Goal: Task Accomplishment & Management: Manage account settings

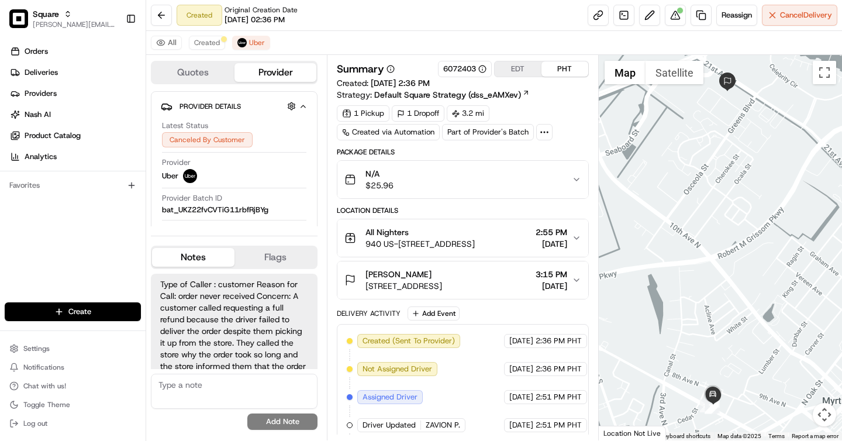
scroll to position [176, 0]
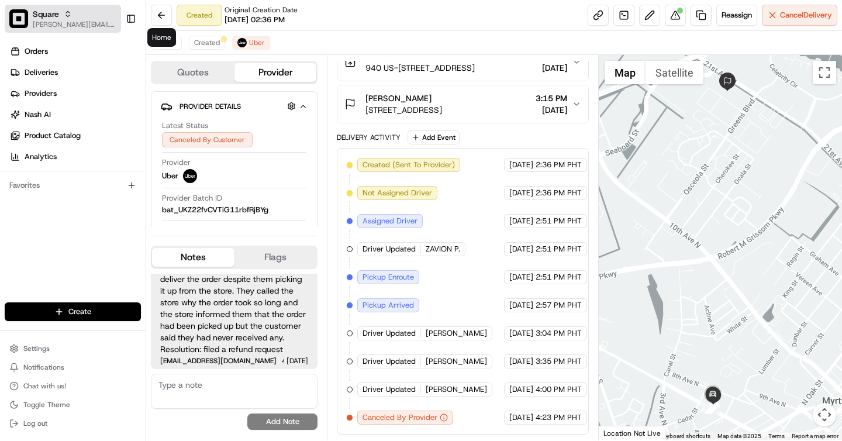
click at [61, 21] on span "[PERSON_NAME][EMAIL_ADDRESS][DOMAIN_NAME]" at bounding box center [75, 24] width 84 height 9
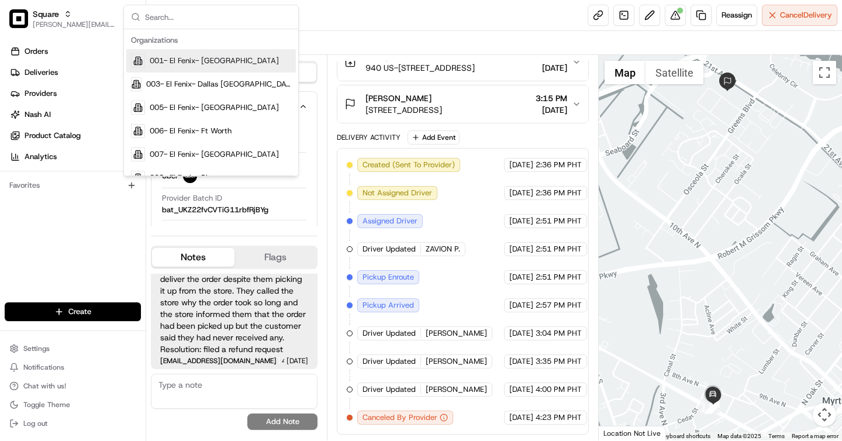
click at [380, 40] on div "All Created Uber" at bounding box center [494, 43] width 696 height 24
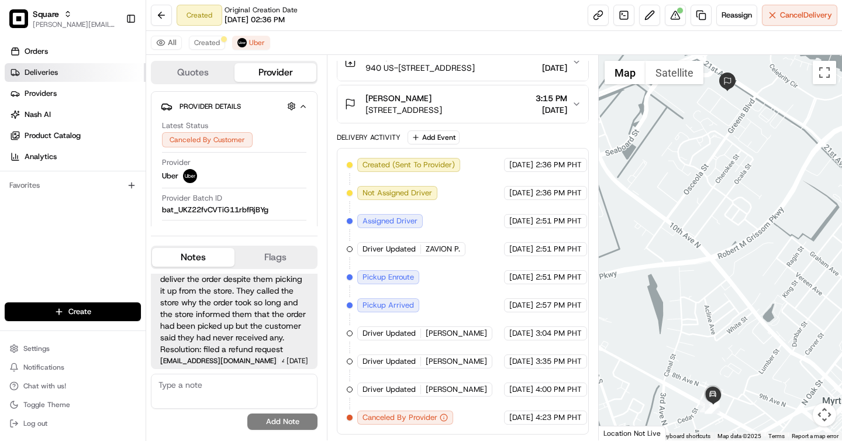
click at [58, 70] on link "Deliveries" at bounding box center [75, 72] width 141 height 19
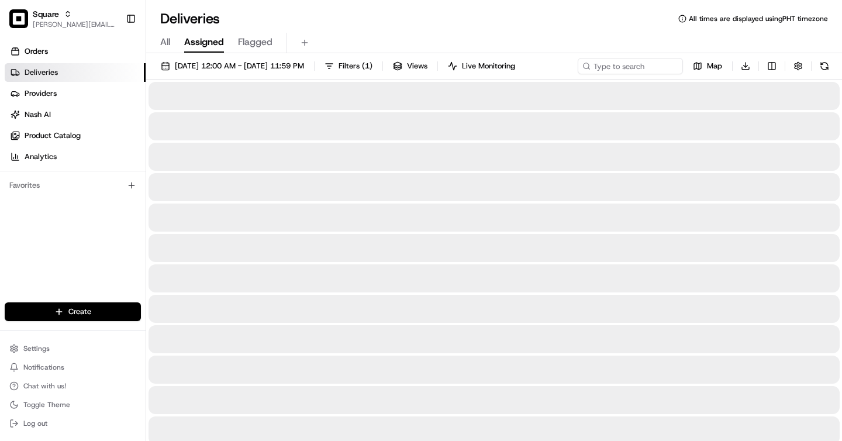
click at [165, 39] on span "All" at bounding box center [165, 42] width 10 height 14
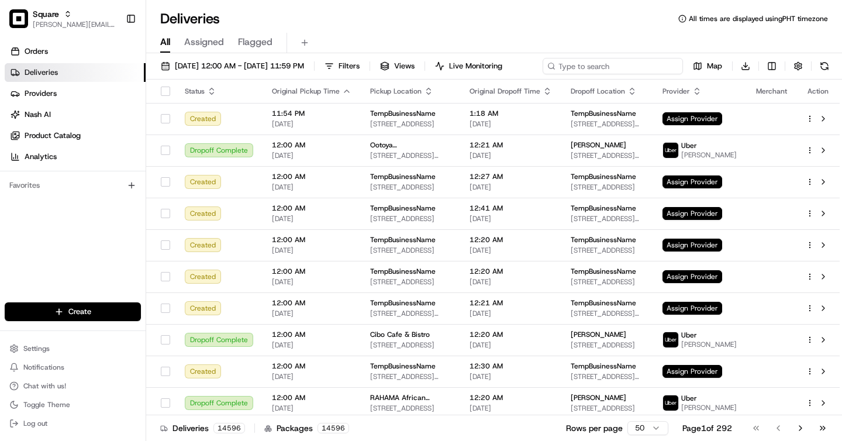
click at [617, 62] on input at bounding box center [613, 66] width 140 height 16
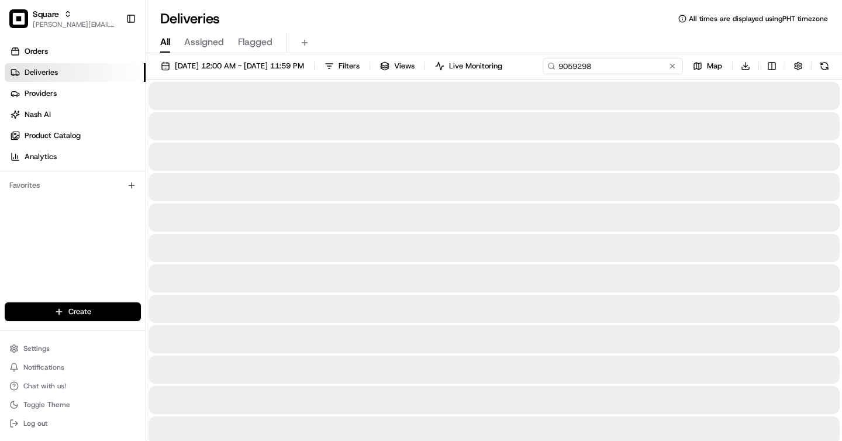
type input "9059298"
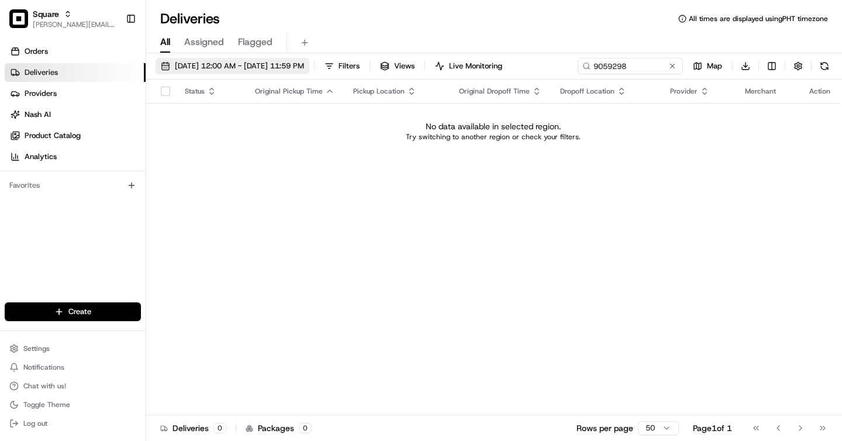
click at [263, 66] on span "08/18/2025 12:00 AM - 08/18/2025 11:59 PM" at bounding box center [239, 66] width 129 height 11
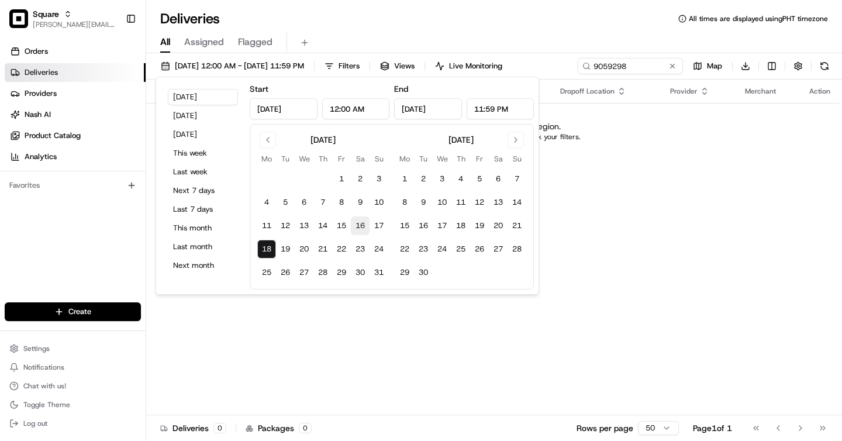
click at [363, 222] on button "16" at bounding box center [360, 225] width 19 height 19
type input "Aug 16, 2025"
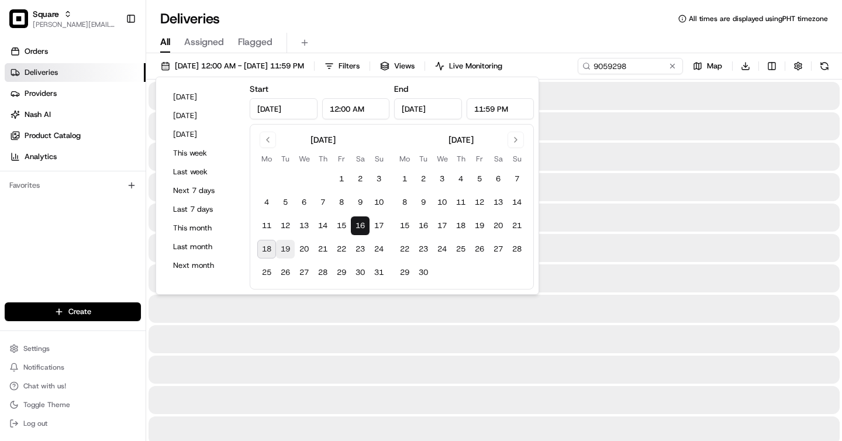
click at [280, 253] on button "19" at bounding box center [285, 249] width 19 height 19
type input "Aug 19, 2025"
click at [500, 29] on div "All Assigned Flagged" at bounding box center [494, 40] width 696 height 25
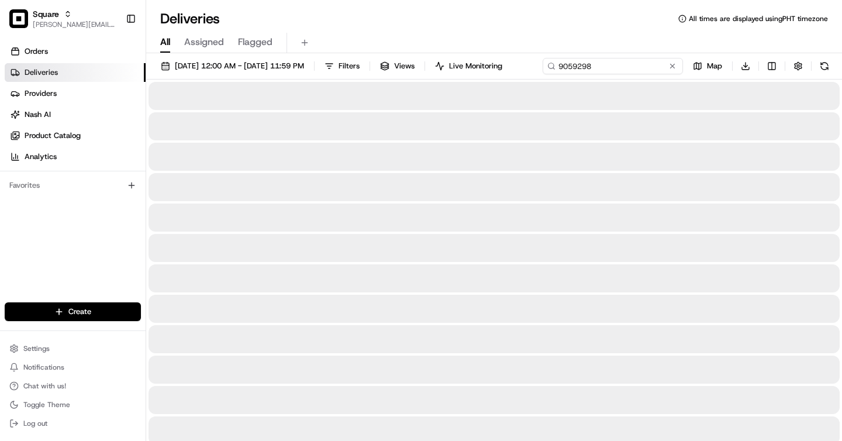
click at [645, 64] on input "9059298" at bounding box center [613, 66] width 140 height 16
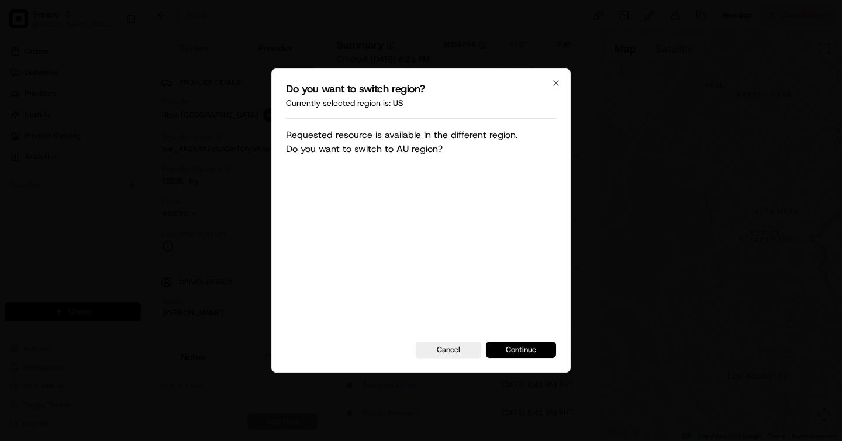
click at [541, 350] on button "Continue" at bounding box center [521, 350] width 70 height 16
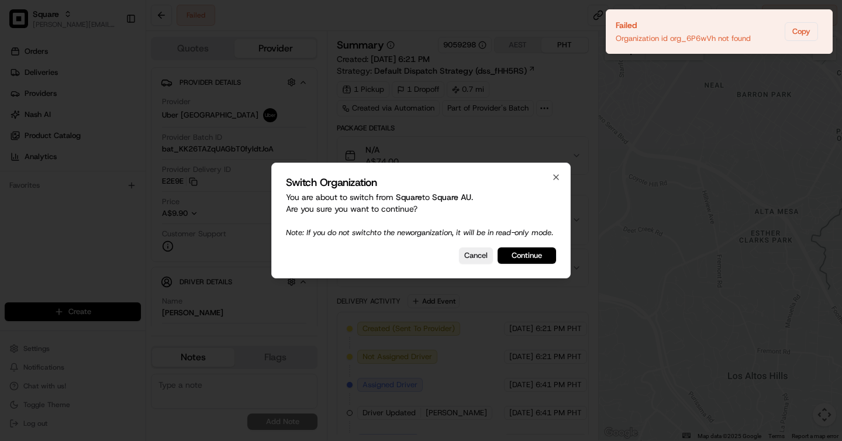
click at [528, 252] on div "Switch Organization You are about to switch from Square to Square AU . Are you …" at bounding box center [421, 221] width 300 height 116
click at [528, 257] on button "Continue" at bounding box center [527, 255] width 58 height 16
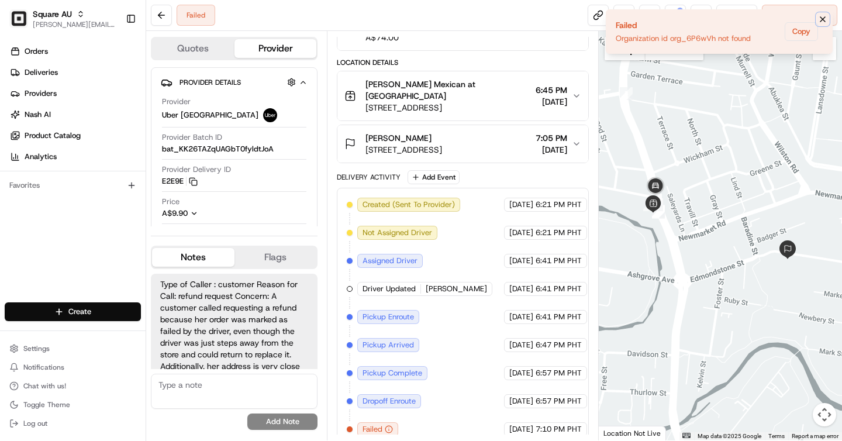
click at [821, 22] on icon "Notifications (F8)" at bounding box center [822, 19] width 9 height 9
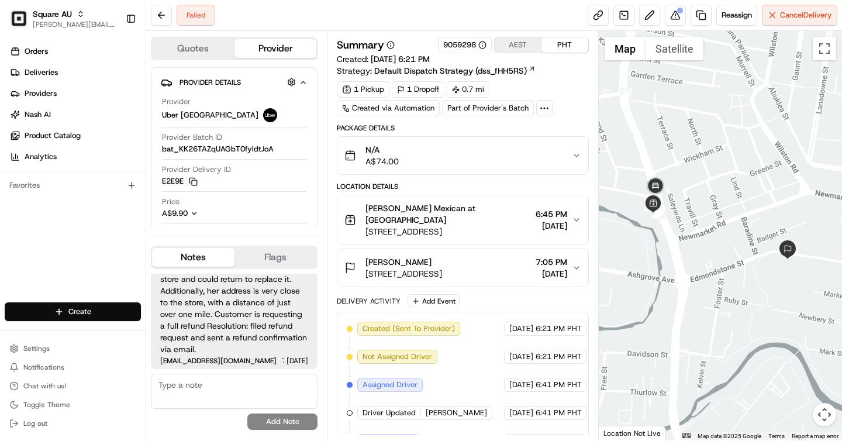
click at [290, 250] on button "Flags" at bounding box center [276, 257] width 82 height 19
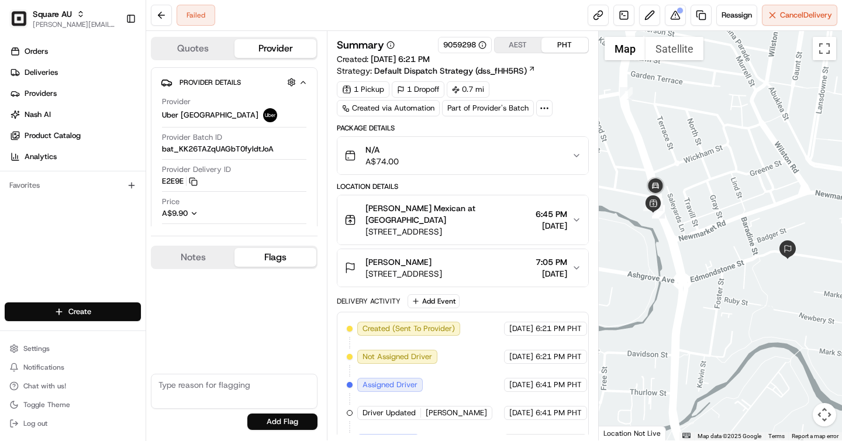
click at [203, 252] on button "Notes" at bounding box center [193, 257] width 82 height 19
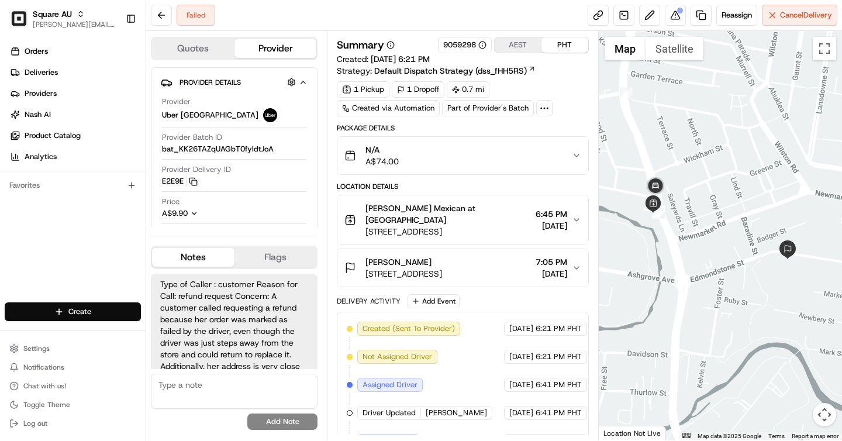
click at [507, 171] on button "N/A A$74.00" at bounding box center [463, 155] width 250 height 37
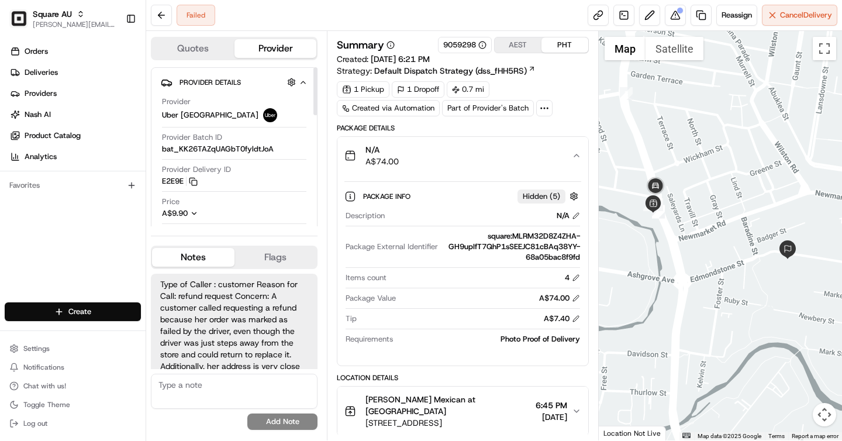
click at [198, 209] on div "A$9.90" at bounding box center [187, 213] width 50 height 11
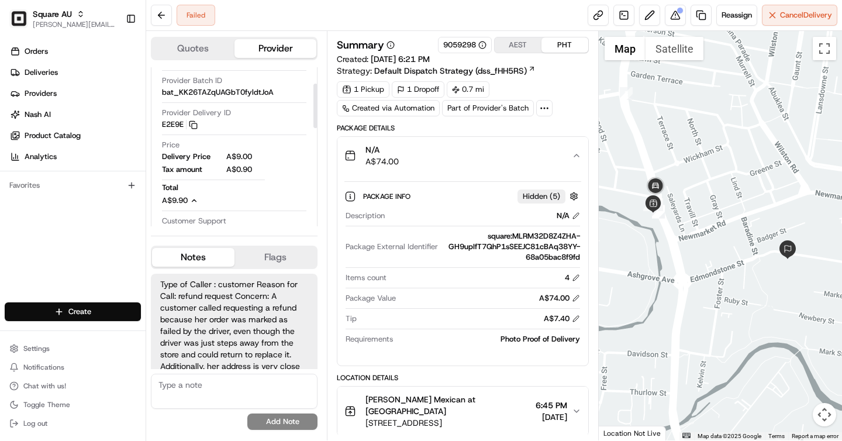
scroll to position [58, 0]
click at [566, 74] on div "Summary 9059298 AEST PHT Created: 08/16/2025 6:21 PM Strategy: Default Dispatch…" at bounding box center [463, 57] width 252 height 40
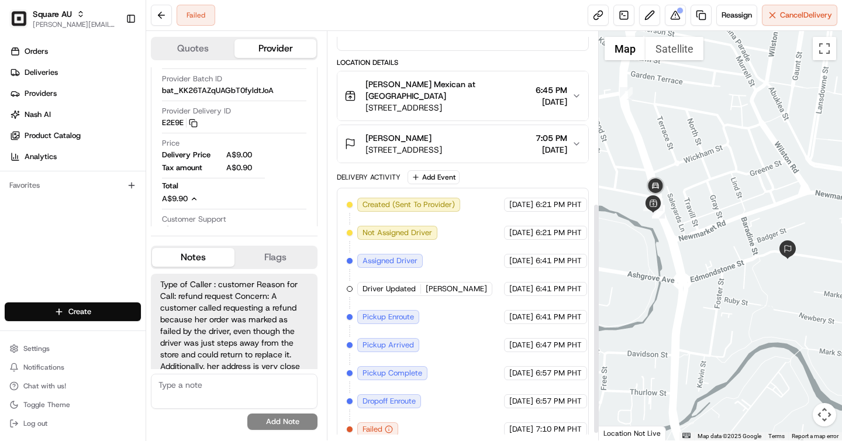
scroll to position [0, 0]
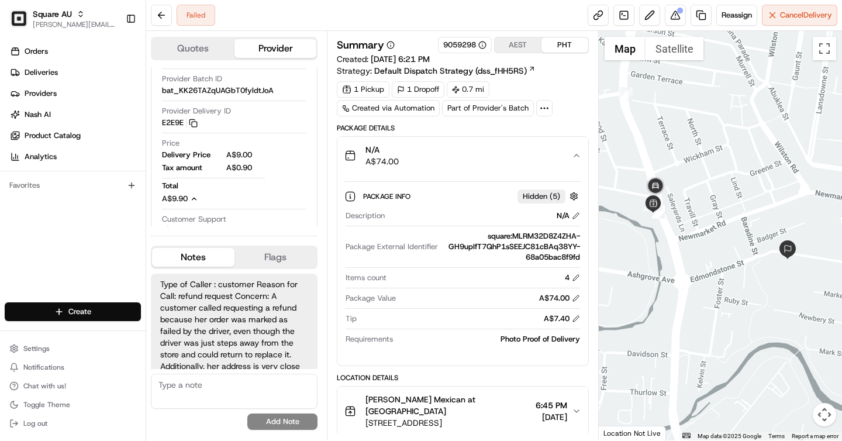
click at [491, 170] on button "N/A A$74.00" at bounding box center [463, 155] width 250 height 37
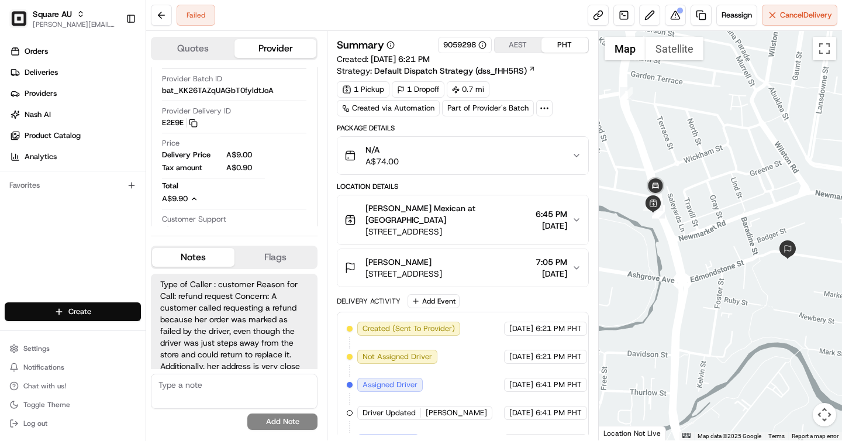
click at [491, 170] on button "N/A A$74.00" at bounding box center [463, 155] width 250 height 37
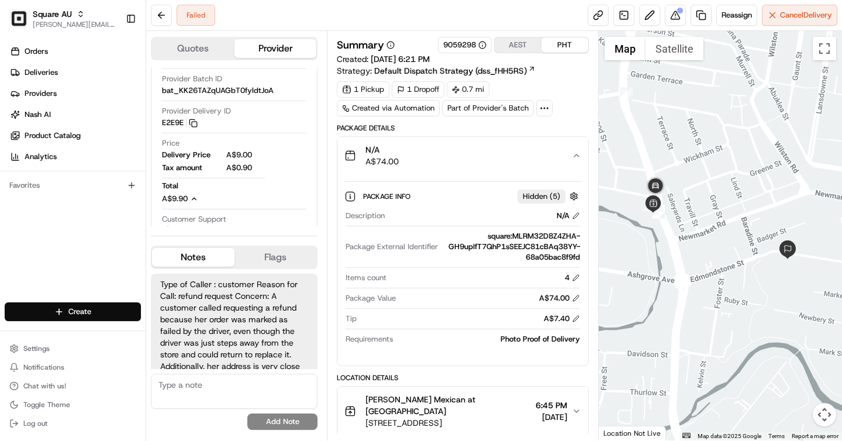
click at [520, 39] on button "AEST" at bounding box center [518, 44] width 47 height 15
click at [561, 45] on button "PHT" at bounding box center [565, 44] width 47 height 15
click at [533, 47] on button "AEST" at bounding box center [518, 44] width 47 height 15
click at [553, 43] on button "PHT" at bounding box center [565, 44] width 47 height 15
click at [515, 45] on button "AEST" at bounding box center [518, 44] width 47 height 15
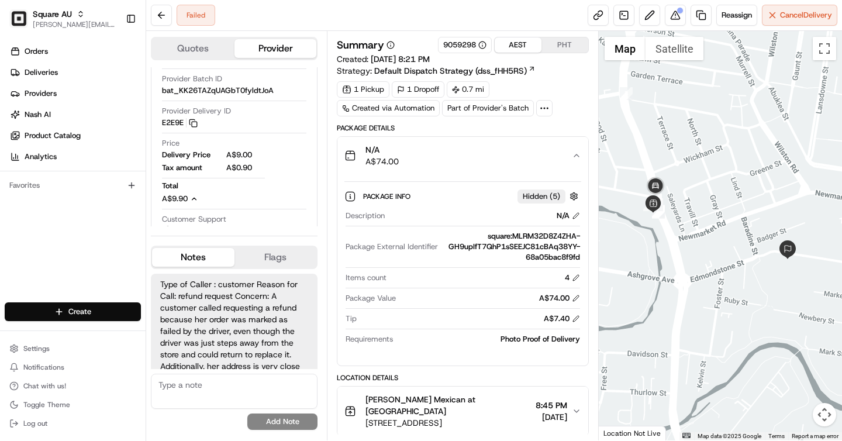
click at [573, 50] on button "PHT" at bounding box center [565, 44] width 47 height 15
click at [521, 47] on button "AEST" at bounding box center [518, 44] width 47 height 15
click at [556, 46] on button "PHT" at bounding box center [565, 44] width 47 height 15
click at [521, 44] on button "AEST" at bounding box center [518, 44] width 47 height 15
click at [560, 49] on button "PHT" at bounding box center [565, 44] width 47 height 15
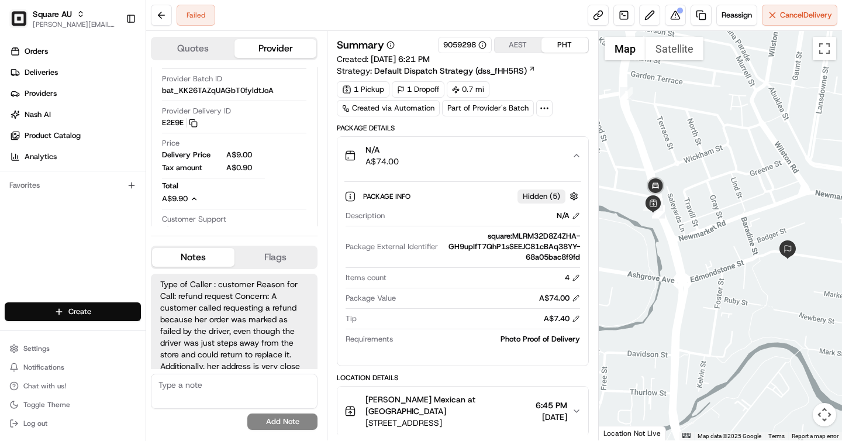
click at [522, 47] on button "AEST" at bounding box center [518, 44] width 47 height 15
click at [560, 50] on button "PHT" at bounding box center [565, 44] width 47 height 15
click at [514, 47] on button "AEST" at bounding box center [518, 44] width 47 height 15
click at [560, 41] on button "PHT" at bounding box center [565, 44] width 47 height 15
click at [519, 43] on button "AEST" at bounding box center [518, 44] width 47 height 15
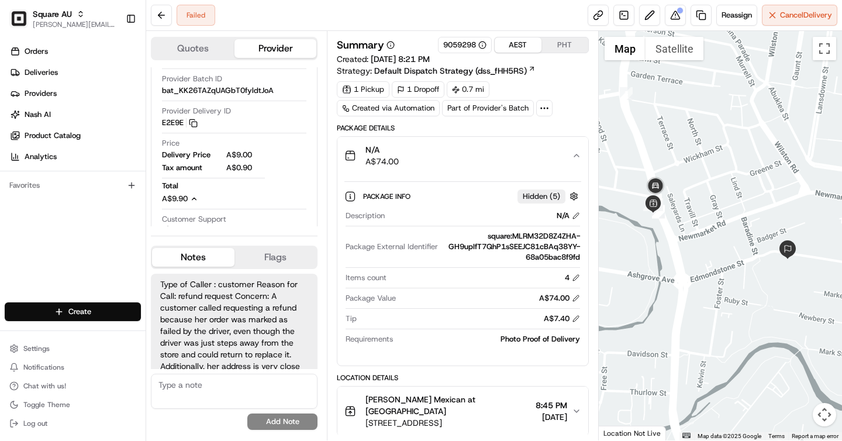
click at [556, 42] on button "PHT" at bounding box center [565, 44] width 47 height 15
click at [515, 43] on button "AEST" at bounding box center [518, 44] width 47 height 15
click at [565, 45] on button "PHT" at bounding box center [565, 44] width 47 height 15
click at [519, 46] on button "AEST" at bounding box center [518, 44] width 47 height 15
click at [567, 49] on button "PHT" at bounding box center [565, 44] width 47 height 15
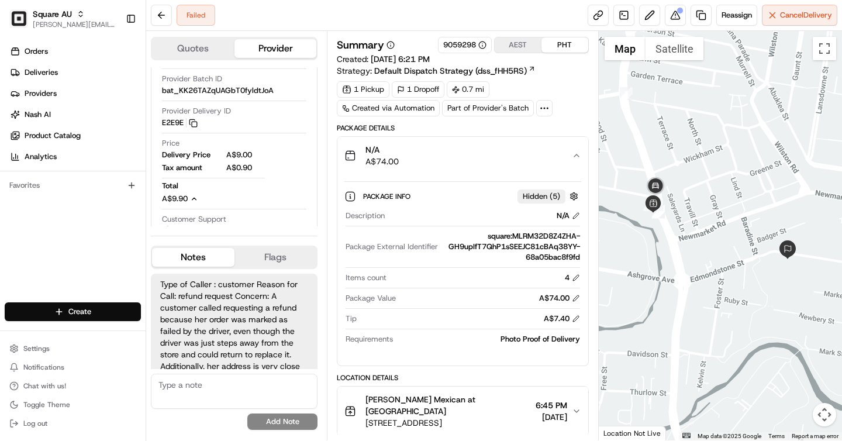
click at [526, 42] on button "AEST" at bounding box center [518, 44] width 47 height 15
click at [571, 44] on button "PHT" at bounding box center [565, 44] width 47 height 15
click at [524, 42] on button "AEST" at bounding box center [518, 44] width 47 height 15
click at [564, 43] on button "PHT" at bounding box center [565, 44] width 47 height 15
click at [519, 44] on button "AEST" at bounding box center [518, 44] width 47 height 15
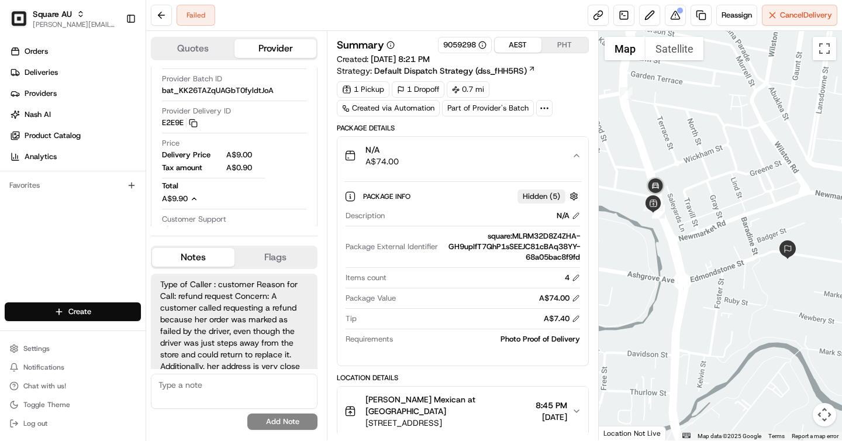
click at [556, 44] on button "PHT" at bounding box center [565, 44] width 47 height 15
click at [520, 45] on button "AEST" at bounding box center [518, 44] width 47 height 15
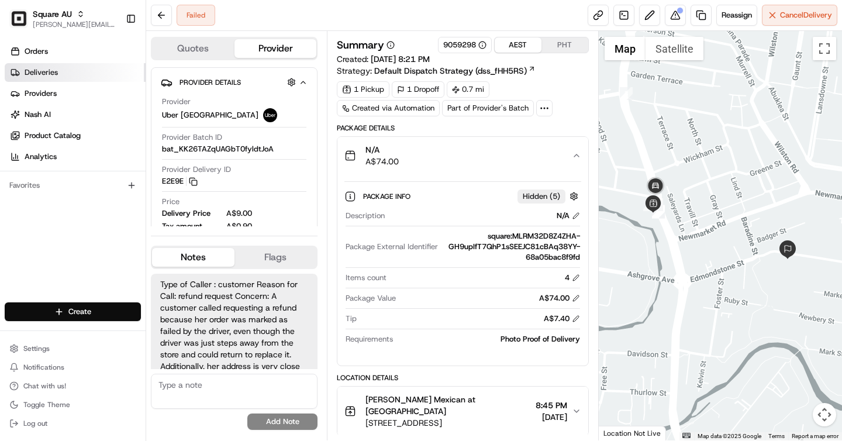
click at [60, 66] on link "Deliveries" at bounding box center [75, 72] width 141 height 19
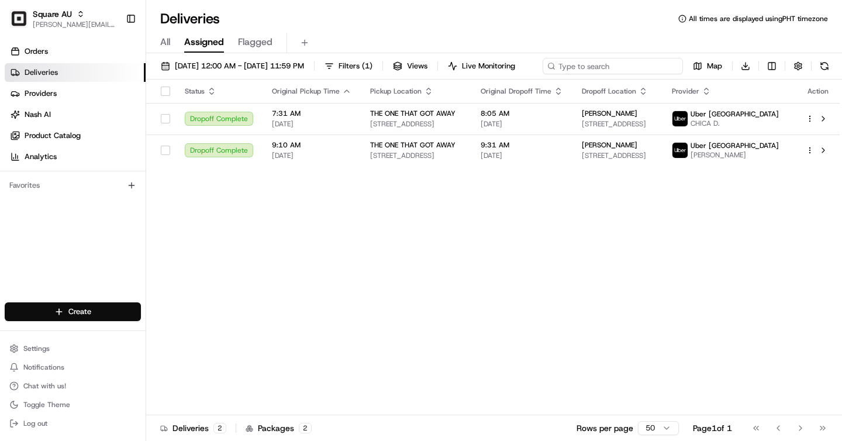
click at [616, 63] on input at bounding box center [613, 66] width 140 height 16
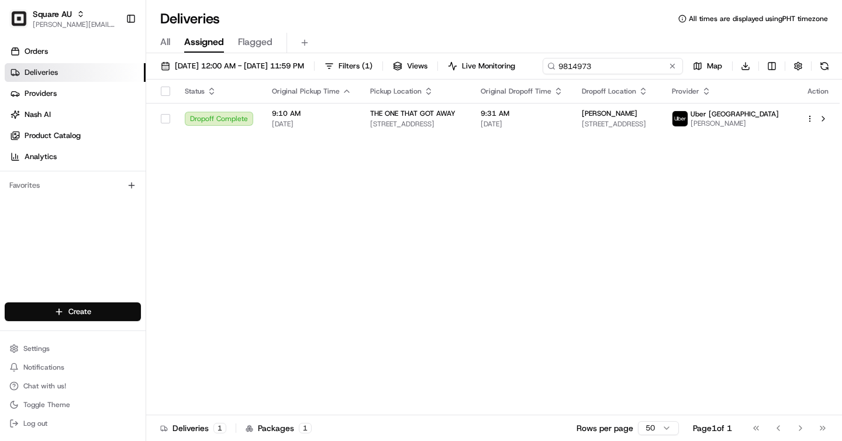
type input "9814973"
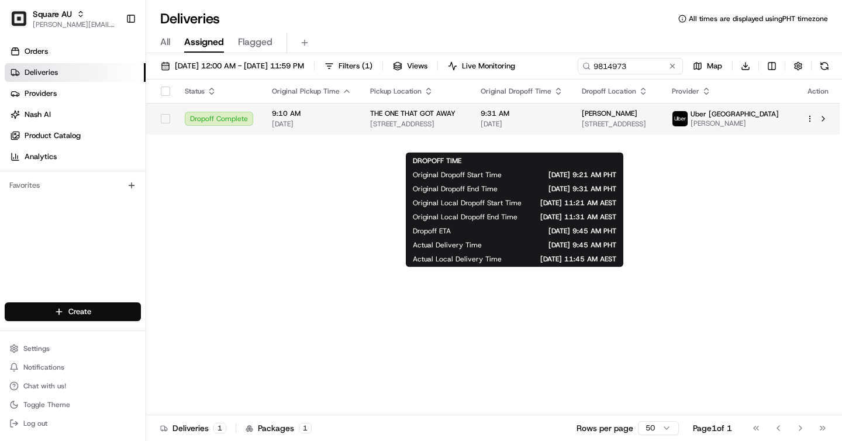
click at [548, 129] on span "08/18/2025" at bounding box center [522, 123] width 82 height 9
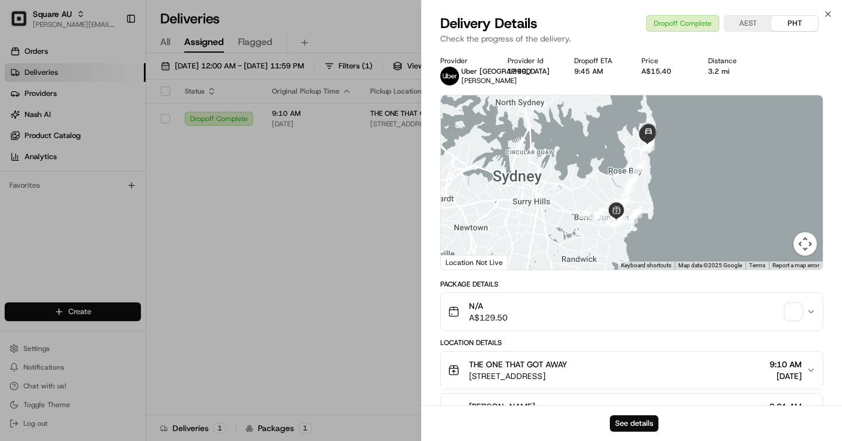
click at [633, 414] on div "See details" at bounding box center [632, 423] width 421 height 36
click at [635, 419] on button "See details" at bounding box center [634, 423] width 49 height 16
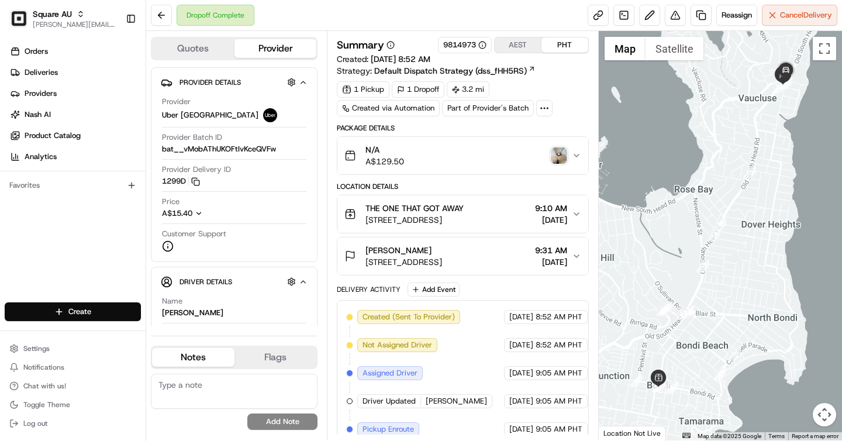
click at [552, 160] on img "button" at bounding box center [559, 155] width 16 height 16
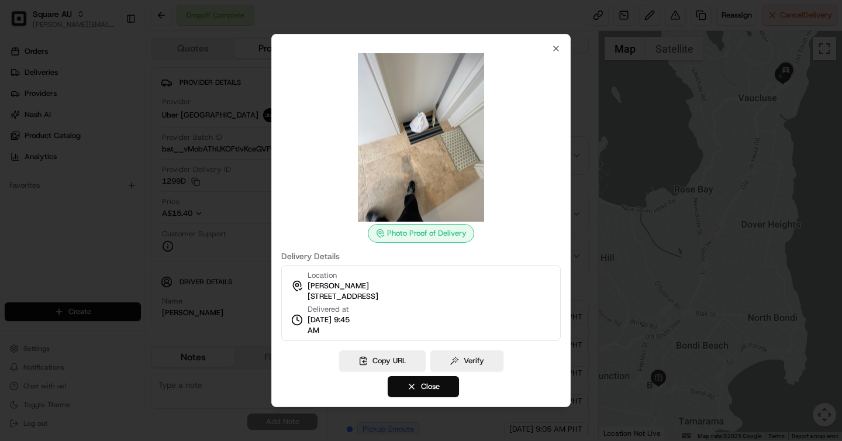
click at [721, 205] on div at bounding box center [421, 220] width 842 height 441
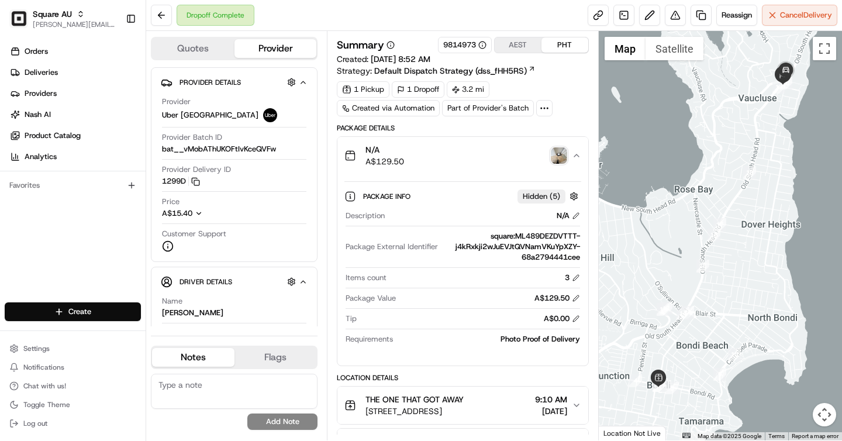
click at [554, 162] on img "button" at bounding box center [559, 155] width 16 height 16
click at [673, 22] on button at bounding box center [675, 15] width 21 height 21
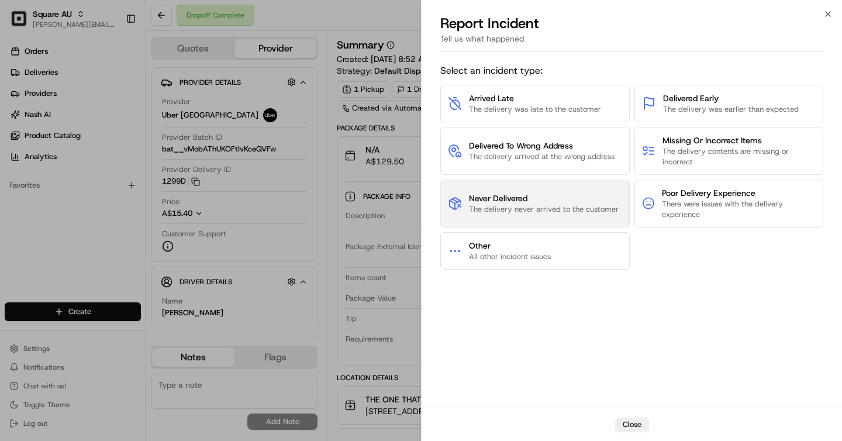
click at [559, 191] on button "Never Delivered The delivery never arrived to the customer" at bounding box center [535, 204] width 190 height 48
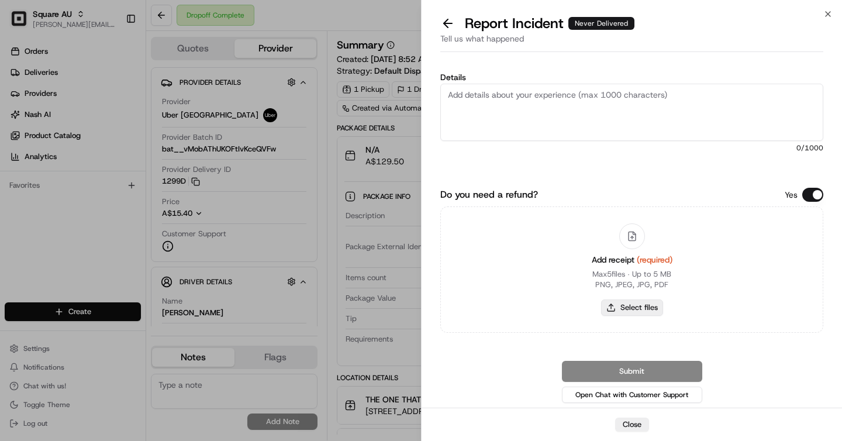
click at [615, 307] on button "Select files" at bounding box center [632, 308] width 62 height 16
type input "C:\fakepath\Screenshot 2025-08-18 at 11.58.34 AM.png"
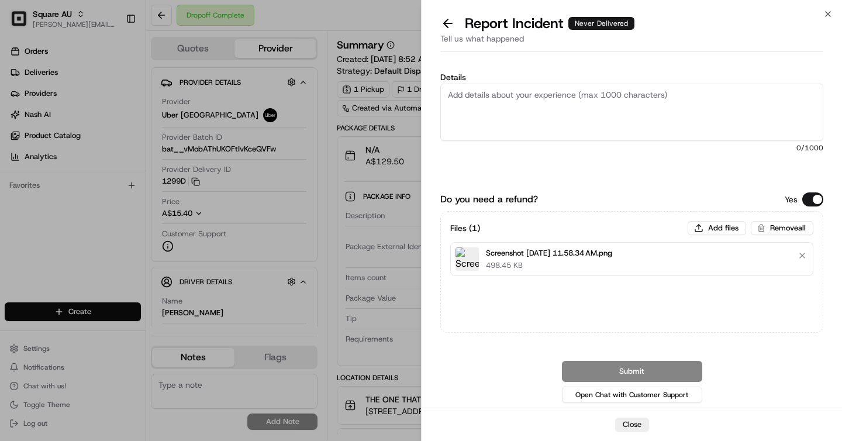
click at [543, 97] on textarea "Details" at bounding box center [631, 112] width 383 height 57
paste textarea "The customer is requesting a refund as they did not receive their order. The pr…"
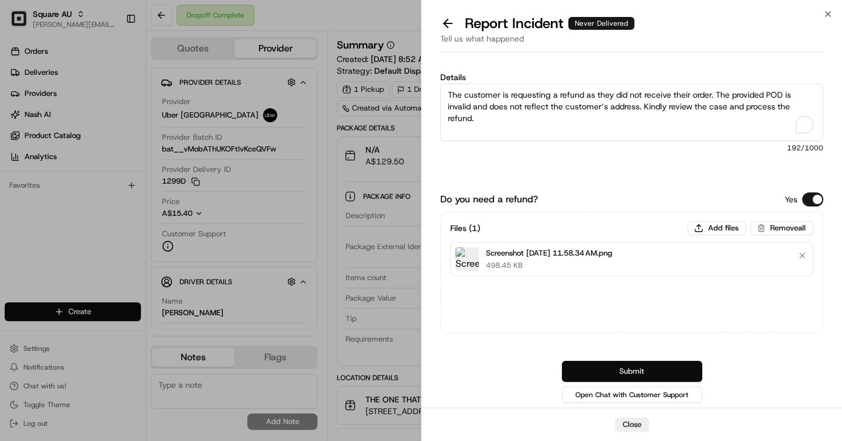
type textarea "The customer is requesting a refund as they did not receive their order. The pr…"
click at [674, 362] on button "Submit" at bounding box center [632, 371] width 140 height 21
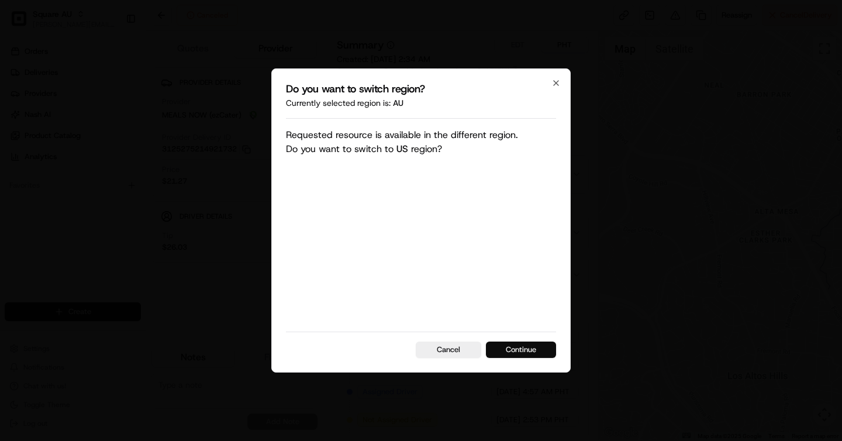
click at [523, 342] on button "Continue" at bounding box center [521, 350] width 70 height 16
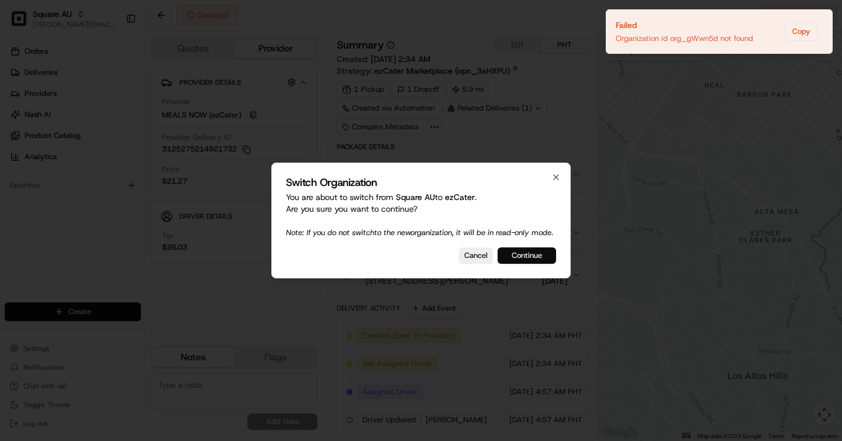
click at [535, 263] on button "Continue" at bounding box center [527, 255] width 58 height 16
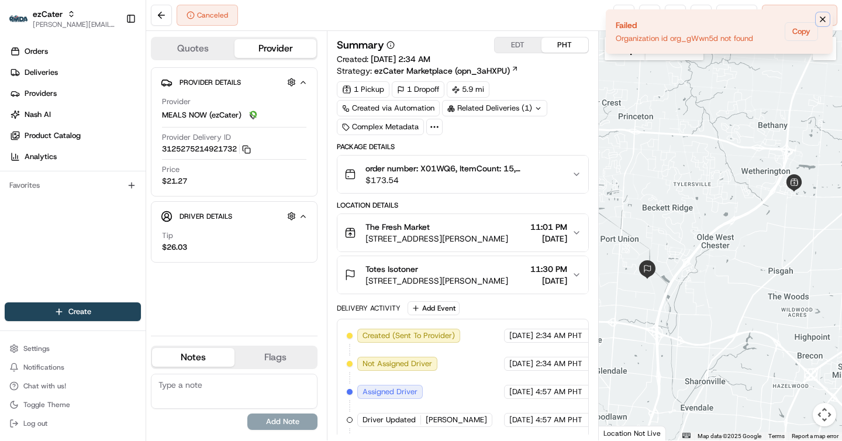
click at [818, 22] on icon "Notifications (F8)" at bounding box center [822, 19] width 9 height 9
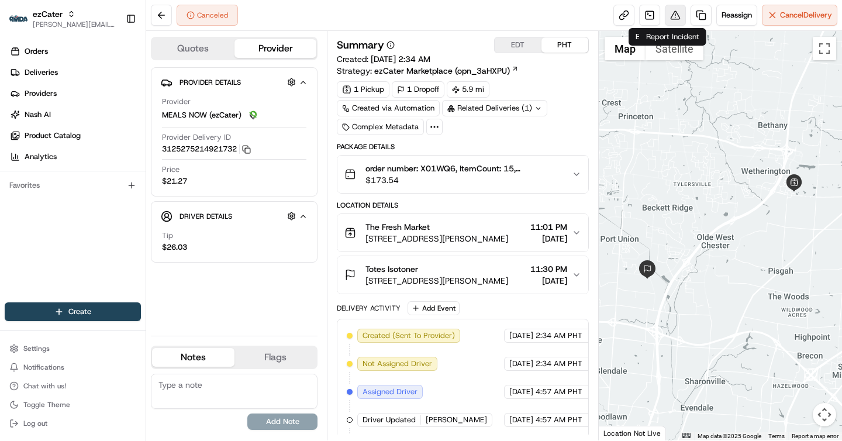
click at [665, 14] on button at bounding box center [675, 15] width 21 height 21
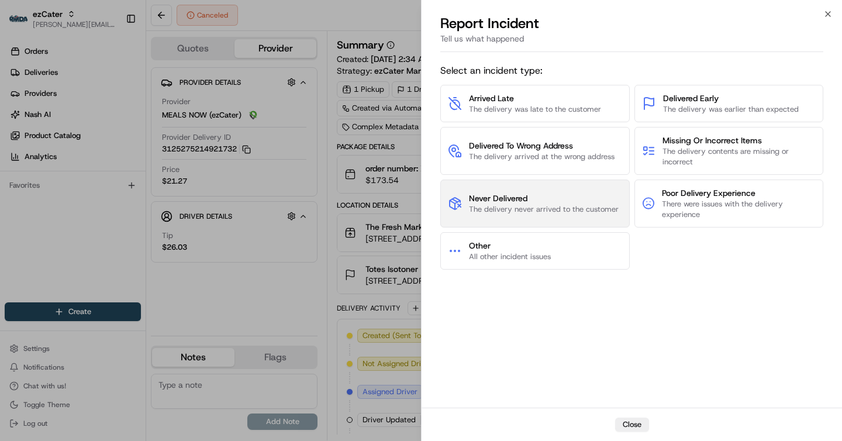
click at [524, 197] on span "Never Delivered" at bounding box center [544, 198] width 150 height 12
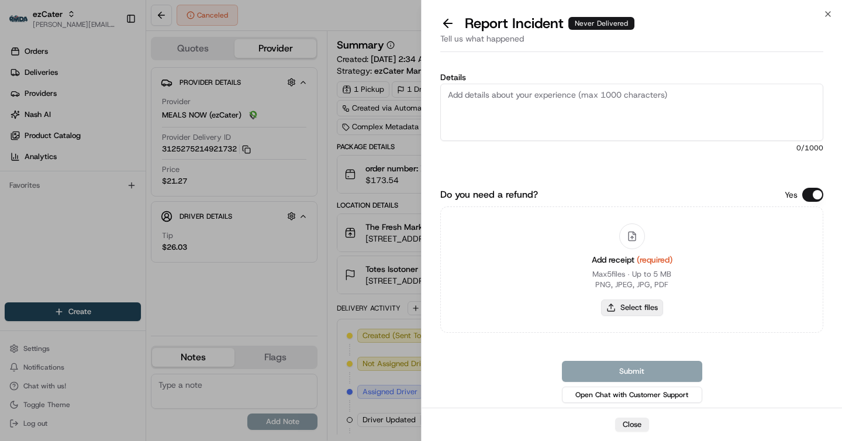
click at [630, 302] on button "Select files" at bounding box center [632, 308] width 62 height 16
type input "C:\fakepath\Screenshot 2025-08-18 at 12.00.22 PM.png"
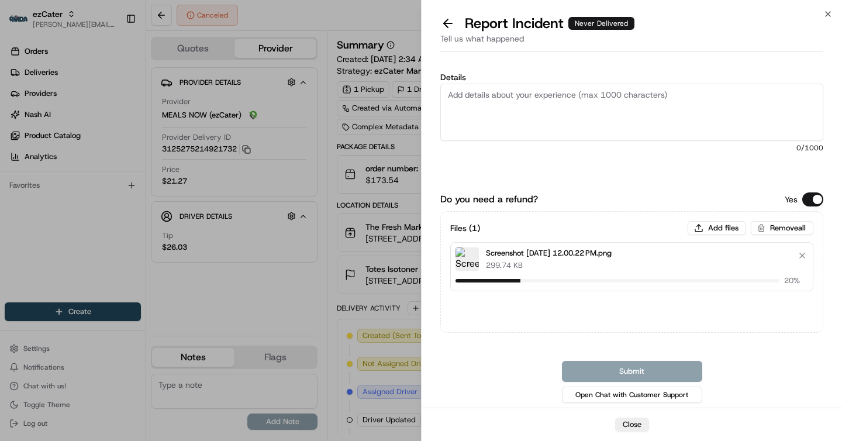
click at [539, 111] on textarea "Details" at bounding box center [631, 112] width 383 height 57
paste textarea "X01-WQ6 $59.70 (delivery fee + 20%)"
click at [467, 90] on textarea "X01-WQ6 $59.70 (delivery fee + 20%)" at bounding box center [631, 112] width 383 height 57
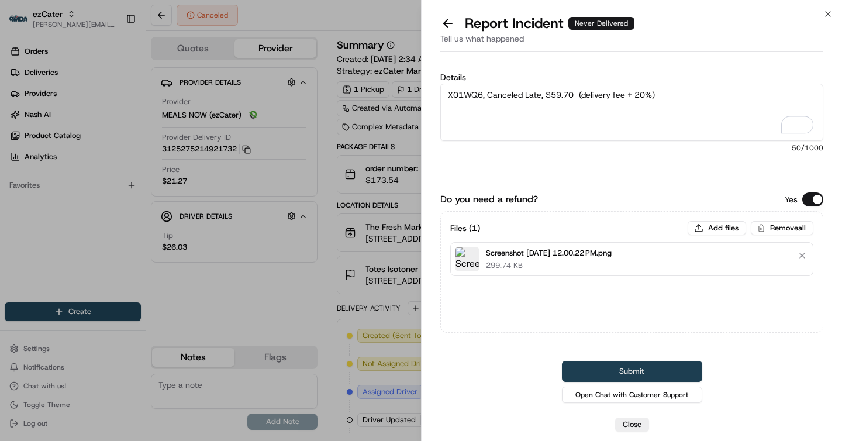
type textarea "X01WQ6, Canceled Late, $59.70 (delivery fee + 20%)"
click button "Submit"
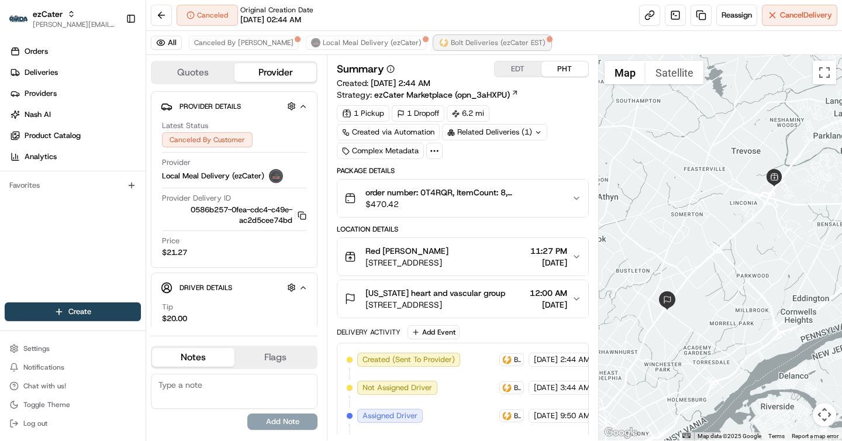
click at [451, 40] on span "Bolt Deliveries (ezCater EST)" at bounding box center [498, 42] width 95 height 9
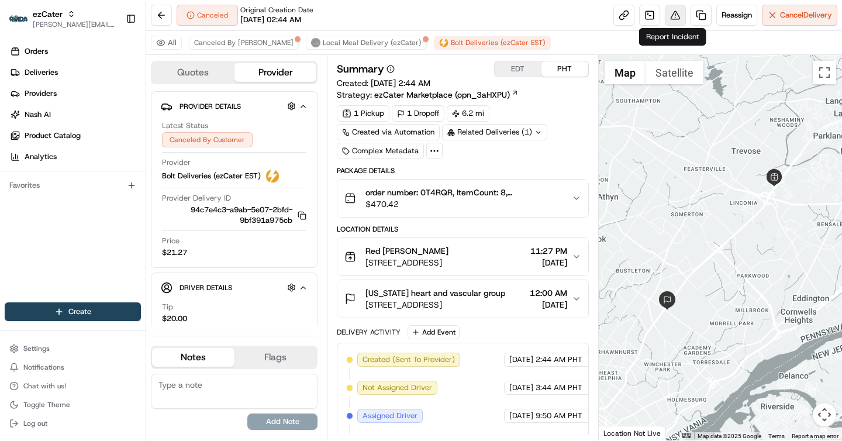
click at [665, 15] on button at bounding box center [675, 15] width 21 height 21
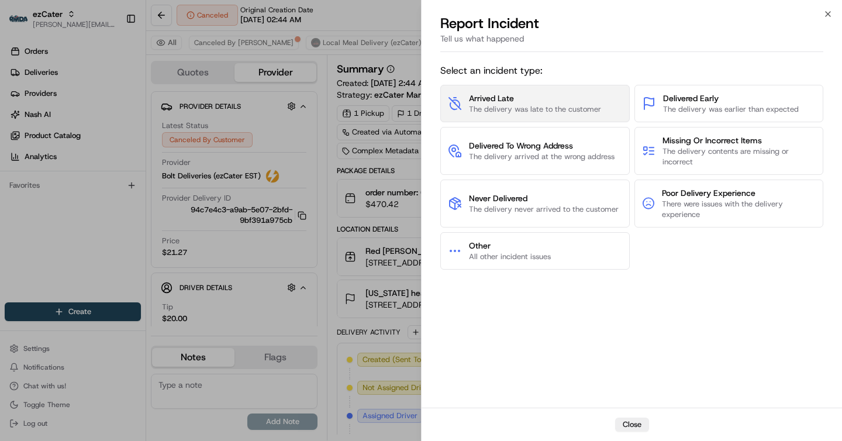
click at [510, 115] on button "Arrived Late The delivery was late to the customer" at bounding box center [535, 103] width 190 height 37
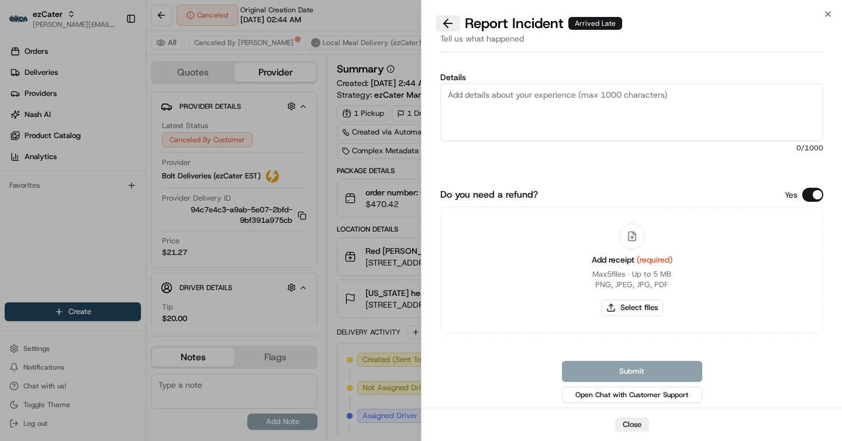
click at [443, 22] on button at bounding box center [448, 23] width 25 height 16
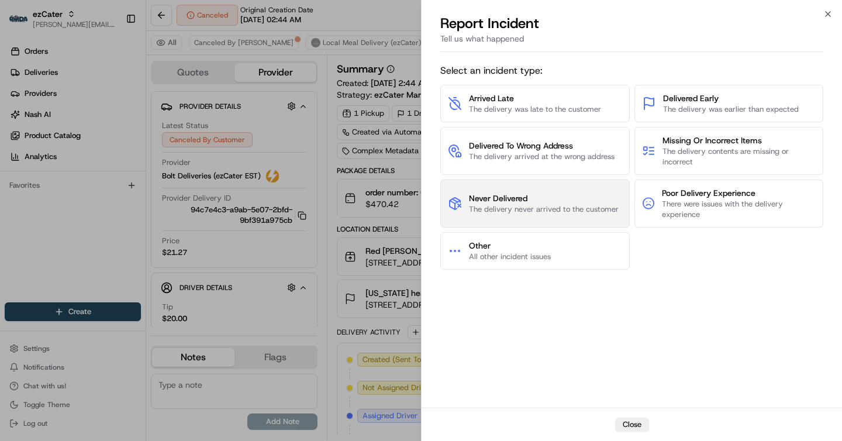
click at [491, 205] on span "The delivery never arrived to the customer" at bounding box center [544, 209] width 150 height 11
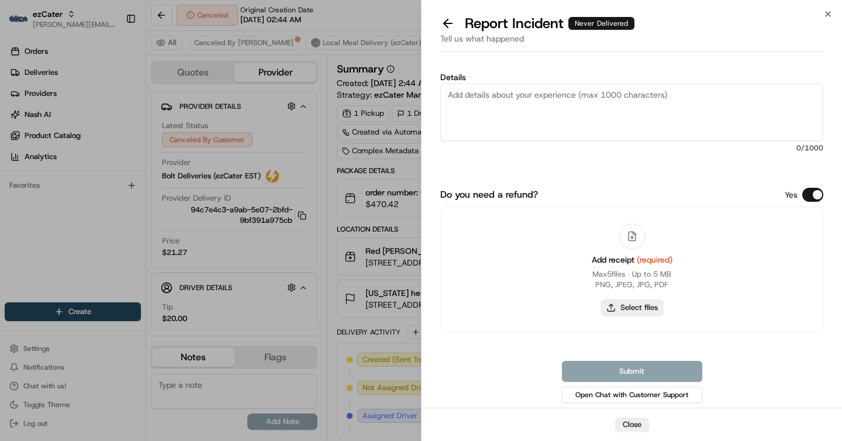
click at [637, 307] on button "Select files" at bounding box center [632, 308] width 62 height 16
type input "C:\fakepath\Screenshot [DATE] 12.01.02 PM.png"
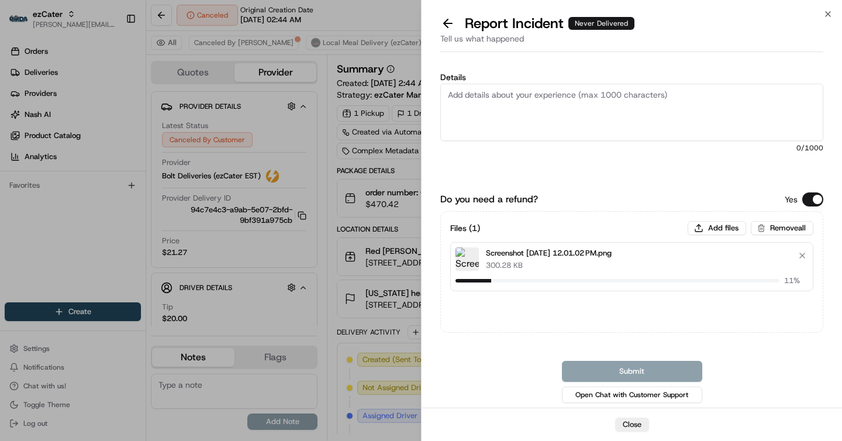
click at [546, 101] on textarea "Details" at bounding box center [631, 112] width 383 height 57
paste textarea "0T4-RQR $119.08 (delivery fee + 20%)"
type textarea "0T4-RQR $119.08 (delivery fee + 20%)"
click at [467, 91] on textarea "0T4-RQR $119.08 (delivery fee + 20%)" at bounding box center [631, 112] width 383 height 57
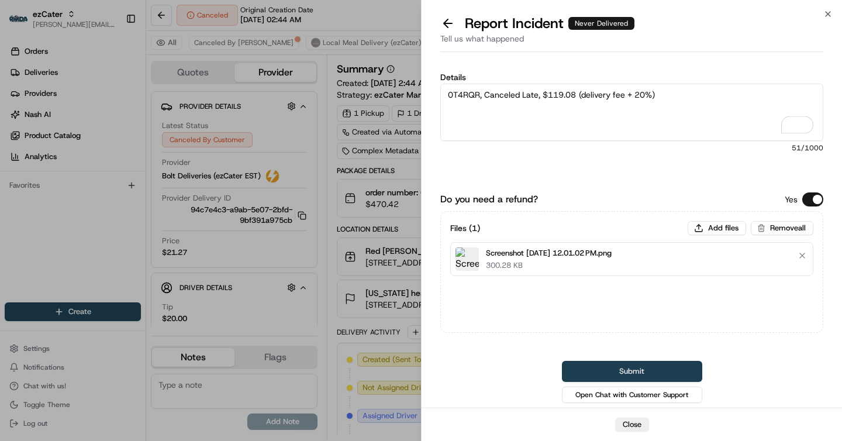
type textarea "0T4RQR, Canceled Late, $119.08 (delivery fee + 20%)"
click at [619, 370] on button "Submit" at bounding box center [632, 371] width 140 height 21
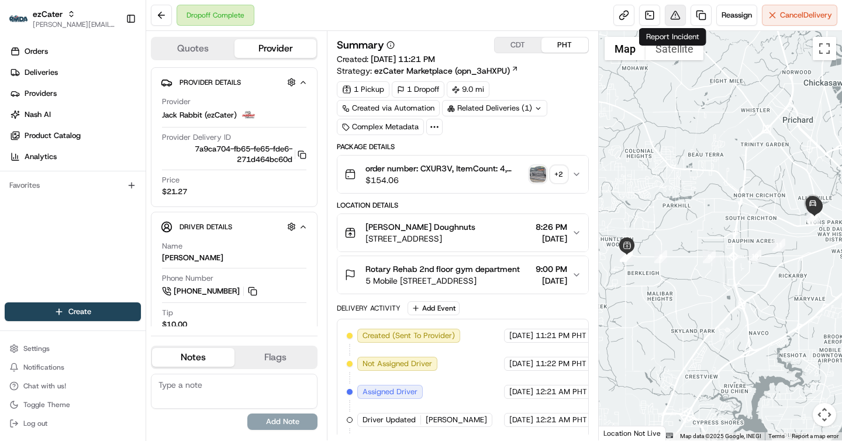
click at [677, 11] on button at bounding box center [675, 15] width 21 height 21
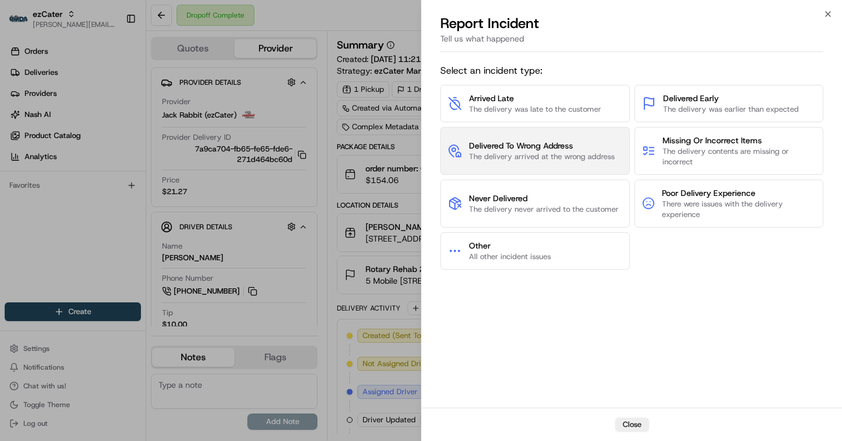
click at [530, 146] on span "Delivered To Wrong Address" at bounding box center [542, 146] width 146 height 12
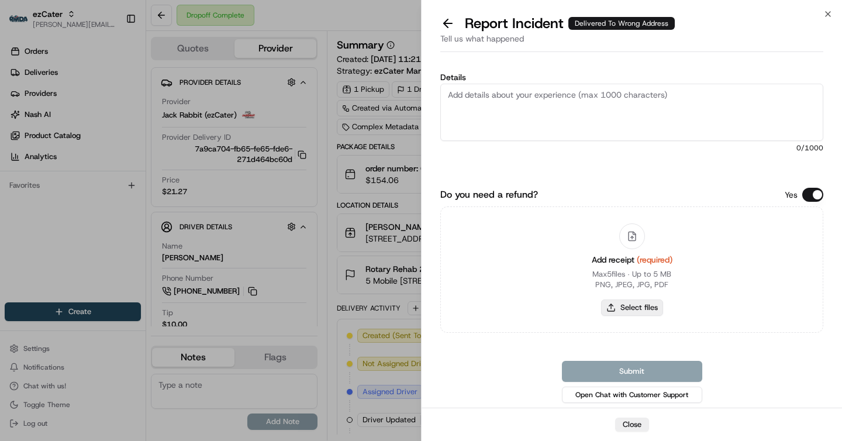
click at [647, 307] on button "Select files" at bounding box center [632, 308] width 62 height 16
type input "C:\fakepath\Screenshot 2025-08-18 at 12.01.39 PM.png"
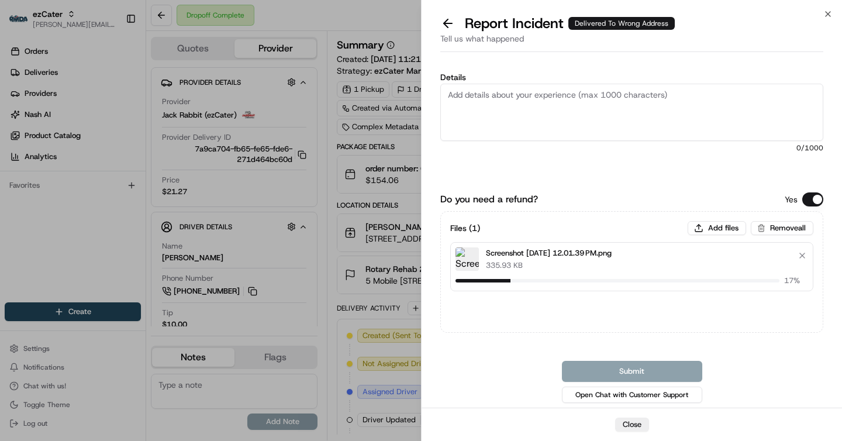
click at [508, 108] on textarea "Details" at bounding box center [631, 112] width 383 height 57
paste textarea "CXU-R3V $55.81 (delivery fee + 20%)"
click at [468, 92] on textarea "CXU-R3V $55.81 (delivery fee + 20%)" at bounding box center [631, 112] width 383 height 57
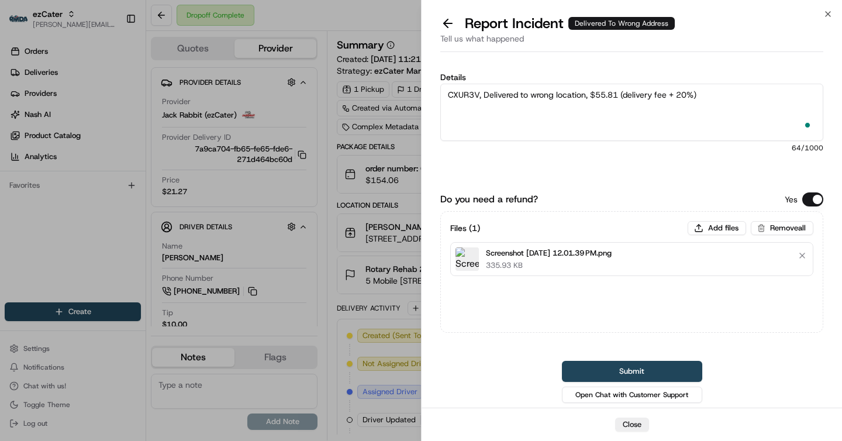
type textarea "CXUR3V, Delivered to wrong location, $55.81 (delivery fee + 20%)"
click at [629, 359] on div "Do you need a refund? Yes Files ( 1 ) Add files Remove all Screenshot 2025-08-1…" at bounding box center [631, 298] width 383 height 213
click at [629, 367] on button "Submit" at bounding box center [632, 371] width 140 height 21
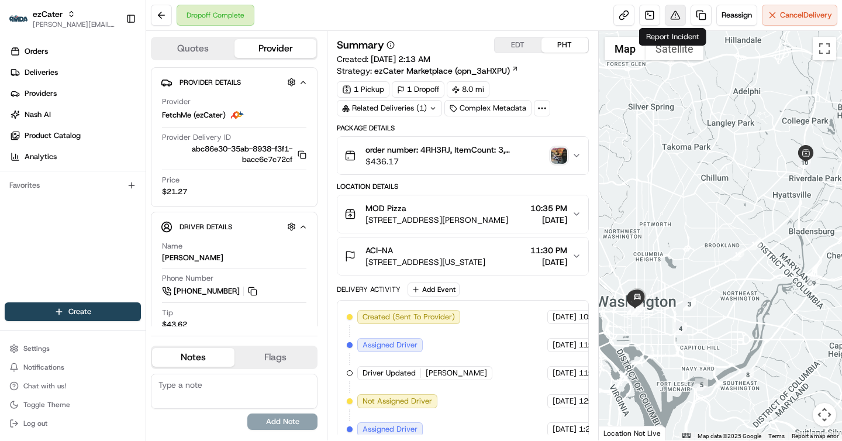
click at [670, 12] on button at bounding box center [675, 15] width 21 height 21
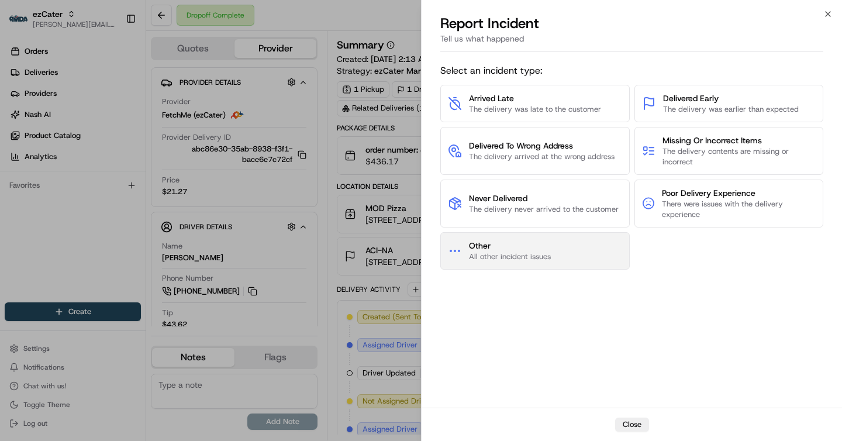
click at [562, 261] on button "Other All other incident issues" at bounding box center [535, 250] width 190 height 37
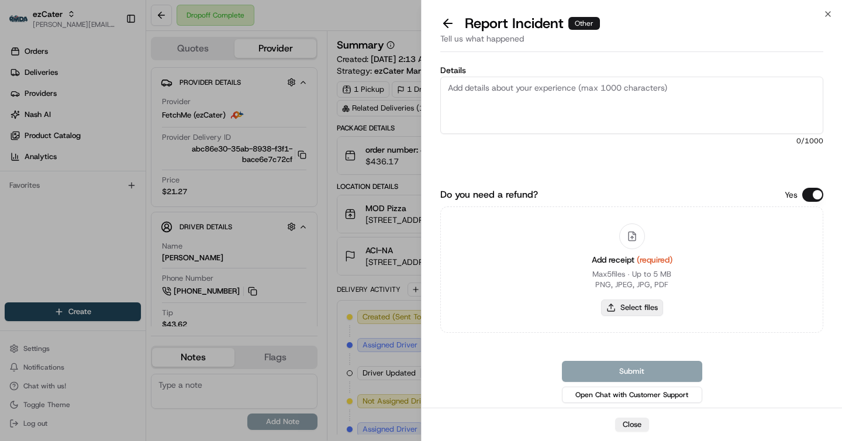
click at [647, 308] on button "Select files" at bounding box center [632, 308] width 62 height 16
type input "C:\fakepath\Screenshot [DATE] 12.02.22 PM.png"
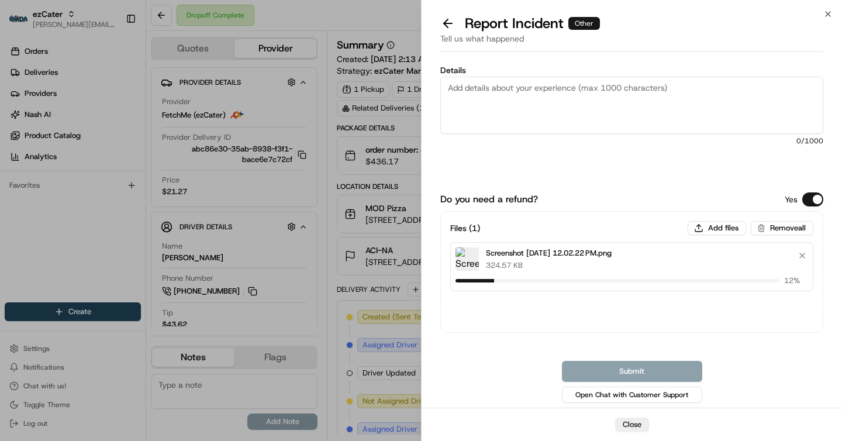
click at [525, 110] on textarea "Details" at bounding box center [631, 105] width 383 height 57
paste textarea "4RH-3RJ $25"
type textarea "4RH-3RJ $25"
click at [469, 84] on textarea "4RH-3RJ $25" at bounding box center [631, 105] width 383 height 57
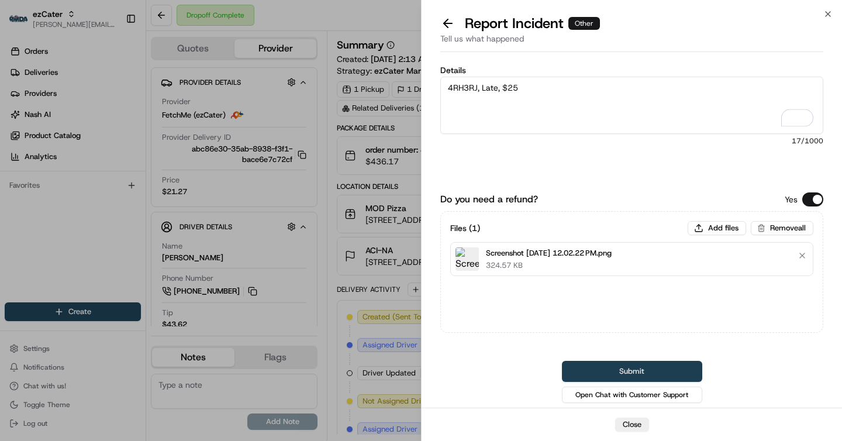
type textarea "4RH3RJ, Late, $25"
click at [618, 373] on button "Submit" at bounding box center [632, 371] width 140 height 21
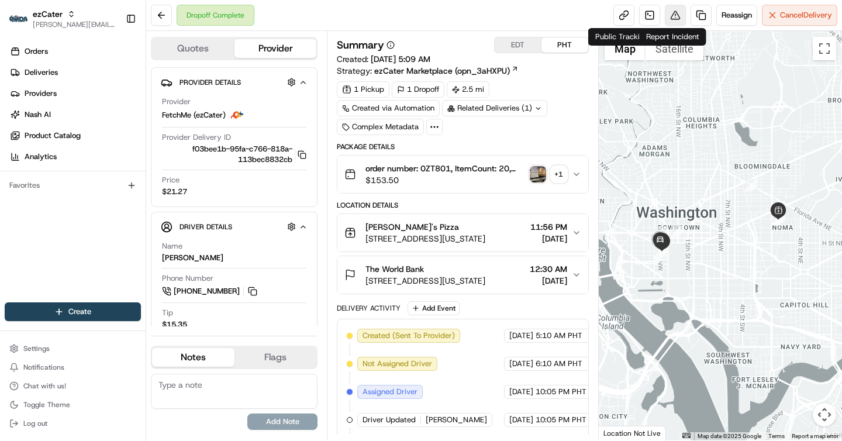
click at [670, 13] on button at bounding box center [675, 15] width 21 height 21
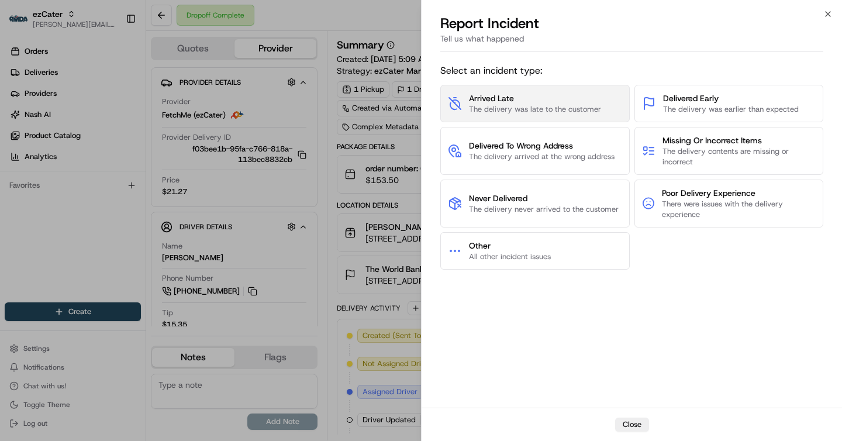
click at [508, 103] on span "Arrived Late" at bounding box center [535, 98] width 132 height 12
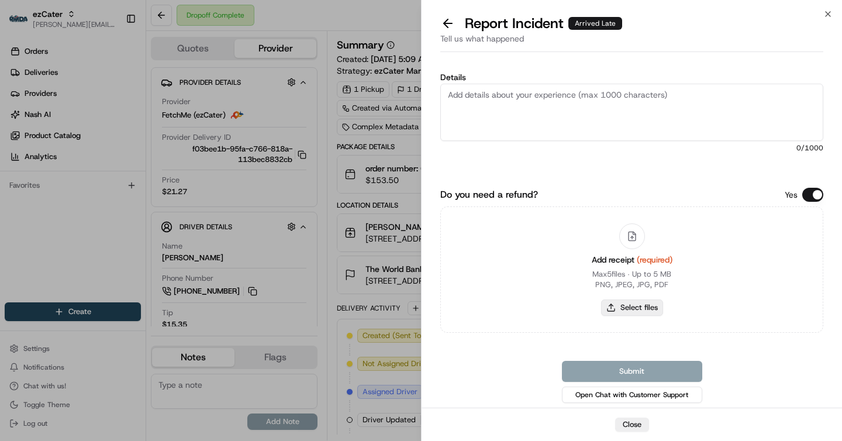
click at [638, 305] on button "Select files" at bounding box center [632, 308] width 62 height 16
type input "C:\fakepath\Screenshot [DATE] 12.02.57 PM.png"
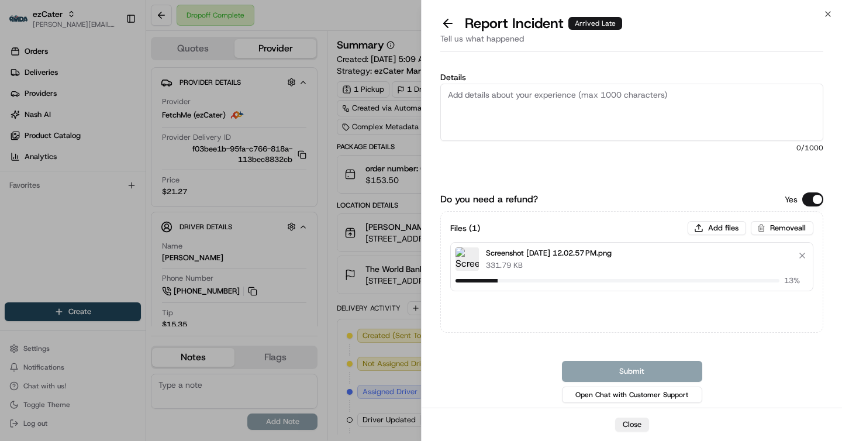
click at [500, 107] on textarea "Details" at bounding box center [631, 112] width 383 height 57
paste textarea "0ZT-801 $30.90 (25 delivery fee + 10%)"
type textarea "0ZT-801 $30.90 (25 delivery fee + 10%)"
click at [469, 92] on textarea "0ZT-801 $30.90 (25 delivery fee + 10%)" at bounding box center [631, 112] width 383 height 57
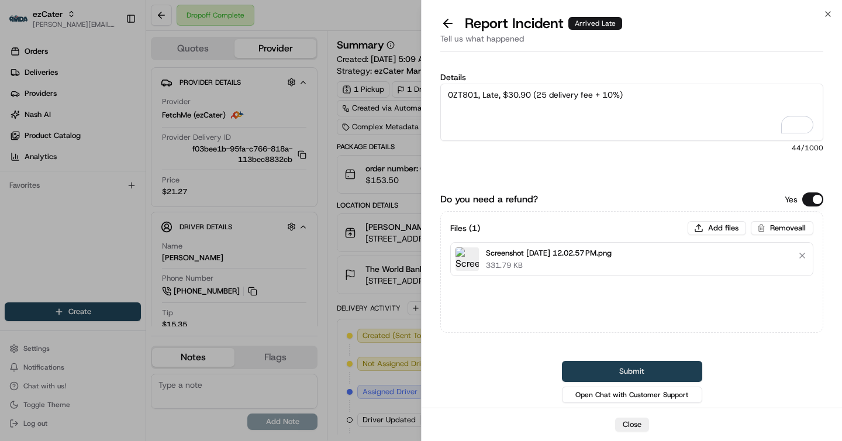
type textarea "0ZT801, Late, $30.90 (25 delivery fee + 10%)"
click at [620, 367] on button "Submit" at bounding box center [632, 371] width 140 height 21
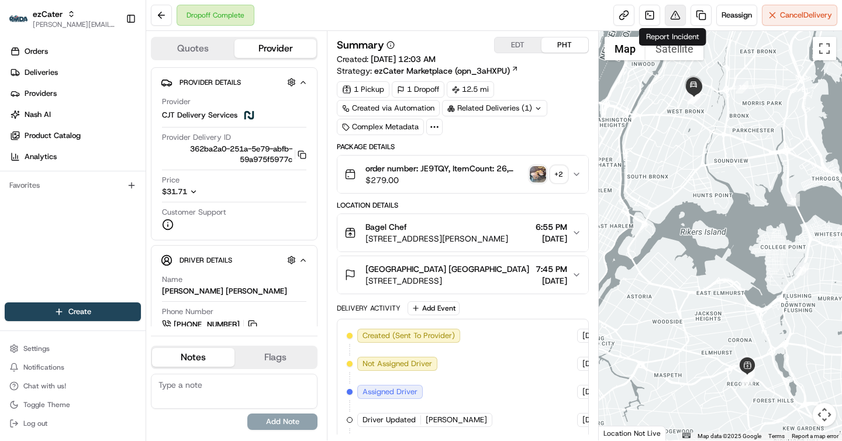
click at [667, 8] on button at bounding box center [675, 15] width 21 height 21
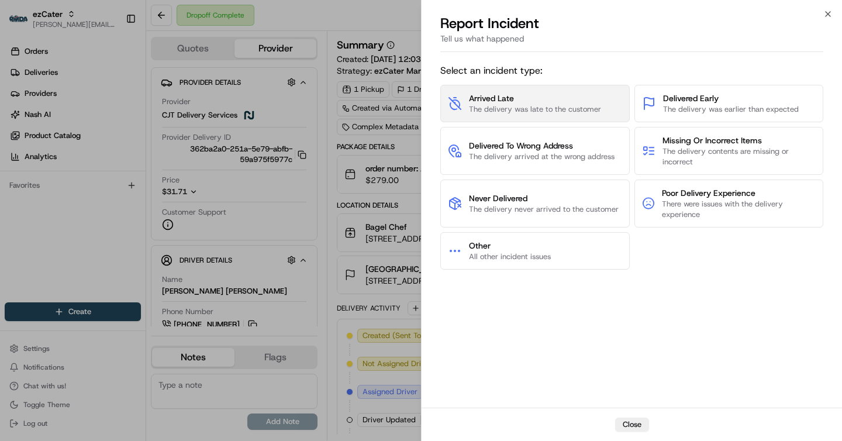
click at [538, 116] on button "Arrived Late The delivery was late to the customer" at bounding box center [535, 103] width 190 height 37
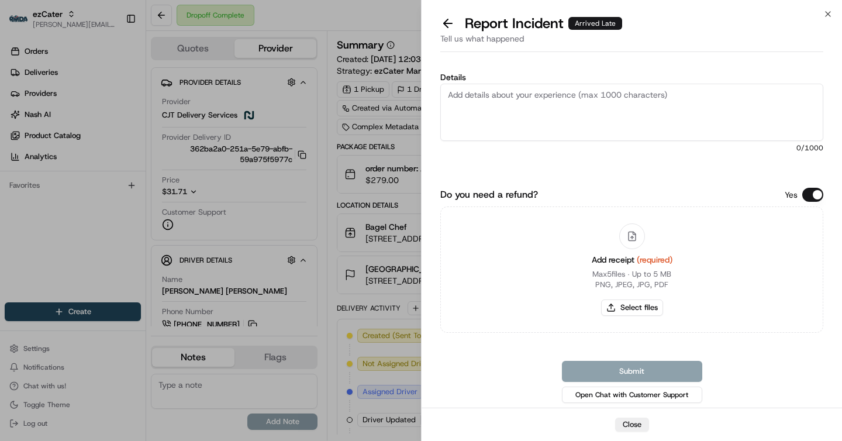
click at [588, 111] on textarea "Details" at bounding box center [631, 112] width 383 height 57
paste textarea "JE9-TQY $80.80 (25 delivery fee + 20%)"
type textarea "JE9-TQY $80.80 (25 delivery fee + 20%)"
click at [623, 304] on button "Select files" at bounding box center [632, 308] width 62 height 16
type input "C:\fakepath\Screenshot 2025-08-18 at 12.03.33 PM.png"
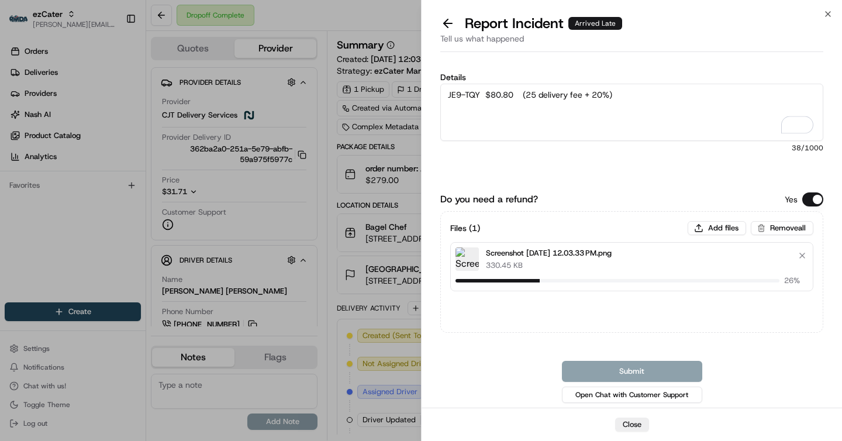
click at [467, 92] on textarea "JE9-TQY $80.80 (25 delivery fee + 20%)" at bounding box center [631, 112] width 383 height 57
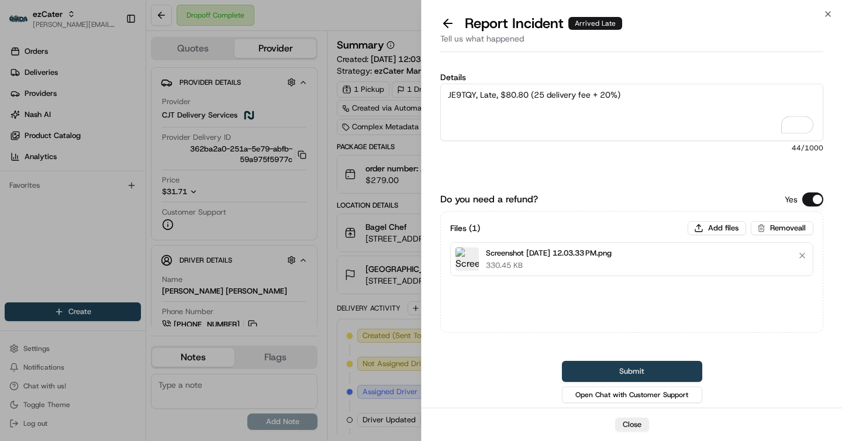
type textarea "JE9TQY, Late, $80.80 (25 delivery fee + 20%)"
click at [638, 361] on button "Submit" at bounding box center [632, 371] width 140 height 21
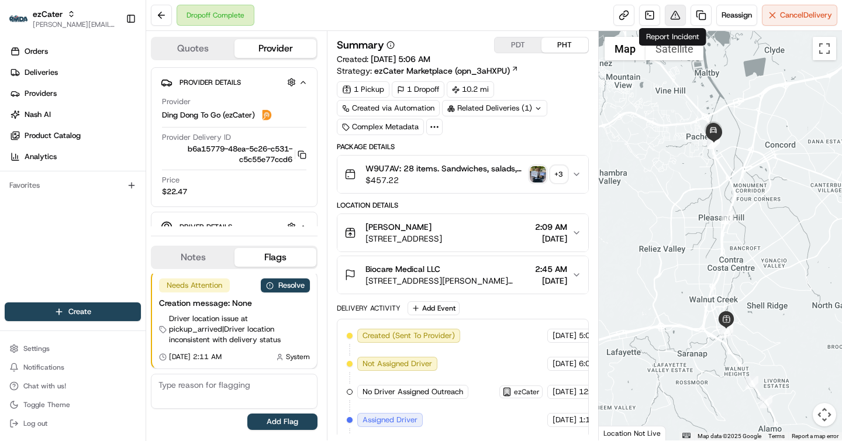
click at [669, 19] on button at bounding box center [675, 15] width 21 height 21
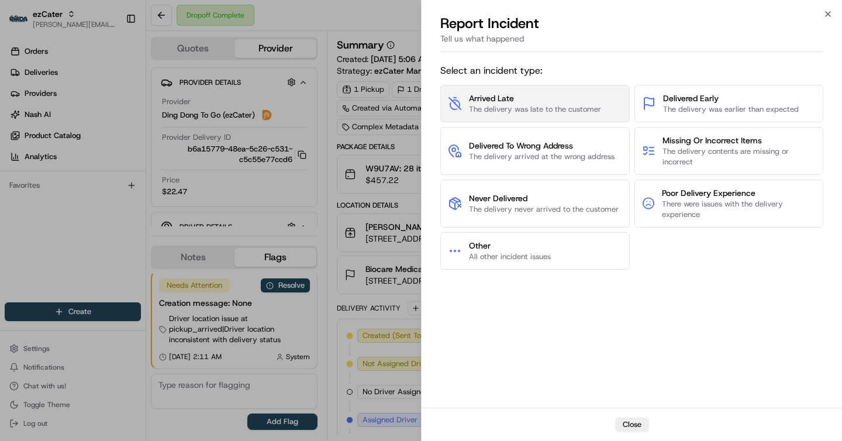
click at [507, 105] on span "The delivery was late to the customer" at bounding box center [535, 109] width 132 height 11
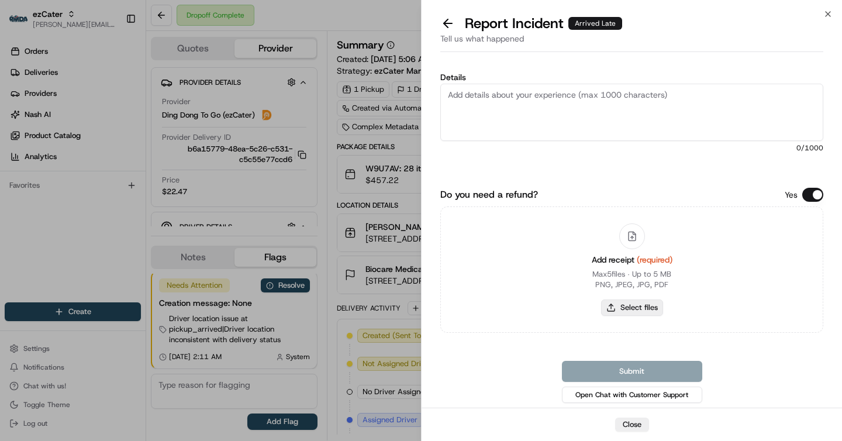
click at [646, 301] on button "Select files" at bounding box center [632, 308] width 62 height 16
type input "C:\fakepath\Screenshot [DATE] 12.04.10 PM.png"
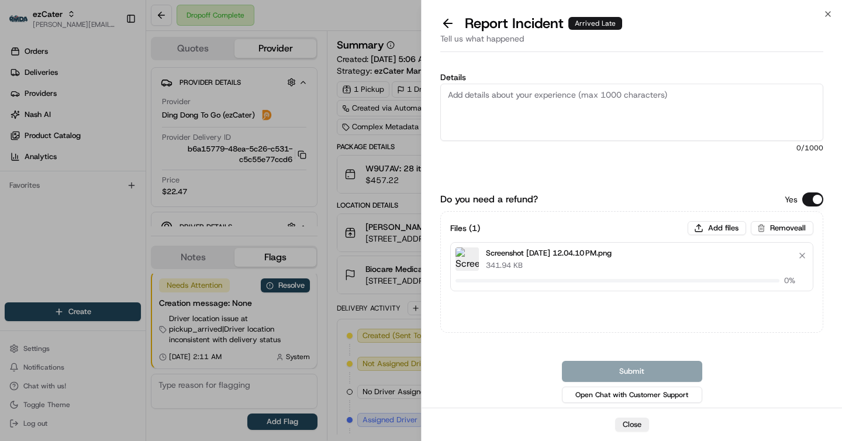
click at [508, 117] on textarea "Details" at bounding box center [631, 112] width 383 height 57
paste textarea "W9U-7AV $116.44 (25 delivery fee + 20%)"
type textarea "W9U-7AV $116.44 (25 delivery fee + 20%)"
click at [473, 91] on textarea "W9U-7AV $116.44 (25 delivery fee + 20%)" at bounding box center [631, 112] width 383 height 57
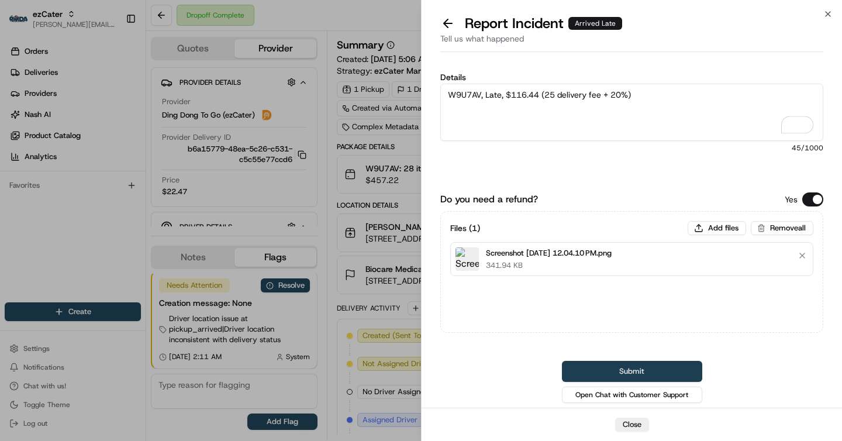
type textarea "W9U7AV, Late, $116.44 (25 delivery fee + 20%)"
click at [665, 364] on button "Submit" at bounding box center [632, 371] width 140 height 21
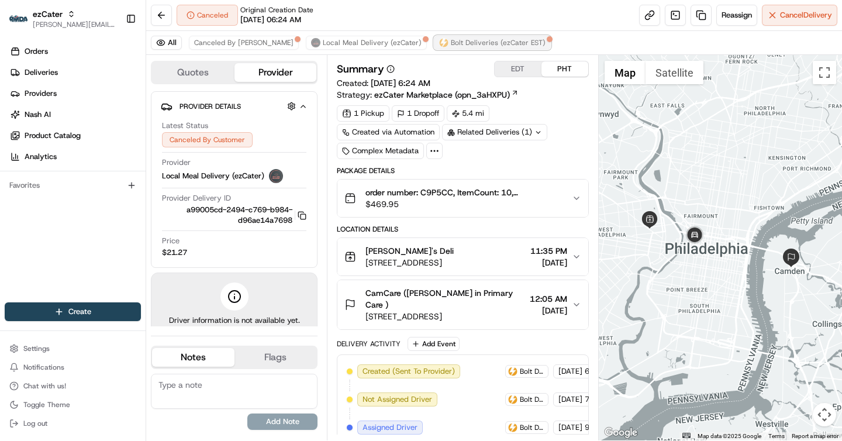
click at [484, 42] on span "Bolt Deliveries (ezCater EST)" at bounding box center [498, 42] width 95 height 9
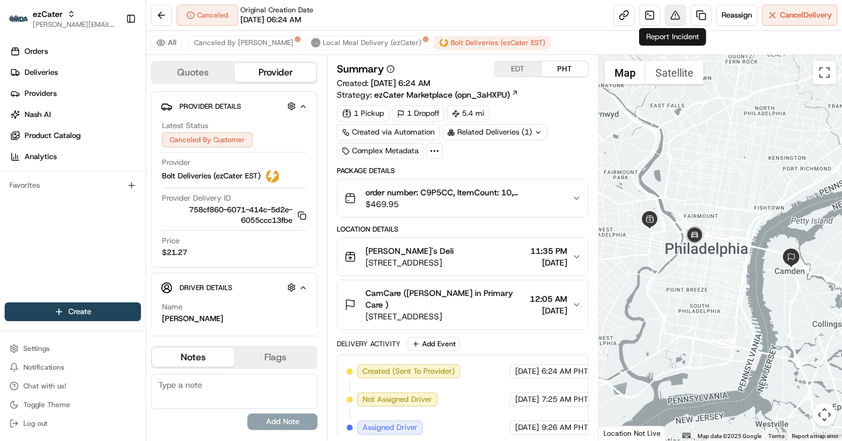
click at [670, 11] on button at bounding box center [675, 15] width 21 height 21
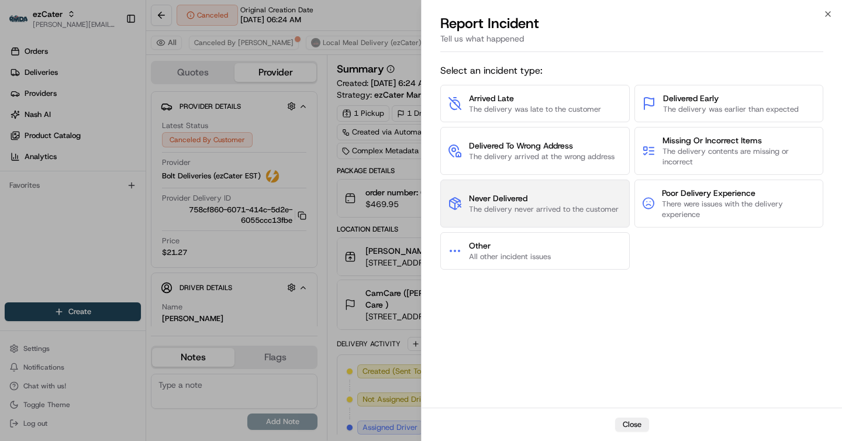
click at [497, 190] on button "Never Delivered The delivery never arrived to the customer" at bounding box center [535, 204] width 190 height 48
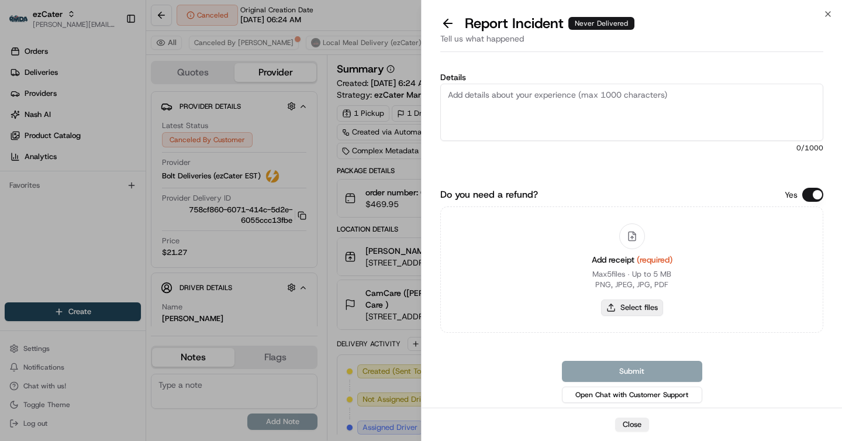
click at [636, 307] on button "Select files" at bounding box center [632, 308] width 62 height 16
type input "C:\fakepath\Screenshot 2025-08-18 at 12.04.45 PM.png"
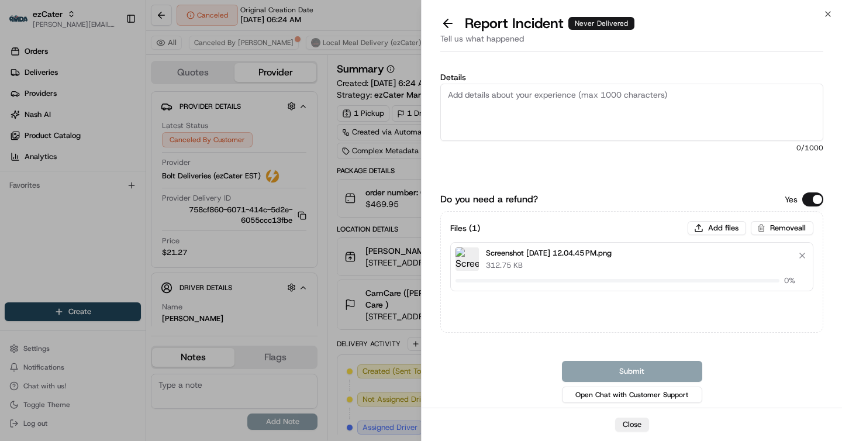
click at [531, 114] on textarea "Details" at bounding box center [631, 112] width 383 height 57
paste textarea "C9P-5CC $118.99 (25 delivery fee + 20%)"
type textarea "C9P-5CC $118.99 (25 delivery fee + 20%)"
click at [471, 91] on textarea "C9P-5CC $118.99 (25 delivery fee + 20%)" at bounding box center [631, 112] width 383 height 57
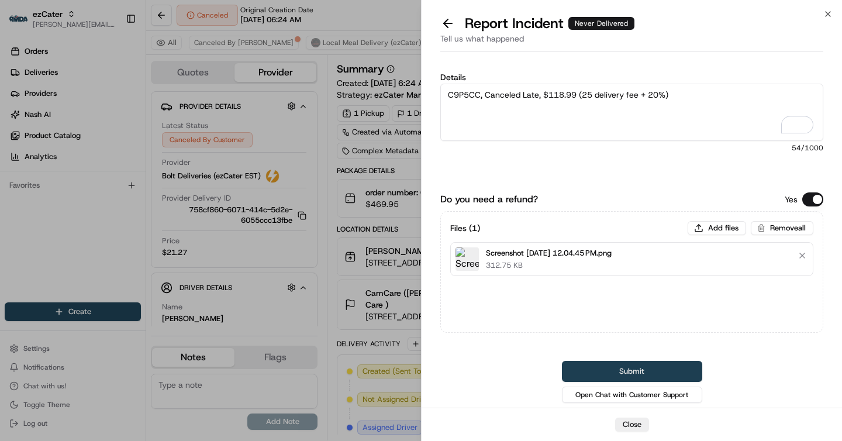
type textarea "C9P5CC, Canceled Late, $118.99 (25 delivery fee + 20%)"
click at [578, 369] on button "Submit" at bounding box center [632, 371] width 140 height 21
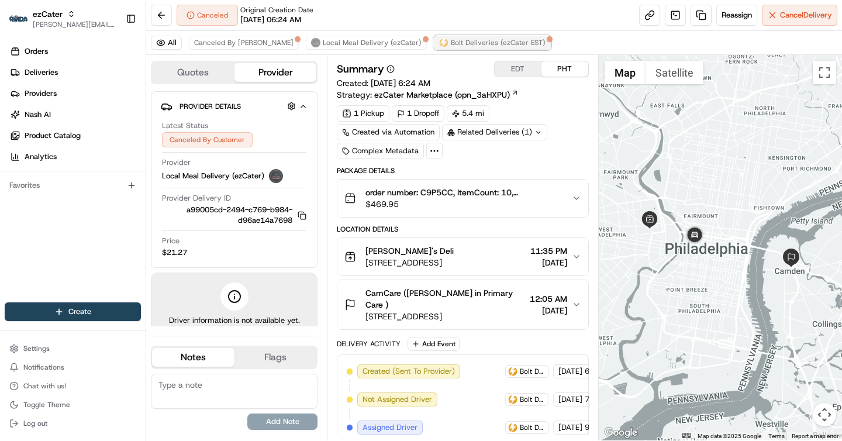
click at [434, 37] on button "Bolt Deliveries (ezCater EST)" at bounding box center [492, 43] width 117 height 14
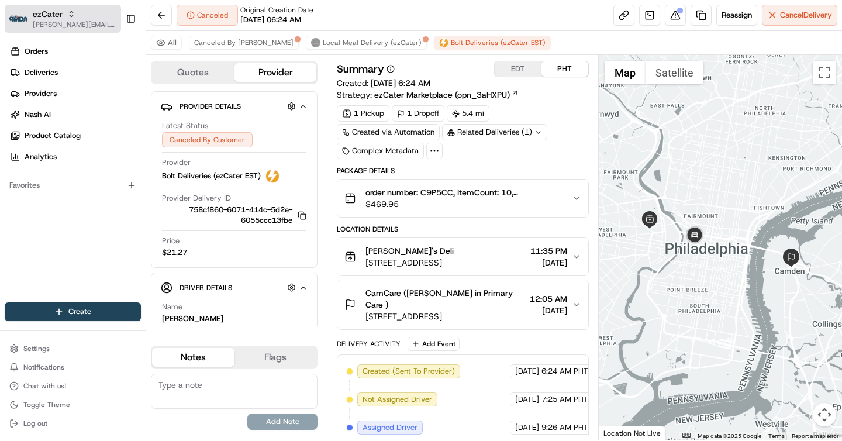
click at [64, 27] on span "[PERSON_NAME][EMAIL_ADDRESS][DOMAIN_NAME]" at bounding box center [75, 24] width 84 height 9
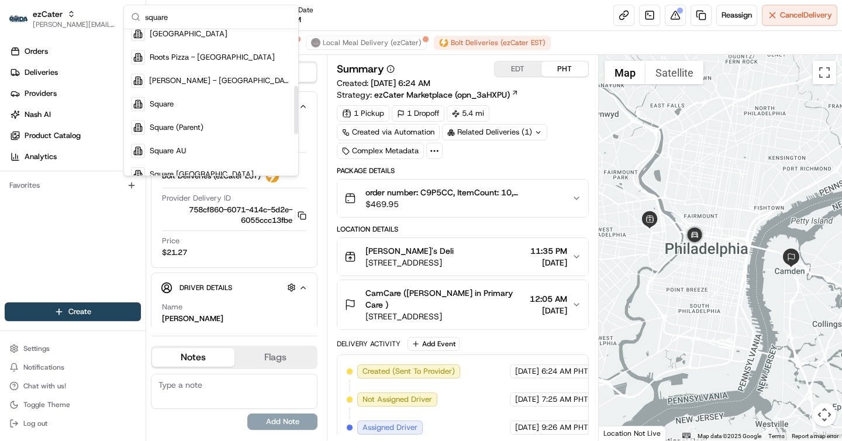
scroll to position [184, 0]
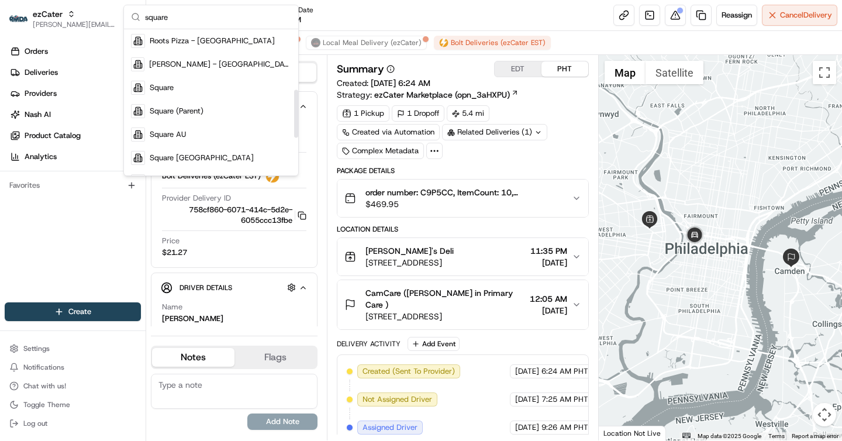
type input "square"
click at [178, 137] on span "Square AU" at bounding box center [168, 134] width 36 height 11
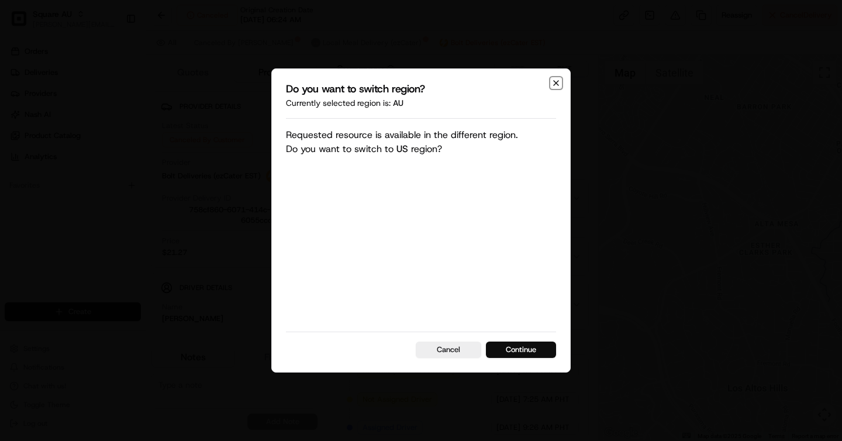
click at [556, 80] on icon "button" at bounding box center [556, 82] width 9 height 9
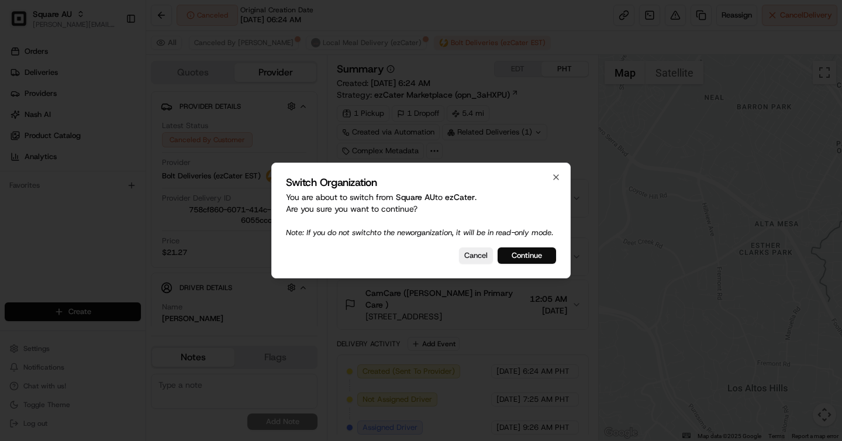
click at [557, 166] on div "Switch Organization You are about to switch from Square AU to ezCater . Are you…" at bounding box center [421, 221] width 300 height 116
click at [556, 173] on icon "button" at bounding box center [556, 177] width 9 height 9
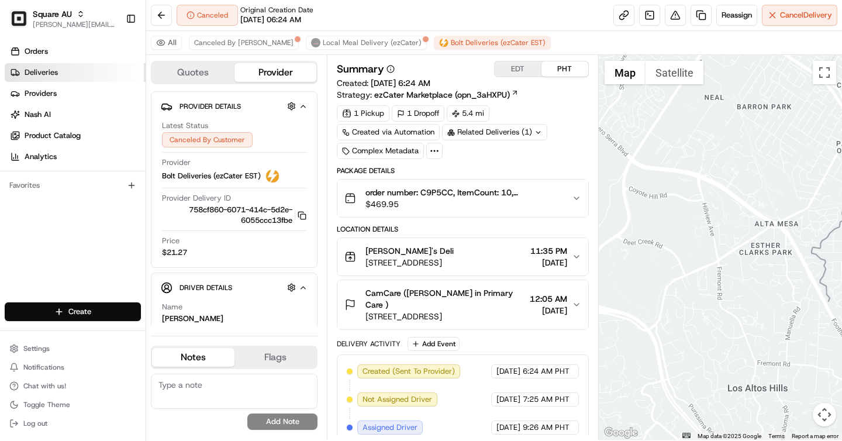
click at [73, 78] on link "Deliveries" at bounding box center [75, 72] width 141 height 19
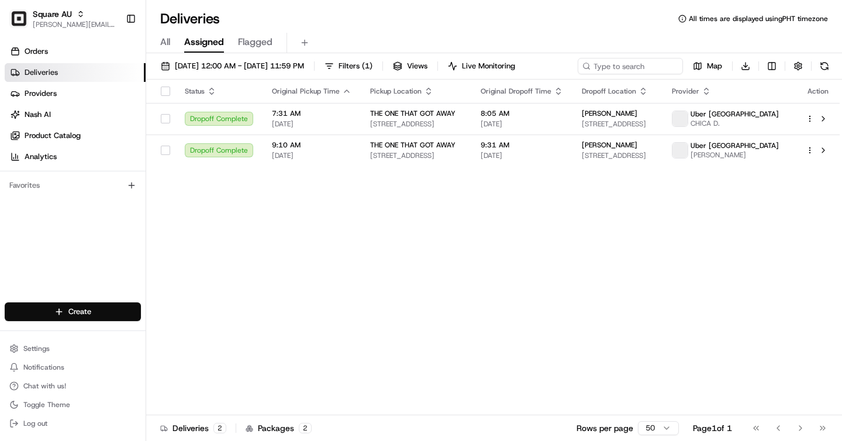
click at [628, 75] on div "[DATE] 12:00 AM - [DATE] 11:59 PM Filters ( 1 ) Views Live Monitoring Map Downl…" at bounding box center [494, 69] width 696 height 22
click at [622, 71] on input at bounding box center [613, 66] width 140 height 16
paste input "9814973"
type input "9814973"
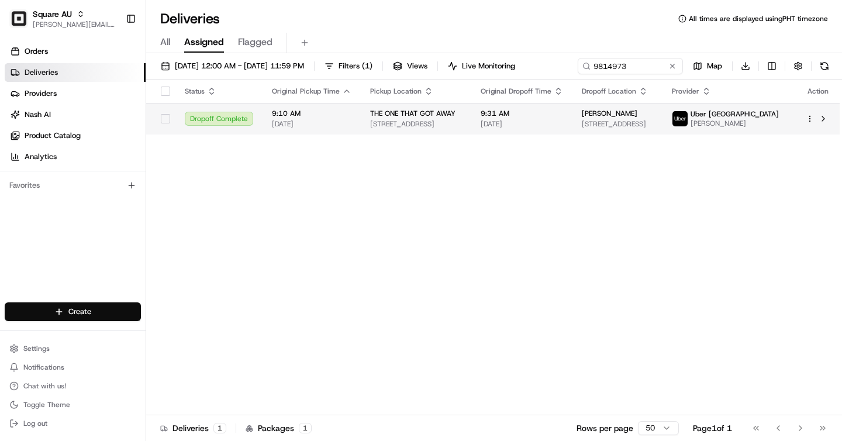
click at [562, 129] on span "[DATE]" at bounding box center [522, 123] width 82 height 9
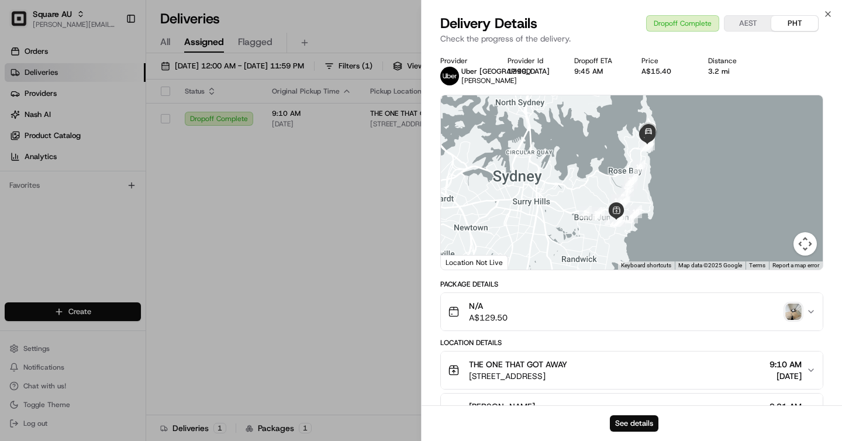
click at [646, 414] on div "See details" at bounding box center [632, 423] width 421 height 36
click at [636, 422] on button "See details" at bounding box center [634, 423] width 49 height 16
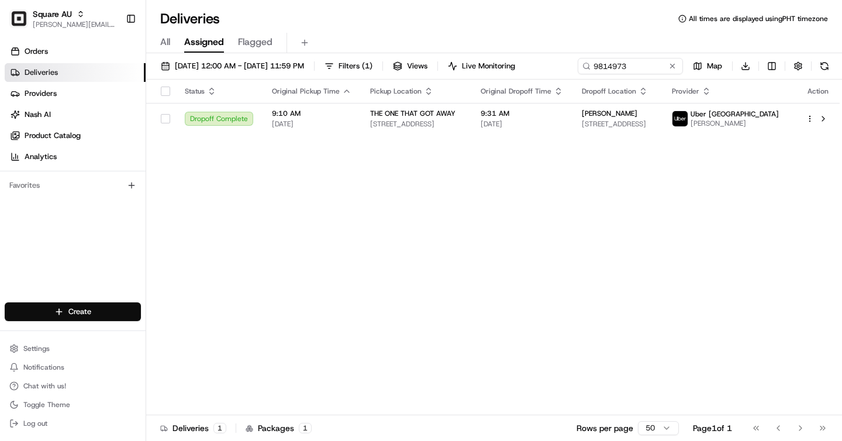
click at [166, 37] on span "All" at bounding box center [165, 42] width 10 height 14
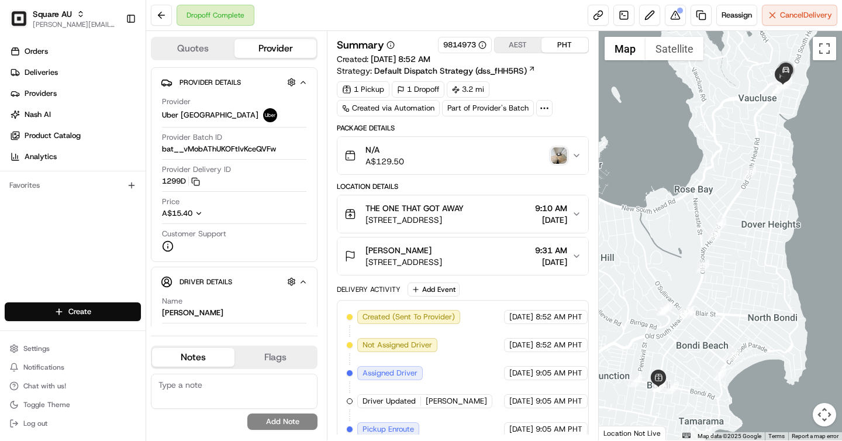
click at [556, 152] on img "button" at bounding box center [559, 155] width 16 height 16
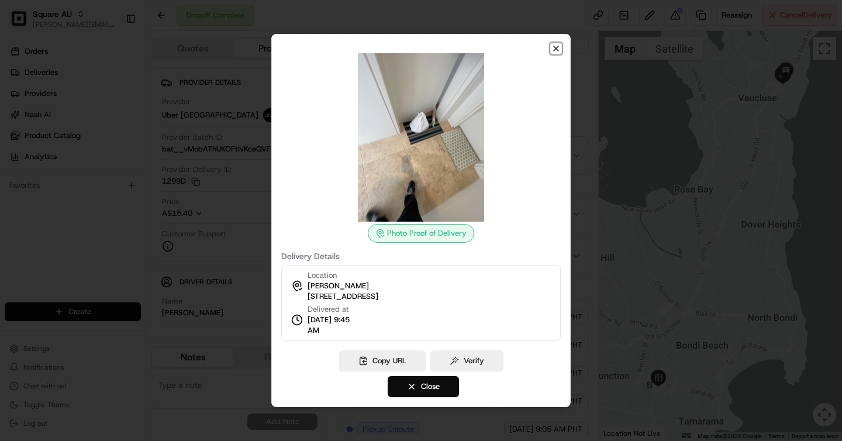
click at [555, 47] on icon "button" at bounding box center [556, 48] width 9 height 9
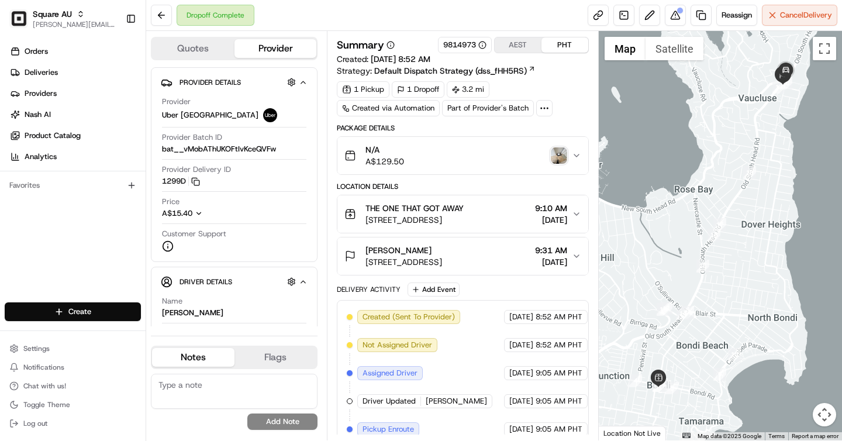
click at [560, 157] on img "button" at bounding box center [559, 155] width 16 height 16
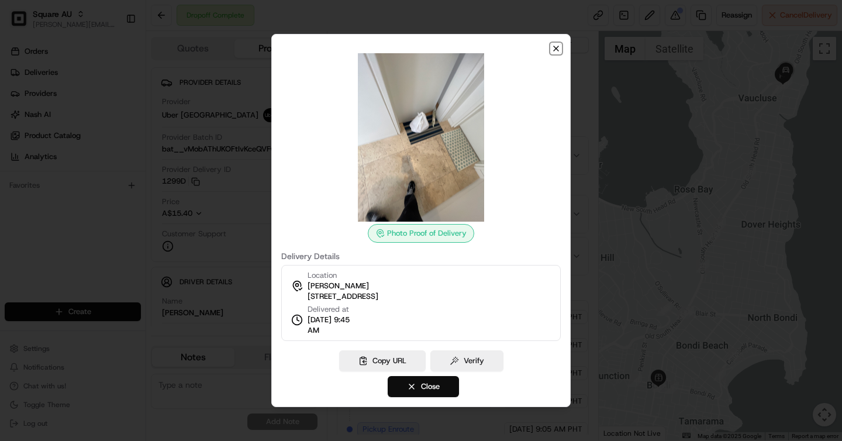
click at [558, 44] on icon "button" at bounding box center [556, 48] width 9 height 9
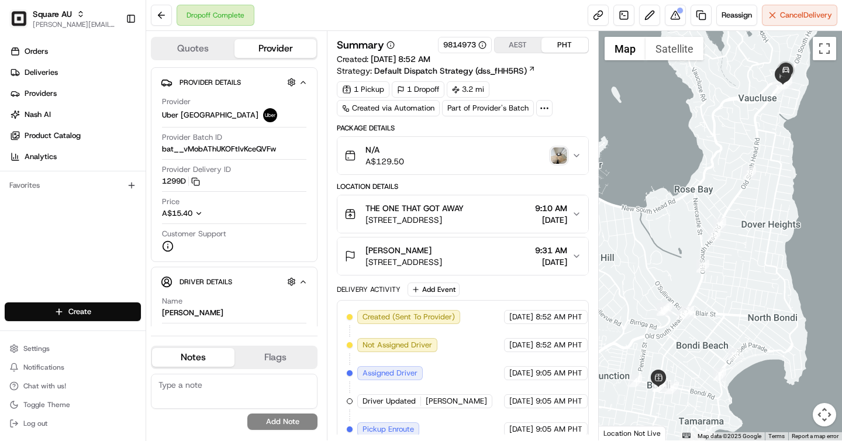
click at [535, 254] on span "9:31 AM" at bounding box center [551, 251] width 32 height 12
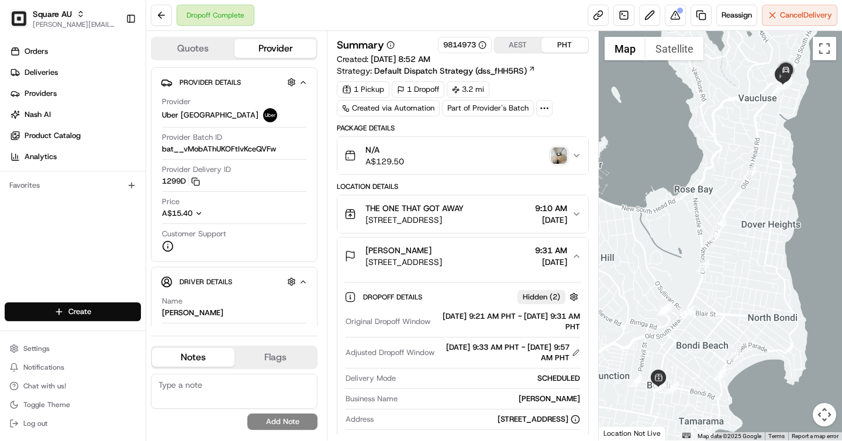
click at [460, 160] on div "N/A A$129.50" at bounding box center [458, 155] width 227 height 23
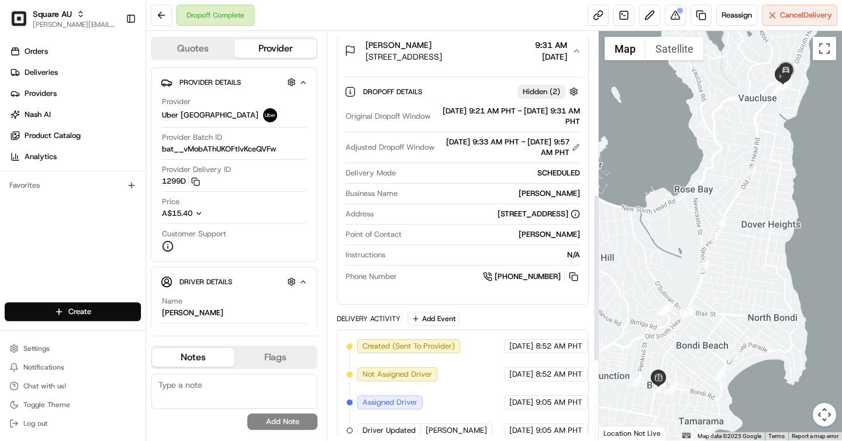
click at [464, 175] on div "SCHEDULED" at bounding box center [490, 173] width 179 height 11
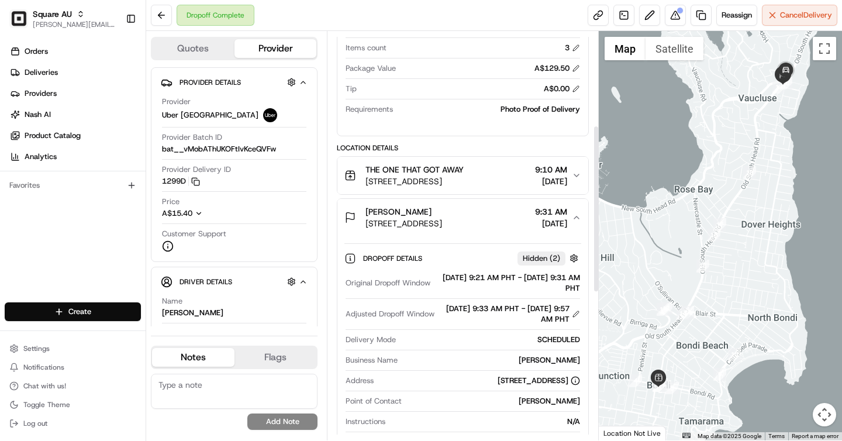
click at [491, 205] on button "[PERSON_NAME] [STREET_ADDRESS] 9:31 AM [DATE]" at bounding box center [463, 217] width 250 height 37
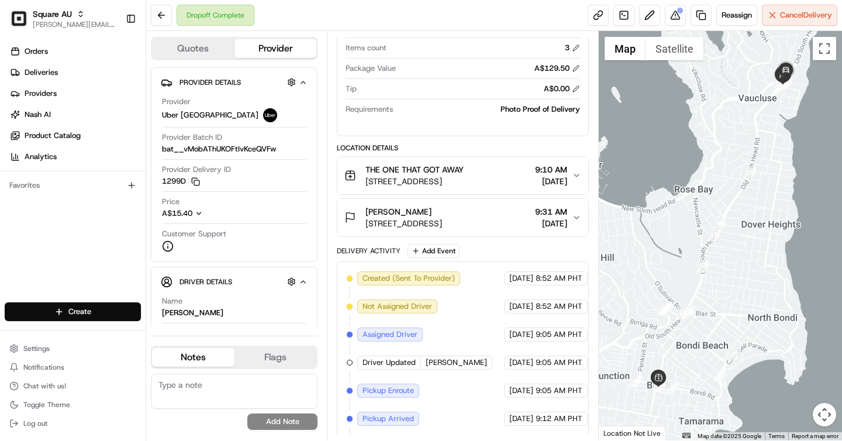
click at [499, 190] on button "THE ONE THAT GOT AWAY 163 Bondi Rd, Bondi NSW 2026, Australia 9:10 AM 08/18/2025" at bounding box center [463, 175] width 250 height 37
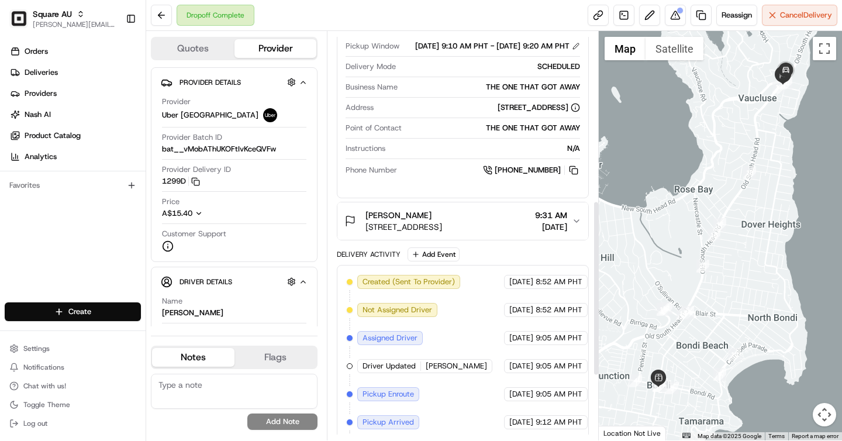
scroll to position [428, 0]
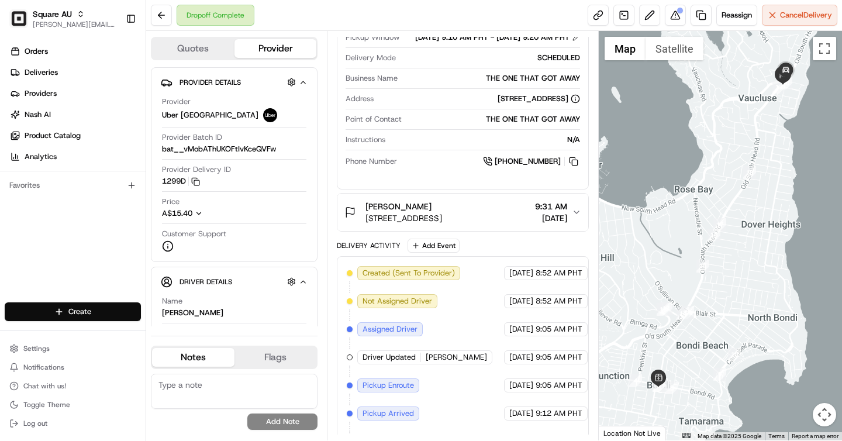
click at [442, 224] on span "[STREET_ADDRESS]" at bounding box center [404, 218] width 77 height 12
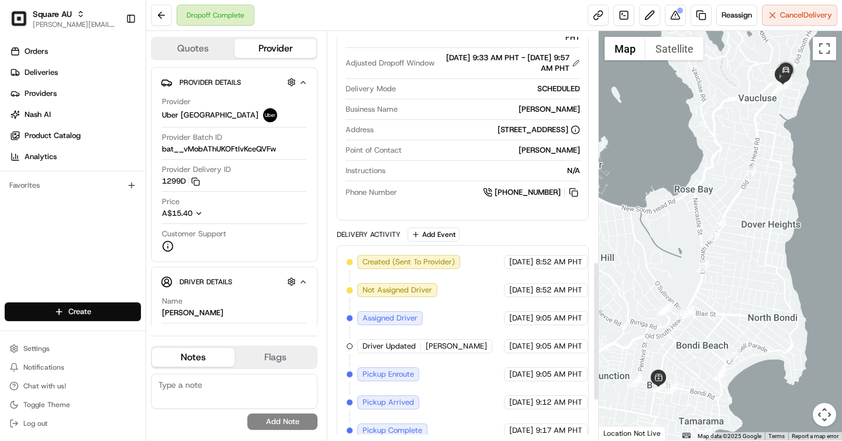
scroll to position [687, 0]
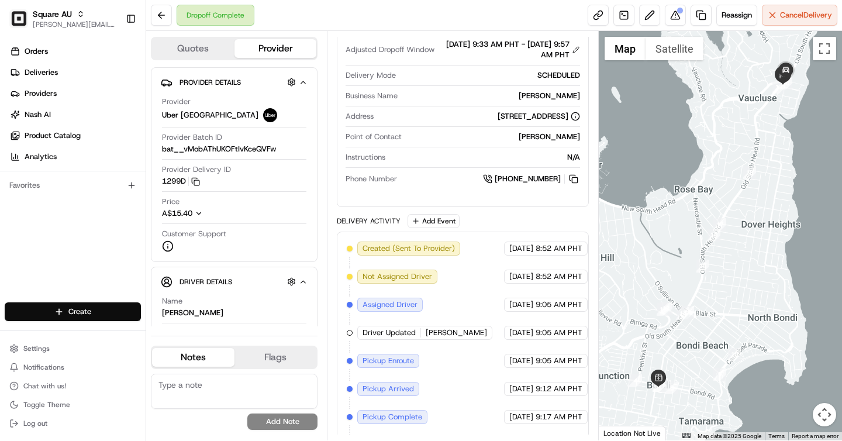
click at [330, 121] on div "Summary 9814973 AEST PHT Created: 08/18/2025 8:52 AM Strategy: Default Dispatch…" at bounding box center [462, 235] width 271 height 409
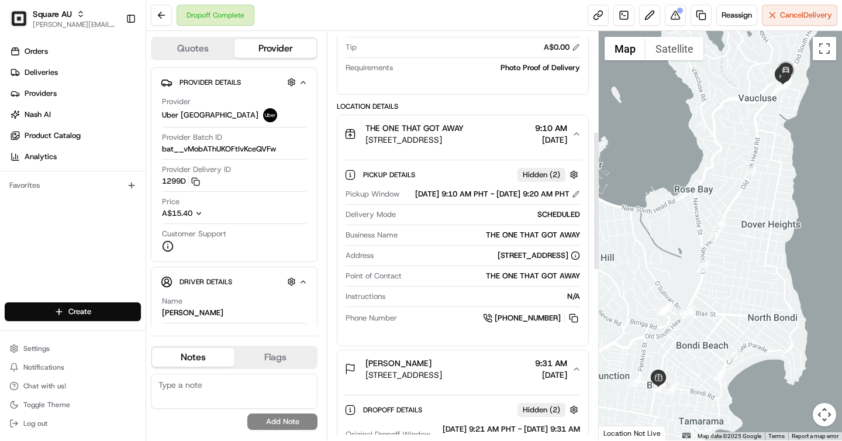
scroll to position [295, 0]
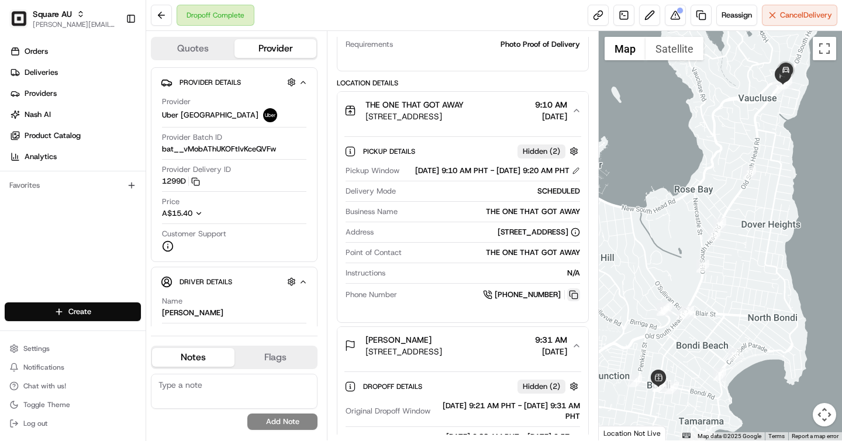
click at [576, 301] on button at bounding box center [573, 294] width 13 height 13
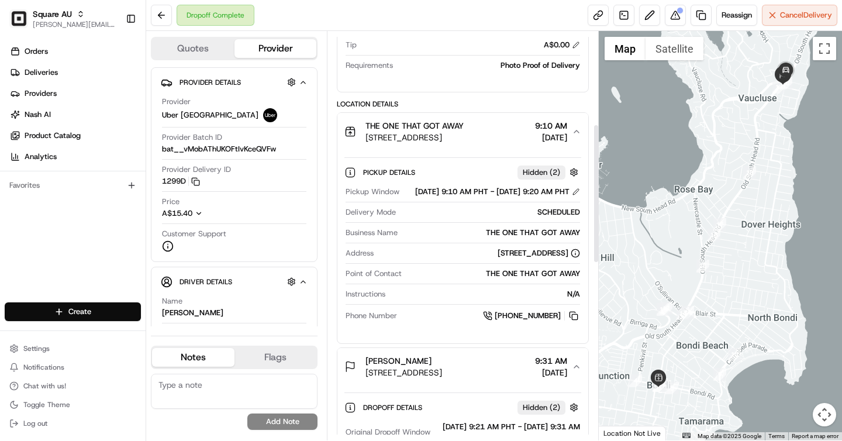
scroll to position [0, 0]
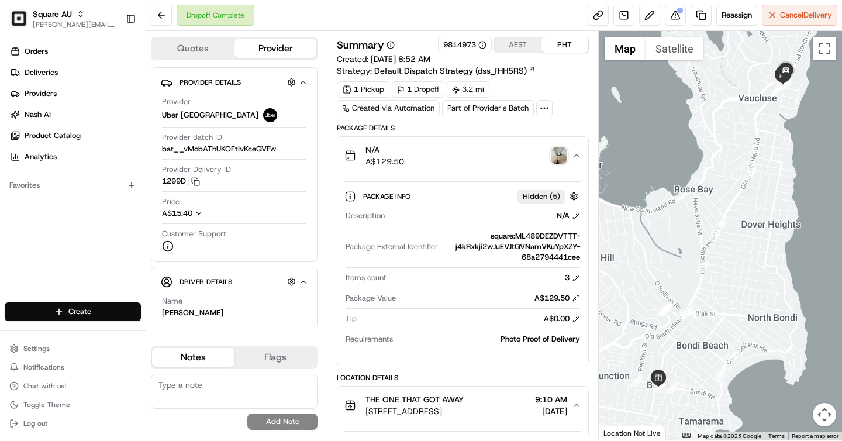
click at [566, 92] on div "1 Pickup 1 Dropoff 3.2 mi Created via Automation Part of Provider's Batch" at bounding box center [463, 98] width 252 height 35
click at [521, 38] on button "AEST" at bounding box center [518, 44] width 47 height 15
click at [570, 42] on button "PHT" at bounding box center [565, 44] width 47 height 15
click at [523, 42] on button "AEST" at bounding box center [518, 44] width 47 height 15
click at [549, 43] on button "PHT" at bounding box center [565, 44] width 47 height 15
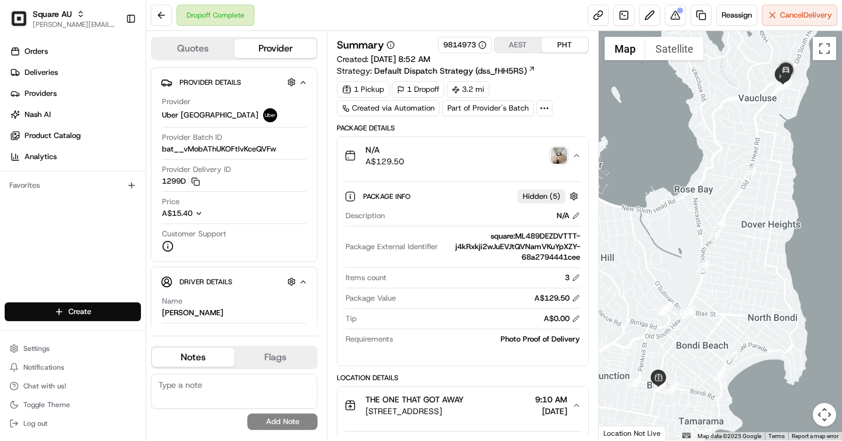
click at [506, 43] on button "AEST" at bounding box center [518, 44] width 47 height 15
click at [566, 47] on button "PHT" at bounding box center [565, 44] width 47 height 15
click at [522, 49] on button "AEST" at bounding box center [518, 44] width 47 height 15
click at [560, 47] on button "PHT" at bounding box center [565, 44] width 47 height 15
click at [508, 43] on button "AEST" at bounding box center [518, 44] width 47 height 15
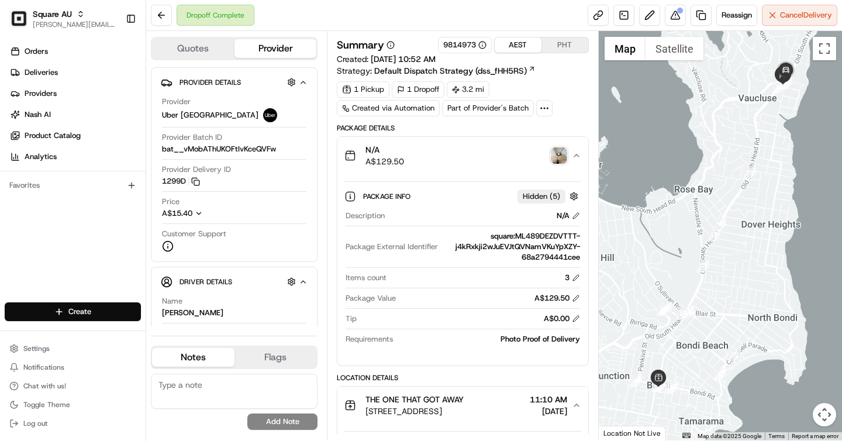
click at [536, 42] on button "AEST" at bounding box center [518, 44] width 47 height 15
click at [551, 43] on button "PHT" at bounding box center [565, 44] width 47 height 15
click at [531, 44] on button "AEST" at bounding box center [518, 44] width 47 height 15
click at [565, 46] on button "PHT" at bounding box center [565, 44] width 47 height 15
click at [515, 45] on button "AEST" at bounding box center [518, 44] width 47 height 15
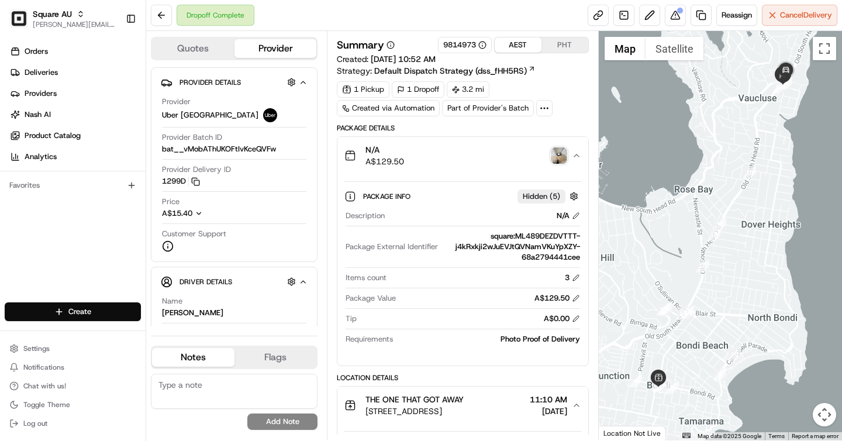
click at [545, 43] on button "PHT" at bounding box center [565, 44] width 47 height 15
click at [524, 44] on button "AEST" at bounding box center [518, 44] width 47 height 15
click at [550, 49] on button "PHT" at bounding box center [565, 44] width 47 height 15
click at [530, 49] on button "AEST" at bounding box center [518, 44] width 47 height 15
click at [566, 45] on button "PHT" at bounding box center [565, 44] width 47 height 15
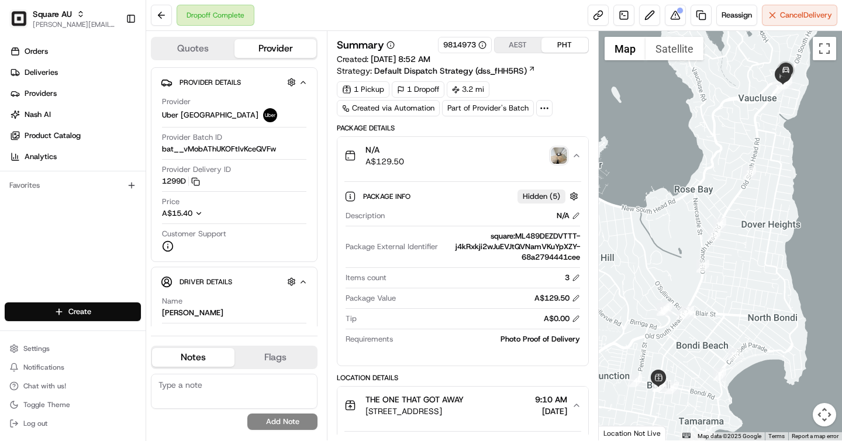
click at [514, 48] on button "AEST" at bounding box center [518, 44] width 47 height 15
click at [547, 47] on button "PHT" at bounding box center [565, 44] width 47 height 15
click at [520, 47] on button "AEST" at bounding box center [518, 44] width 47 height 15
click at [550, 45] on button "PHT" at bounding box center [565, 44] width 47 height 15
click at [526, 44] on button "AEST" at bounding box center [518, 44] width 47 height 15
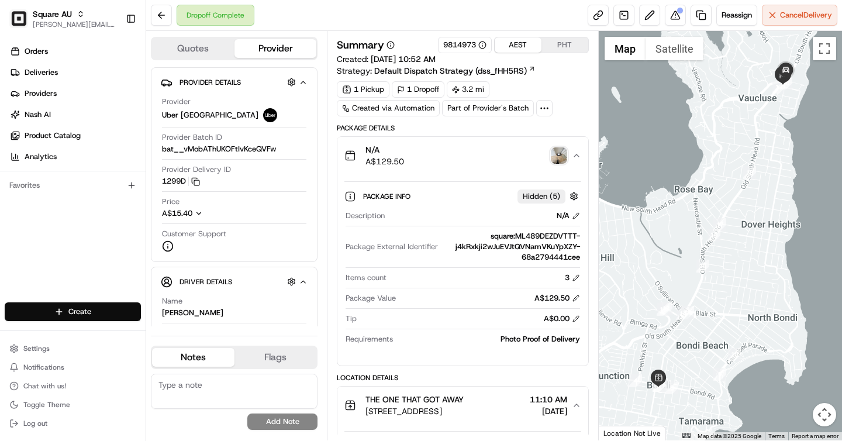
click at [557, 46] on button "PHT" at bounding box center [565, 44] width 47 height 15
click at [538, 45] on button "AEST" at bounding box center [518, 44] width 47 height 15
click at [559, 45] on button "PHT" at bounding box center [565, 44] width 47 height 15
click at [523, 47] on button "AEST" at bounding box center [518, 44] width 47 height 15
click at [549, 45] on button "PHT" at bounding box center [565, 44] width 47 height 15
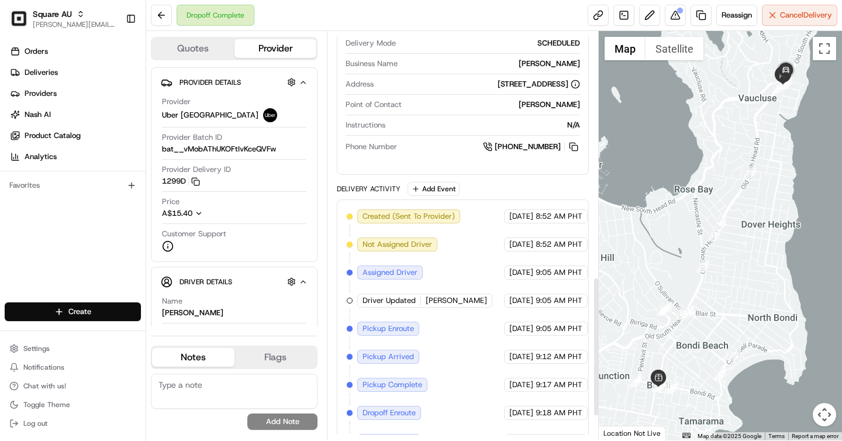
scroll to position [682, 0]
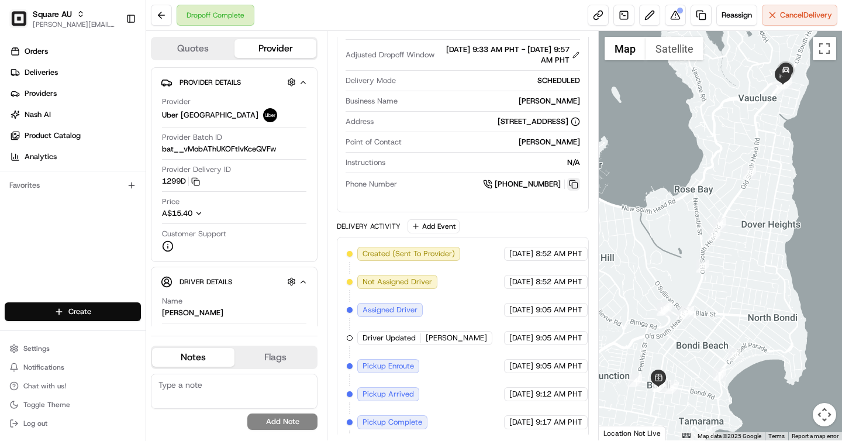
click at [577, 191] on button at bounding box center [573, 184] width 13 height 13
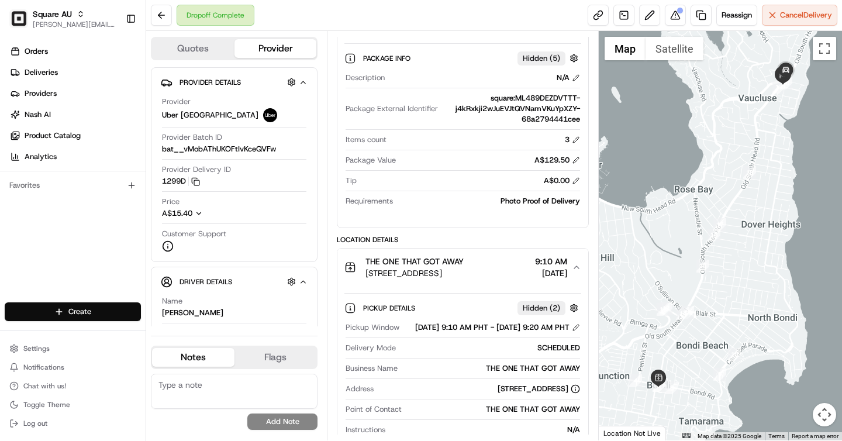
scroll to position [0, 0]
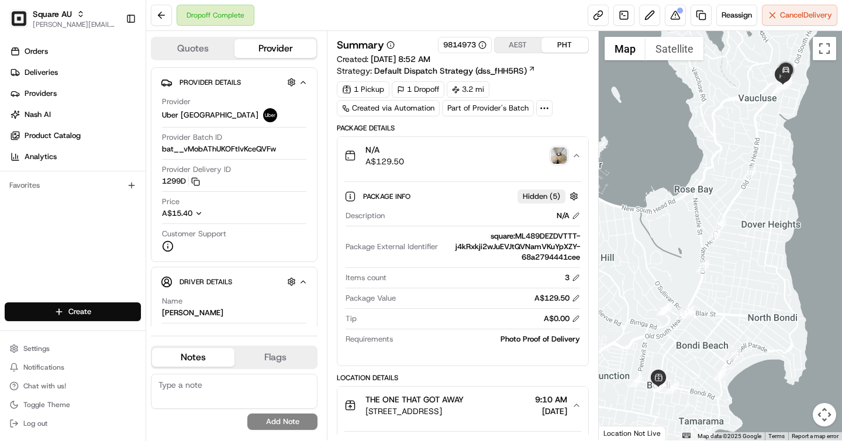
click at [521, 51] on button "AEST" at bounding box center [518, 44] width 47 height 15
click at [560, 51] on button "PHT" at bounding box center [565, 44] width 47 height 15
click at [520, 53] on div "AEST PHT" at bounding box center [541, 45] width 95 height 16
click at [524, 43] on button "AEST" at bounding box center [518, 44] width 47 height 15
click at [558, 44] on button "PHT" at bounding box center [565, 44] width 47 height 15
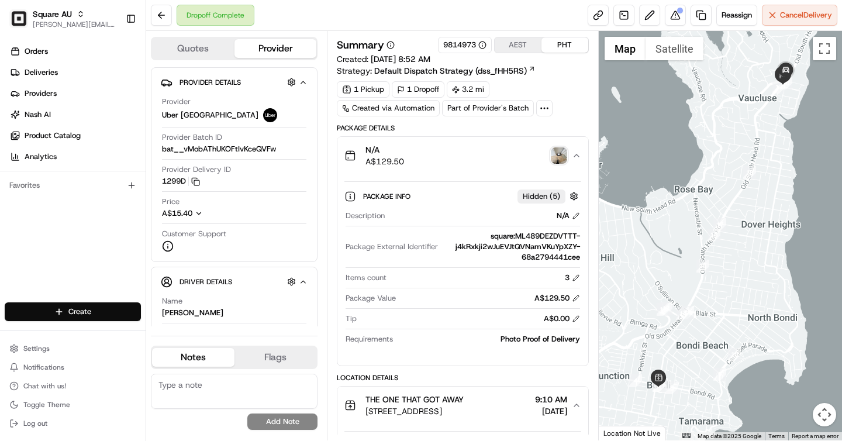
click at [524, 44] on button "AEST" at bounding box center [518, 44] width 47 height 15
click at [566, 44] on button "PHT" at bounding box center [565, 44] width 47 height 15
click at [515, 43] on button "AEST" at bounding box center [518, 44] width 47 height 15
click at [554, 45] on button "PHT" at bounding box center [565, 44] width 47 height 15
click at [525, 44] on button "AEST" at bounding box center [518, 44] width 47 height 15
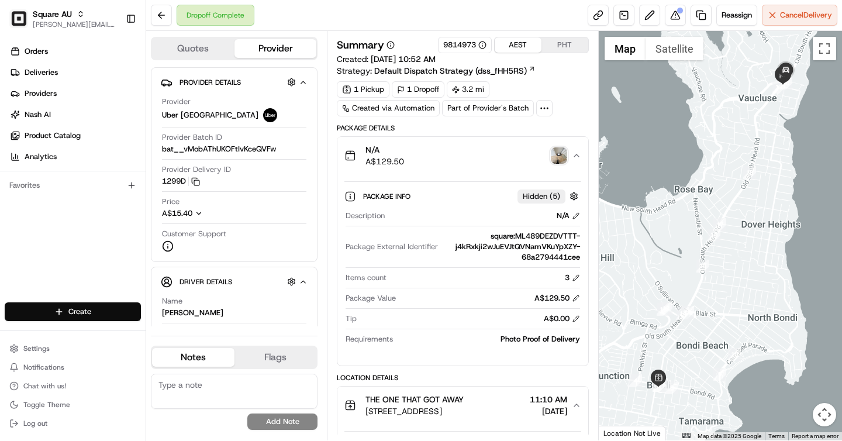
click at [560, 46] on button "PHT" at bounding box center [565, 44] width 47 height 15
click at [526, 47] on button "AEST" at bounding box center [518, 44] width 47 height 15
click at [560, 47] on button "PHT" at bounding box center [565, 44] width 47 height 15
click at [523, 47] on button "AEST" at bounding box center [518, 44] width 47 height 15
click at [549, 46] on button "PHT" at bounding box center [565, 44] width 47 height 15
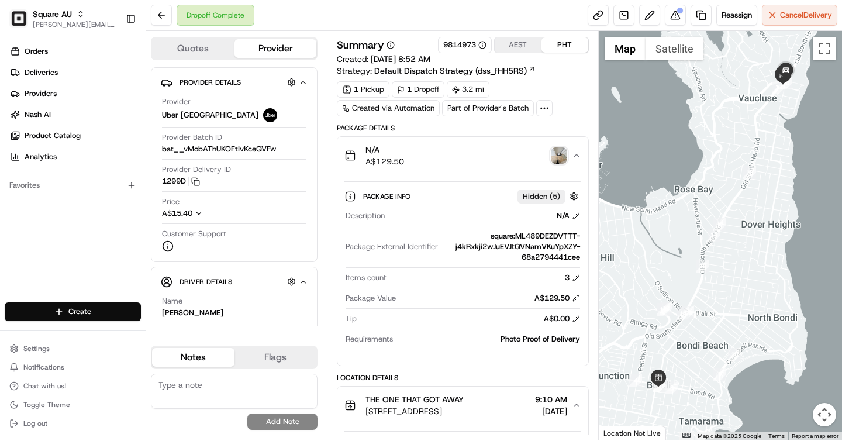
click at [523, 43] on button "AEST" at bounding box center [518, 44] width 47 height 15
click at [560, 43] on button "PHT" at bounding box center [565, 44] width 47 height 15
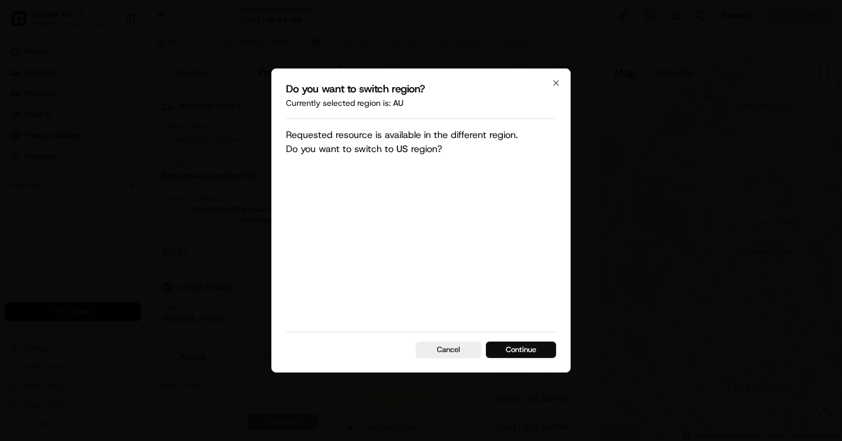
click at [507, 340] on div "Cancel Continue" at bounding box center [421, 345] width 270 height 26
click at [507, 346] on button "Continue" at bounding box center [521, 350] width 70 height 16
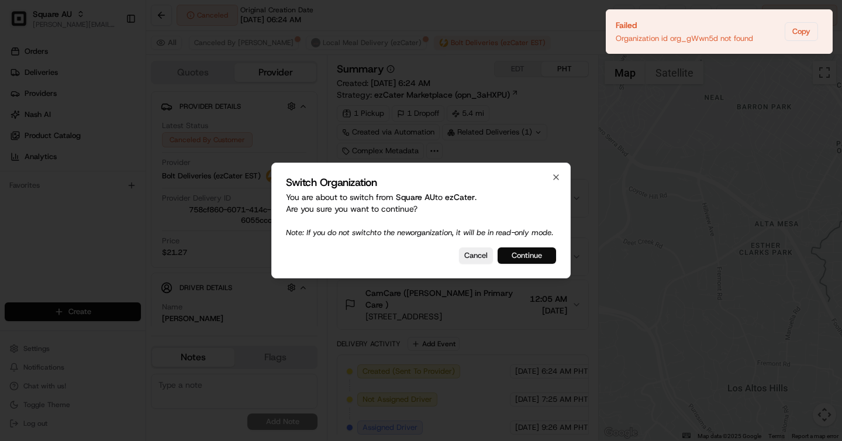
click at [541, 261] on button "Continue" at bounding box center [527, 255] width 58 height 16
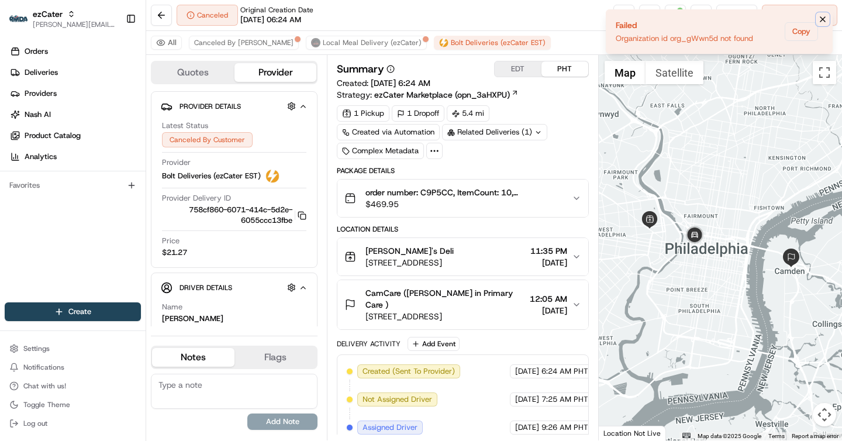
click at [828, 18] on button "Notifications (F8)" at bounding box center [823, 19] width 14 height 14
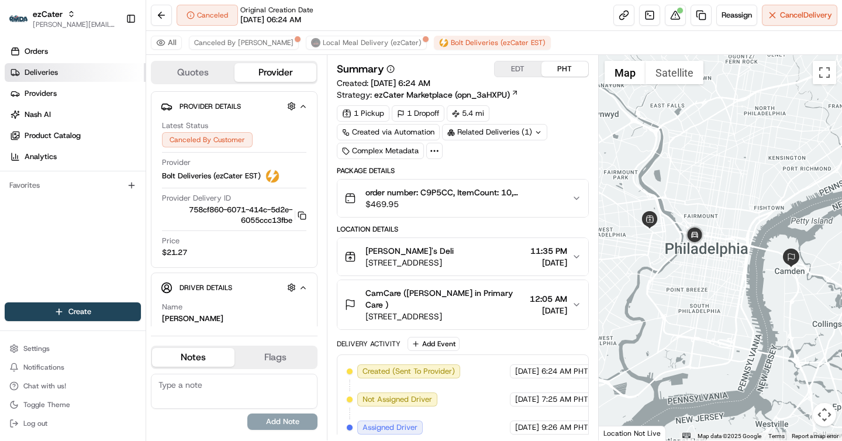
click at [82, 77] on link "Deliveries" at bounding box center [75, 72] width 141 height 19
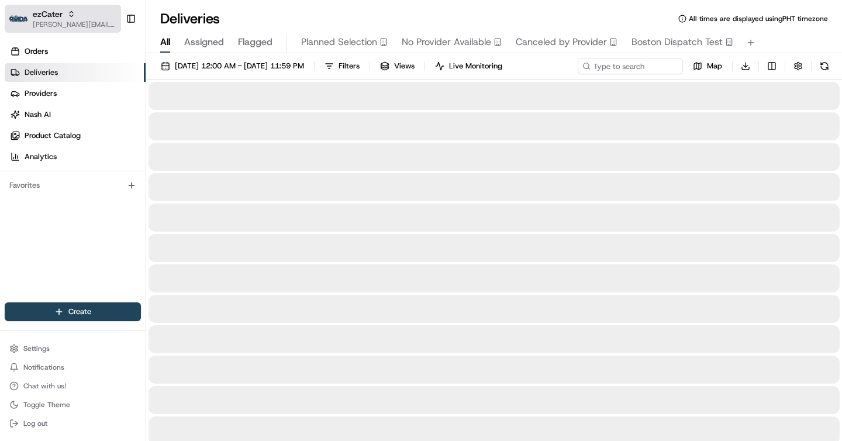
click at [74, 25] on span "[PERSON_NAME][EMAIL_ADDRESS][DOMAIN_NAME]" at bounding box center [75, 24] width 84 height 9
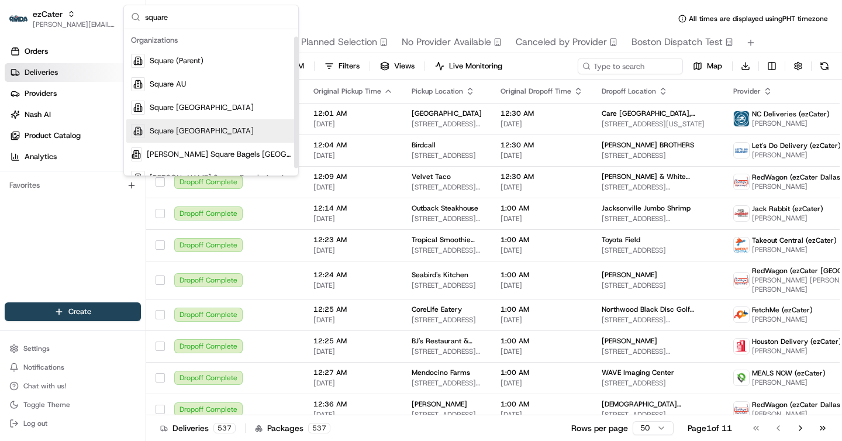
scroll to position [16, 0]
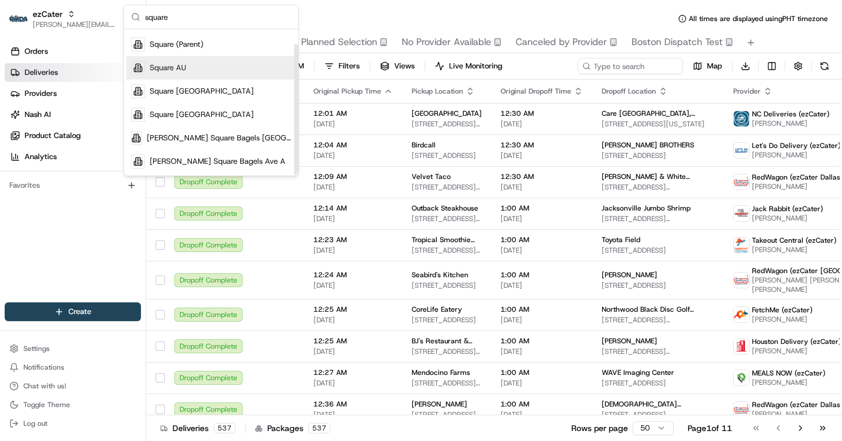
type input "square"
click at [214, 71] on div "Square AU" at bounding box center [211, 67] width 170 height 23
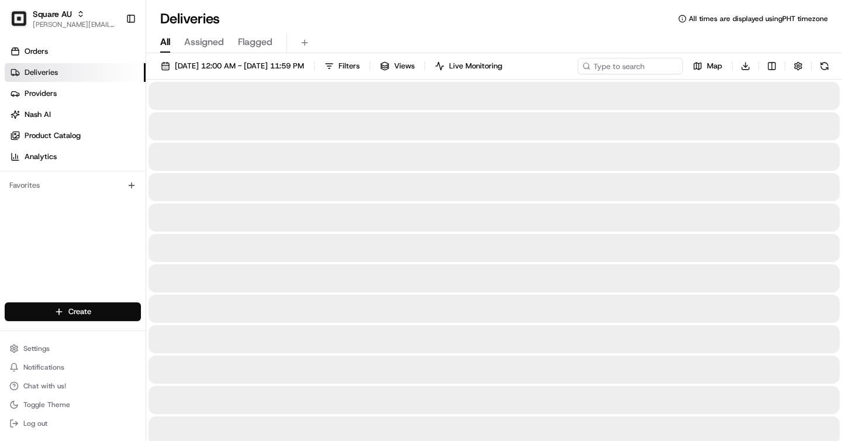
click at [169, 42] on span "All" at bounding box center [165, 42] width 10 height 14
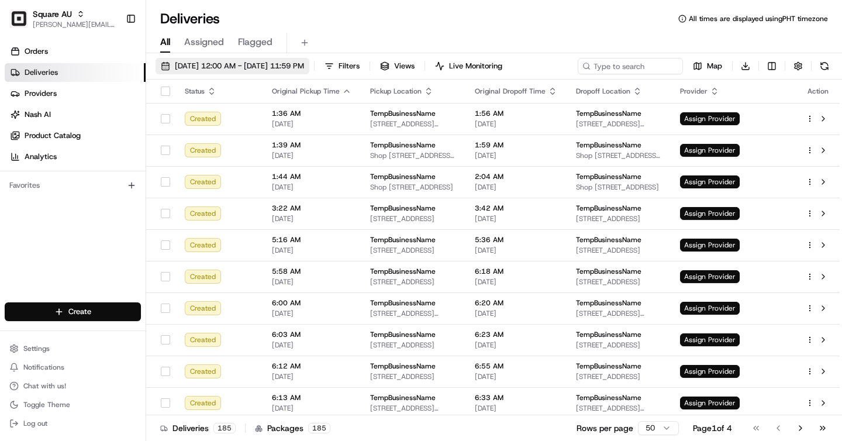
click at [243, 61] on span "08/18/2025 12:00 AM - 08/18/2025 11:59 PM" at bounding box center [239, 66] width 129 height 11
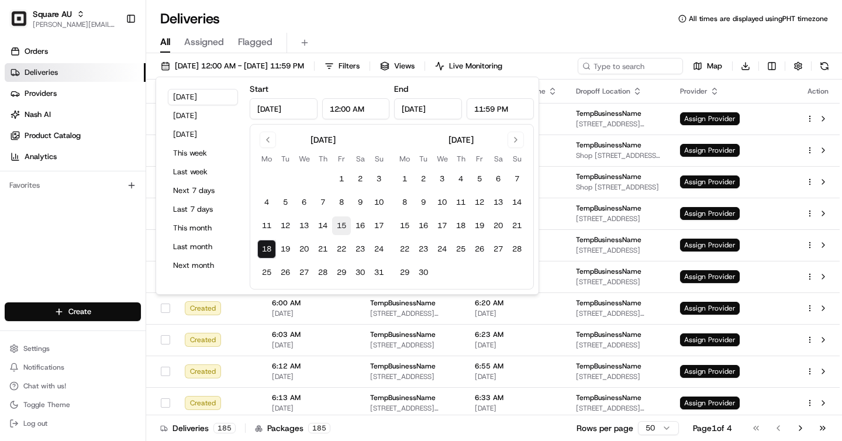
click at [347, 223] on button "15" at bounding box center [341, 225] width 19 height 19
type input "Aug 15, 2025"
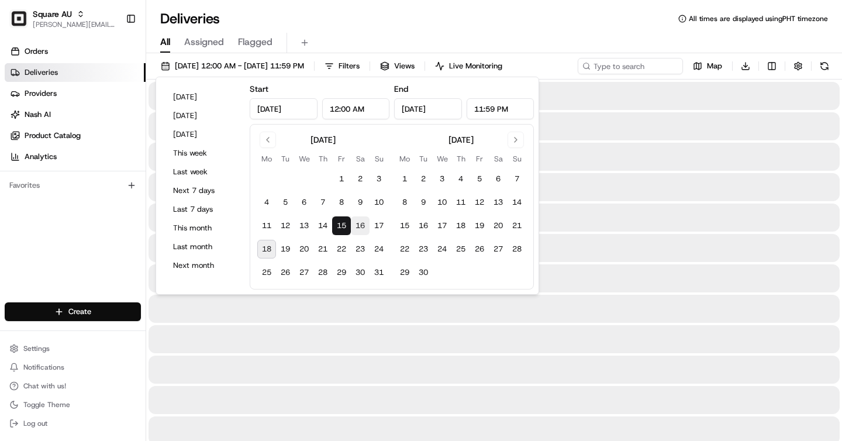
click at [357, 226] on button "16" at bounding box center [360, 225] width 19 height 19
type input "Aug 16, 2025"
click at [294, 247] on button "19" at bounding box center [285, 249] width 19 height 19
type input "Aug 19, 2025"
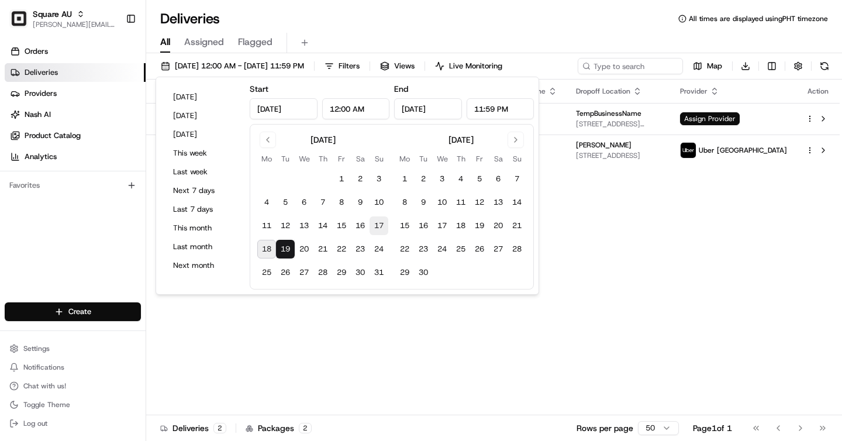
click at [370, 222] on button "17" at bounding box center [379, 225] width 19 height 19
type input "Aug 17, 2025"
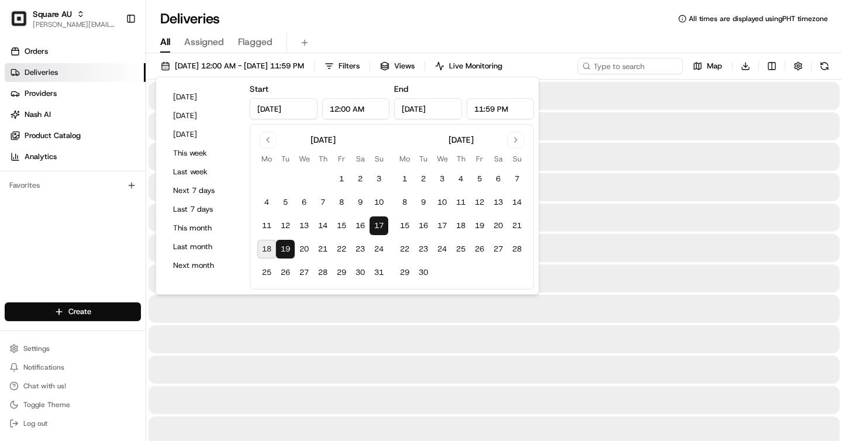
click at [554, 37] on div "All Assigned Flagged" at bounding box center [494, 43] width 696 height 20
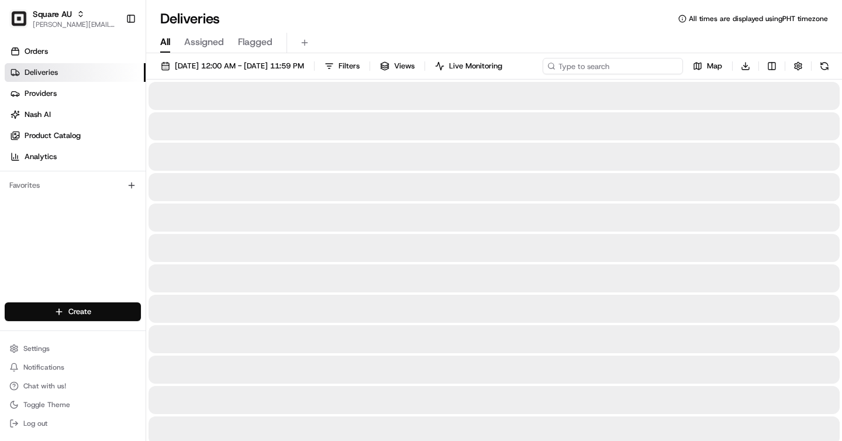
click at [625, 68] on div "08/17/2025 12:00 AM - 08/19/2025 11:59 PM Filters Views Live Monitoring Map Dow…" at bounding box center [494, 69] width 696 height 22
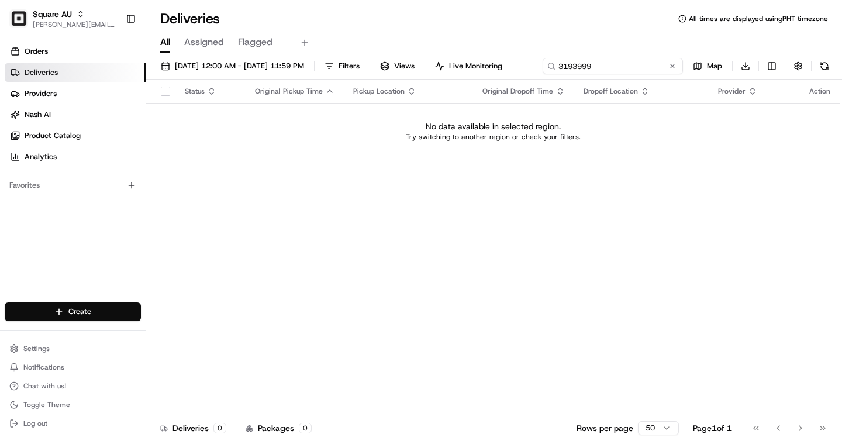
type input "3193999"
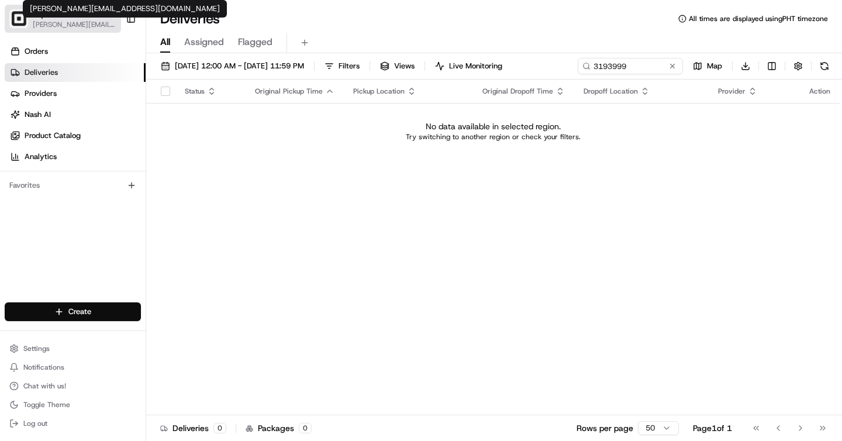
click at [64, 22] on span "[PERSON_NAME][EMAIL_ADDRESS][DOMAIN_NAME]" at bounding box center [75, 24] width 84 height 9
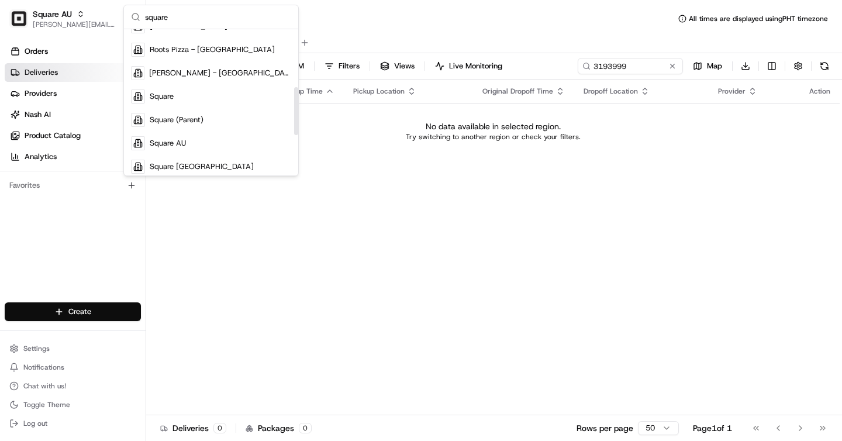
scroll to position [175, 0]
type input "square"
click at [170, 98] on span "Square" at bounding box center [162, 96] width 24 height 11
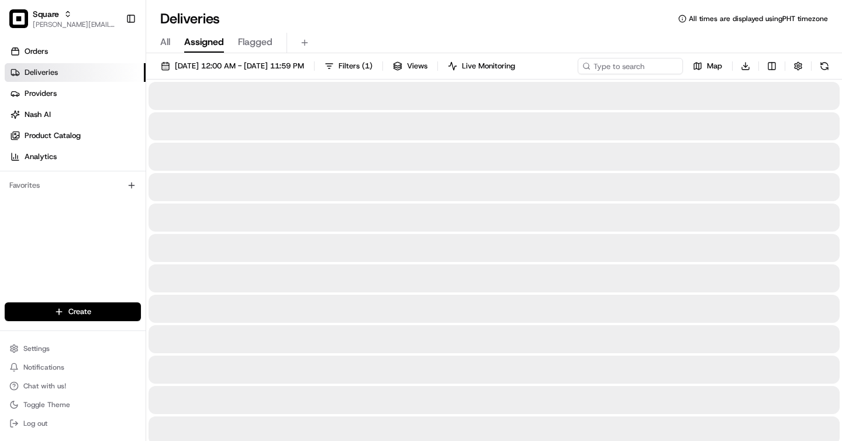
click at [165, 40] on span "All" at bounding box center [165, 42] width 10 height 14
click at [604, 61] on input at bounding box center [613, 66] width 140 height 16
paste input "3193999"
type input "3193999"
click at [348, 22] on div "Deliveries All times are displayed using PHT timezone" at bounding box center [494, 18] width 696 height 19
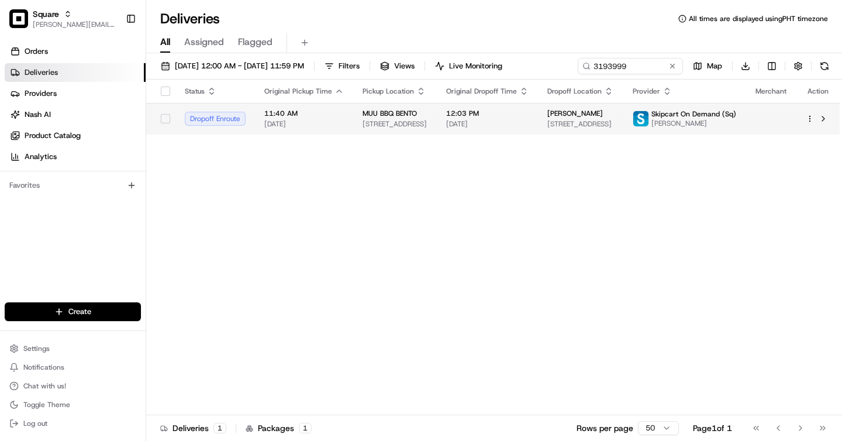
click at [487, 113] on span "12:03 PM" at bounding box center [487, 113] width 82 height 9
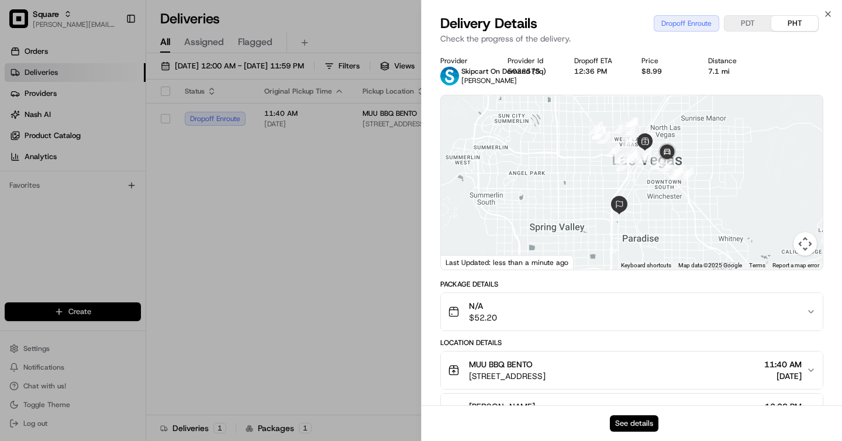
click at [623, 423] on button "See details" at bounding box center [634, 423] width 49 height 16
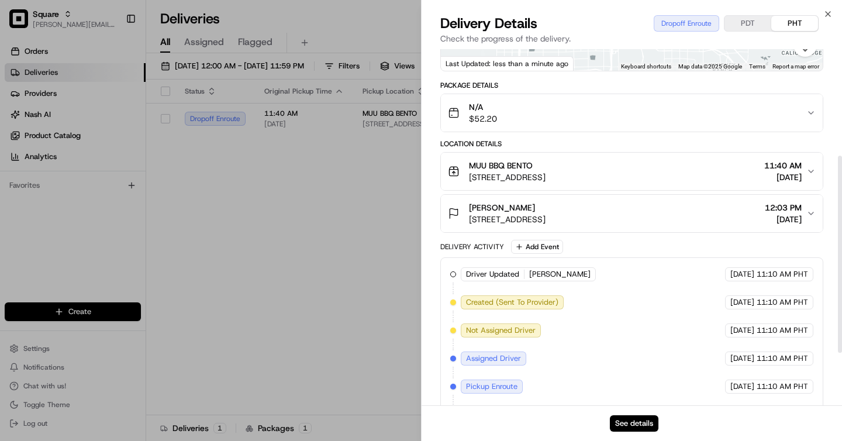
scroll to position [192, 0]
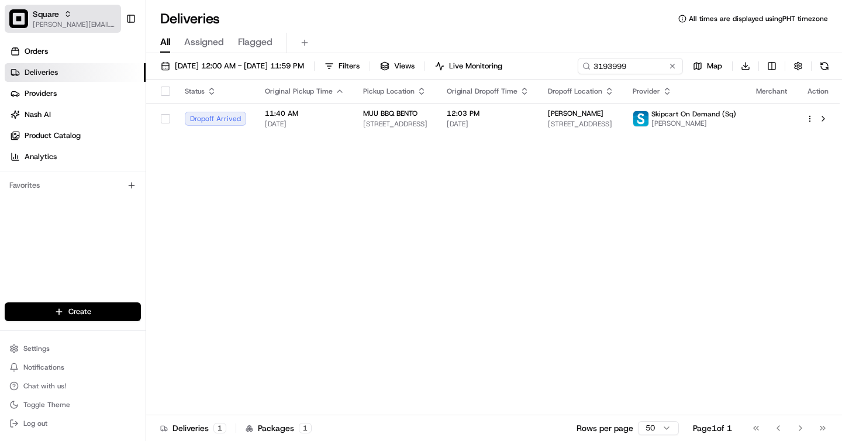
click at [61, 25] on span "[PERSON_NAME][EMAIL_ADDRESS][DOMAIN_NAME]" at bounding box center [75, 24] width 84 height 9
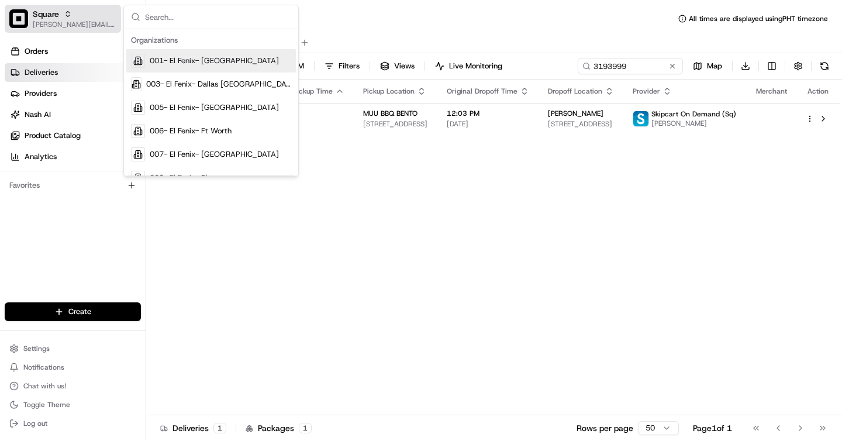
type input "d"
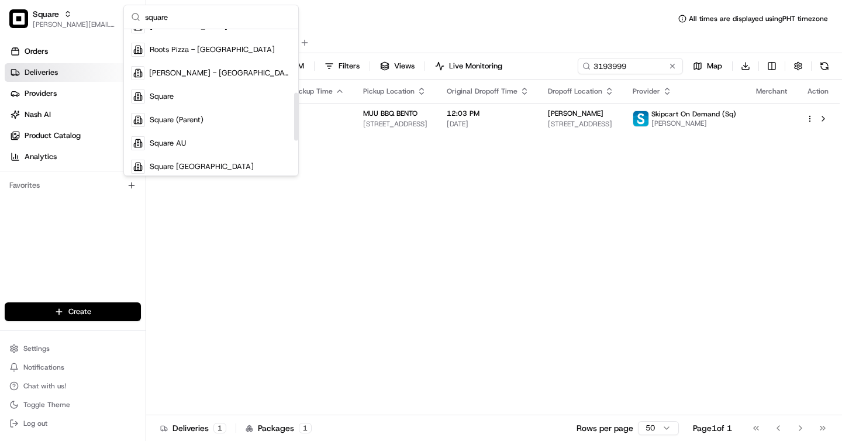
scroll to position [192, 0]
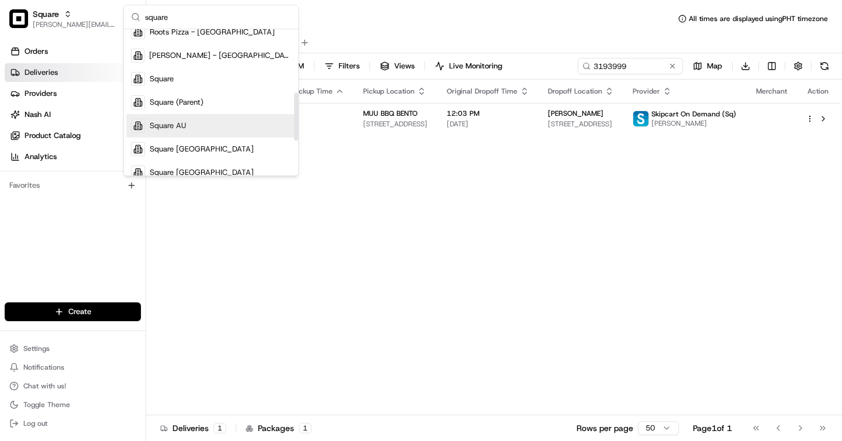
type input "square"
click at [181, 122] on span "Square AU" at bounding box center [168, 126] width 36 height 11
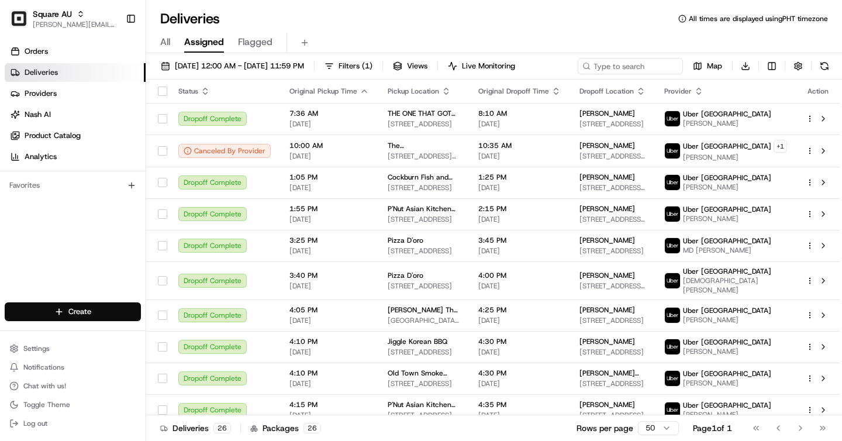
click at [168, 39] on span "All" at bounding box center [165, 42] width 10 height 14
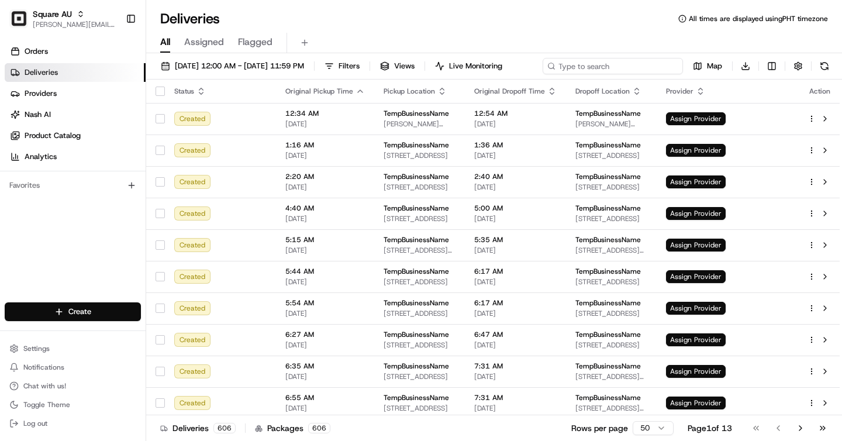
click at [601, 67] on input at bounding box center [613, 66] width 140 height 16
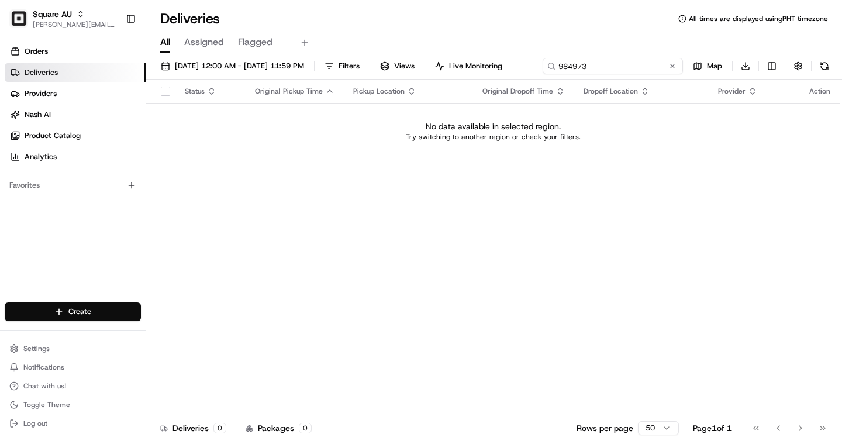
click at [543, 74] on input "984973" at bounding box center [613, 66] width 140 height 16
click at [216, 68] on span "08/17/2025 12:00 AM - 08/19/2025 11:59 PM" at bounding box center [239, 66] width 129 height 11
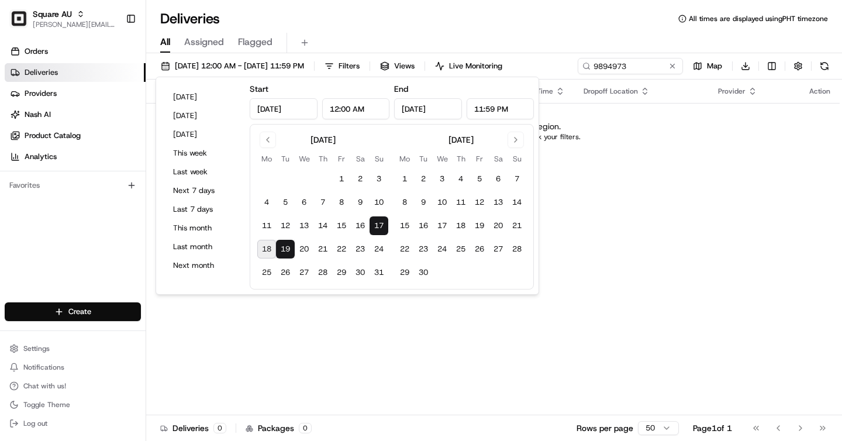
click at [375, 22] on div "Deliveries All times are displayed using PHT timezone" at bounding box center [494, 18] width 696 height 19
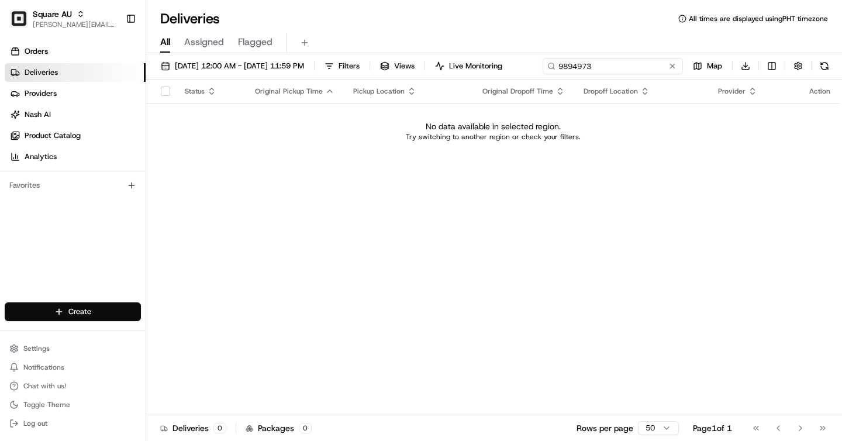
click at [607, 71] on input "9894973" at bounding box center [613, 66] width 140 height 16
click at [543, 74] on input "9894973" at bounding box center [613, 66] width 140 height 16
type input "9814973"
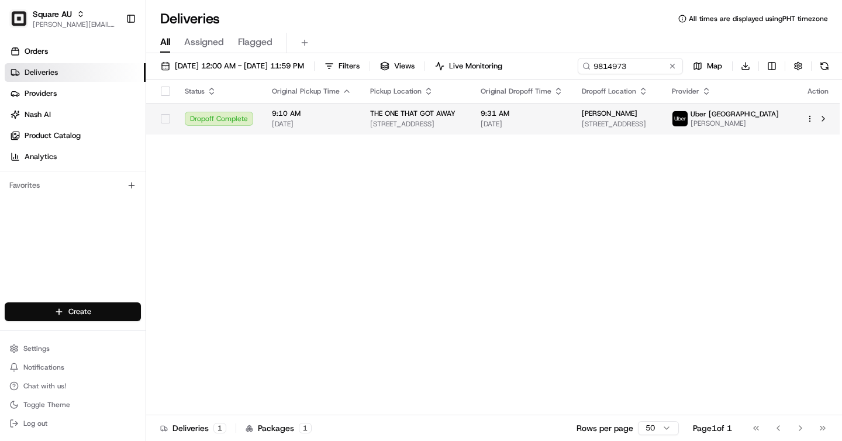
click at [515, 129] on span "[DATE]" at bounding box center [522, 123] width 82 height 9
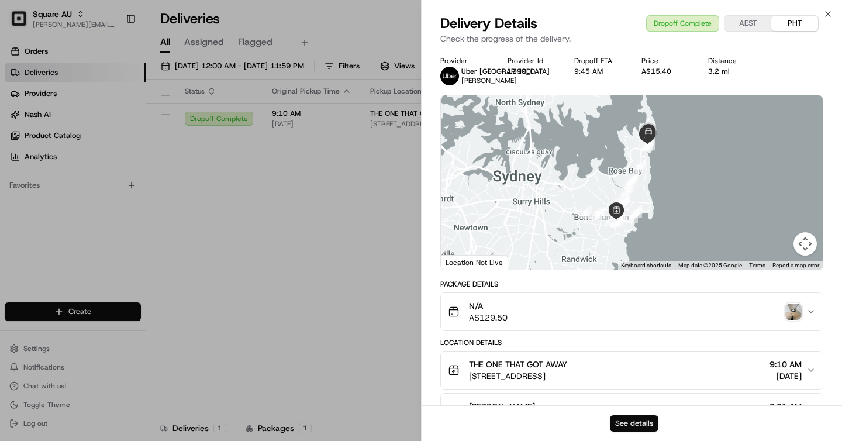
click at [644, 420] on button "See details" at bounding box center [634, 423] width 49 height 16
click at [622, 422] on button "See details" at bounding box center [634, 423] width 49 height 16
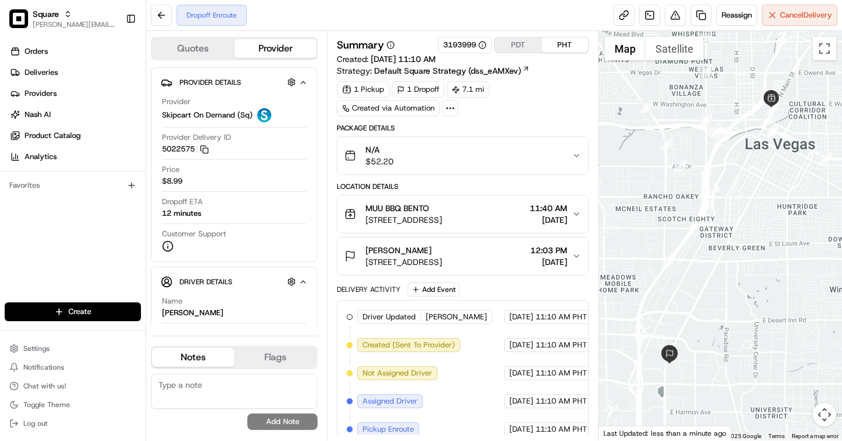
click at [514, 44] on button "PDT" at bounding box center [518, 44] width 47 height 15
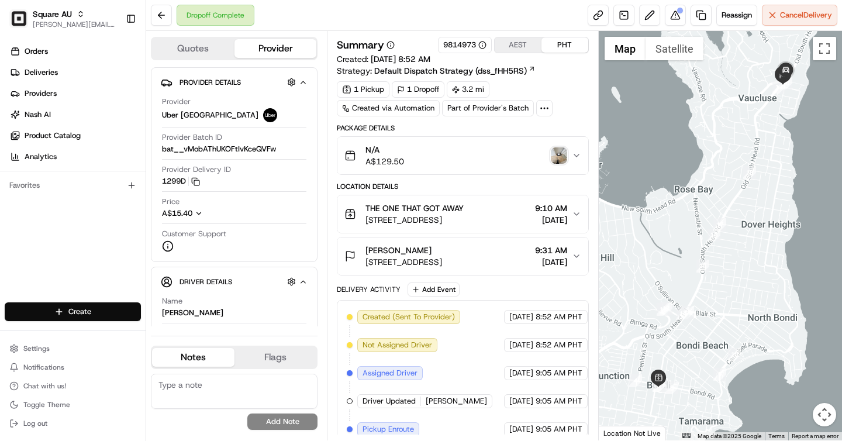
click at [494, 160] on div "N/A A$129.50" at bounding box center [458, 155] width 227 height 23
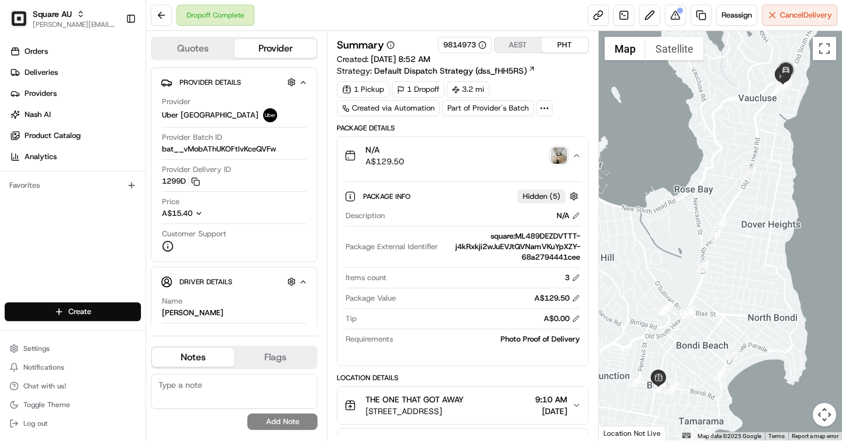
click at [494, 160] on div "N/A A$129.50" at bounding box center [458, 155] width 227 height 23
click at [489, 151] on div "N/A A$129.50" at bounding box center [458, 155] width 227 height 23
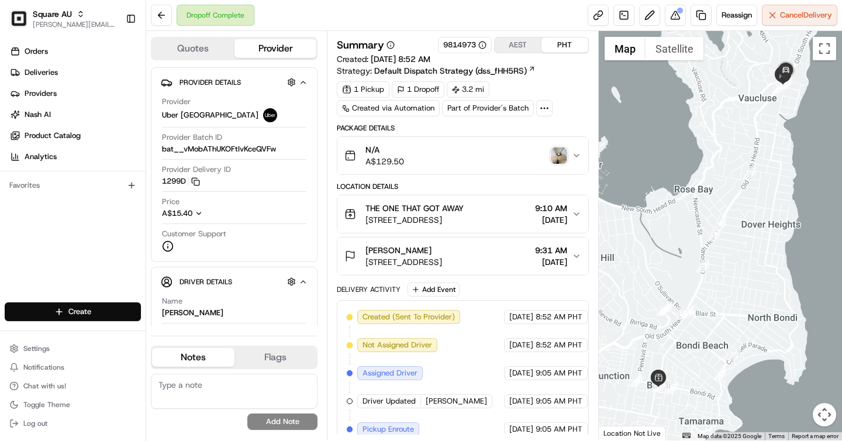
click at [526, 47] on button "AEST" at bounding box center [518, 44] width 47 height 15
click at [566, 46] on button "PHT" at bounding box center [565, 44] width 47 height 15
click at [524, 45] on button "AEST" at bounding box center [518, 44] width 47 height 15
click at [565, 45] on button "PHT" at bounding box center [565, 44] width 47 height 15
click at [508, 46] on button "AEST" at bounding box center [518, 44] width 47 height 15
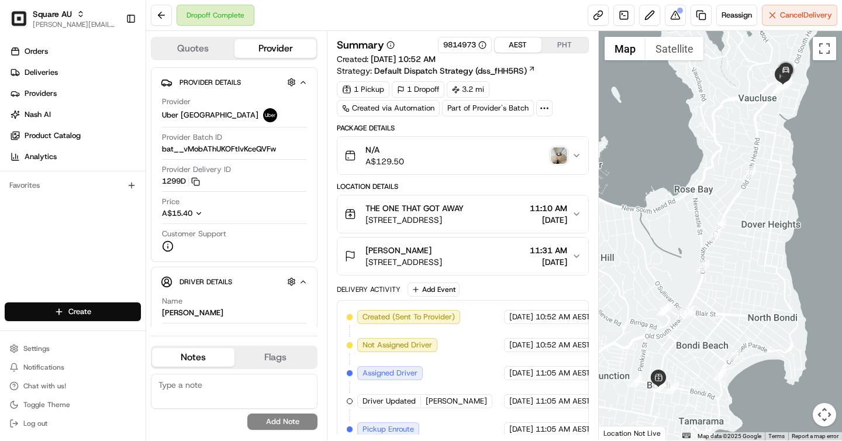
click at [554, 43] on button "PHT" at bounding box center [565, 44] width 47 height 15
click at [525, 43] on button "AEST" at bounding box center [518, 44] width 47 height 15
click at [554, 47] on button "PHT" at bounding box center [565, 44] width 47 height 15
click at [511, 52] on button "AEST" at bounding box center [518, 44] width 47 height 15
click at [473, 116] on div "1 Pickup 1 Dropoff 3.2 mi Created via Automation Part of Provider's Batch" at bounding box center [463, 98] width 252 height 35
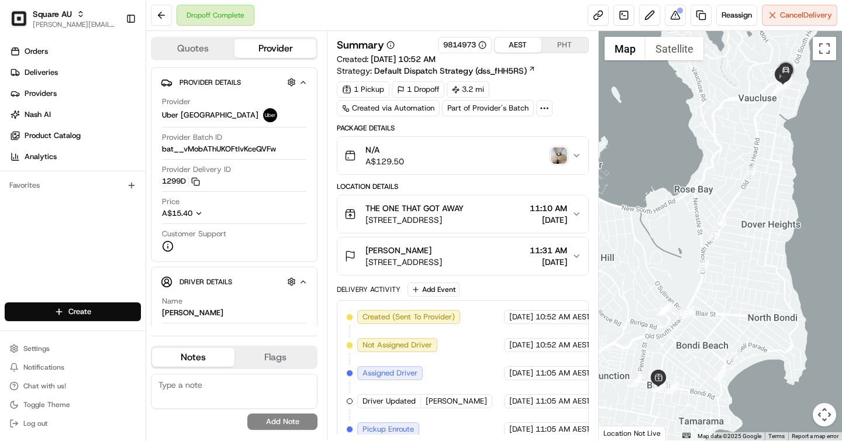
click at [563, 77] on div "Summary 9814973 AEST PHT Created: [DATE] 10:52 AM Strategy: Default Dispatch St…" at bounding box center [463, 77] width 252 height 80
click at [729, 17] on span "Reassign" at bounding box center [737, 15] width 30 height 11
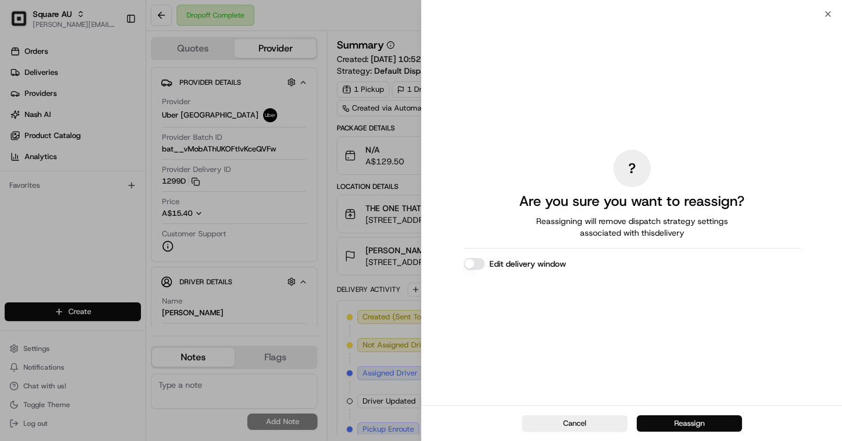
click at [686, 424] on button "Reassign" at bounding box center [689, 423] width 105 height 16
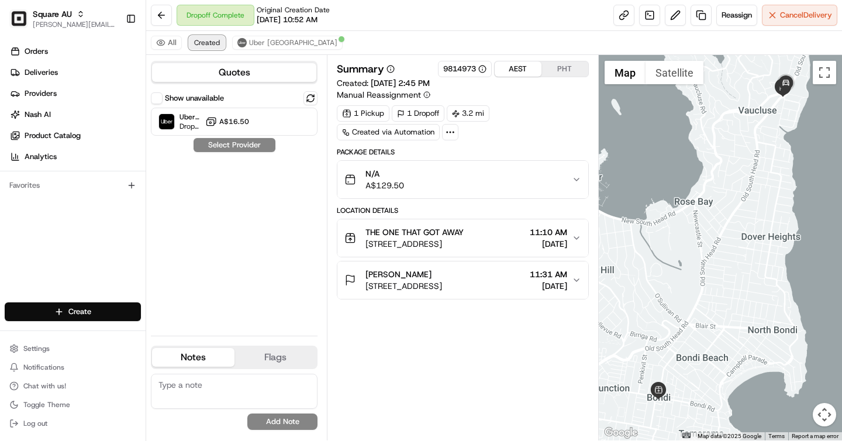
click at [211, 43] on span "Created" at bounding box center [207, 42] width 26 height 9
click at [497, 223] on button "THE ONE THAT GOT AWAY [STREET_ADDRESS] 11:10 AM [DATE]" at bounding box center [463, 237] width 250 height 37
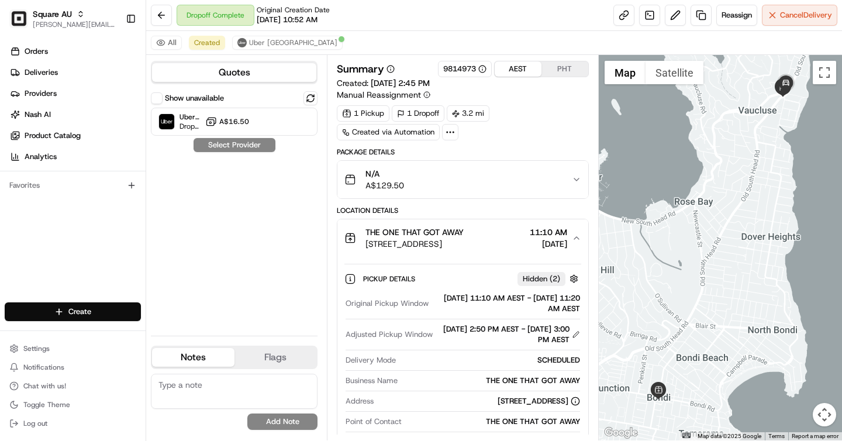
click at [497, 223] on button "THE ONE THAT GOT AWAY [STREET_ADDRESS] 11:10 AM [DATE]" at bounding box center [463, 237] width 250 height 37
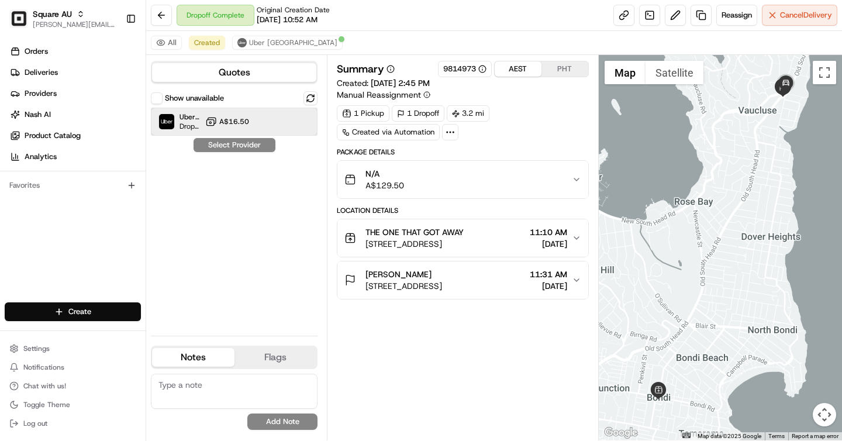
click at [194, 123] on span "Dropoff ETA 35 minutes" at bounding box center [190, 126] width 21 height 9
click at [256, 147] on button "Assign Provider" at bounding box center [234, 145] width 83 height 14
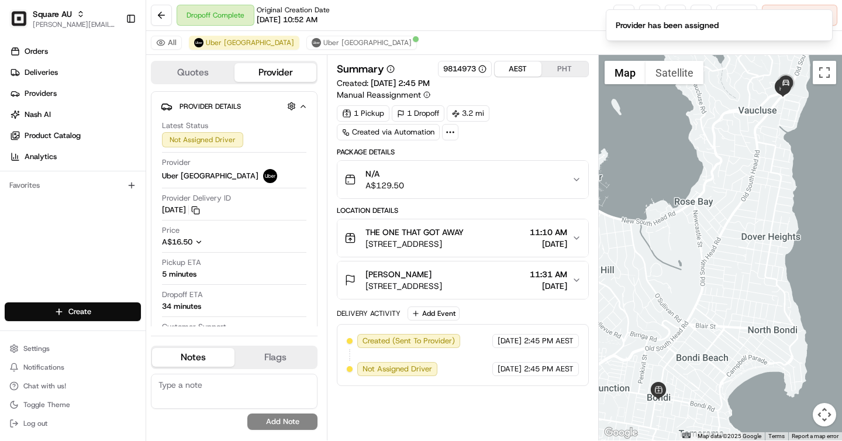
click at [563, 75] on button "PHT" at bounding box center [565, 68] width 47 height 15
click at [517, 68] on button "AEST" at bounding box center [518, 68] width 47 height 15
click at [557, 74] on button "PHT" at bounding box center [565, 68] width 47 height 15
click at [519, 73] on button "AEST" at bounding box center [518, 68] width 47 height 15
click at [549, 71] on button "PHT" at bounding box center [565, 68] width 47 height 15
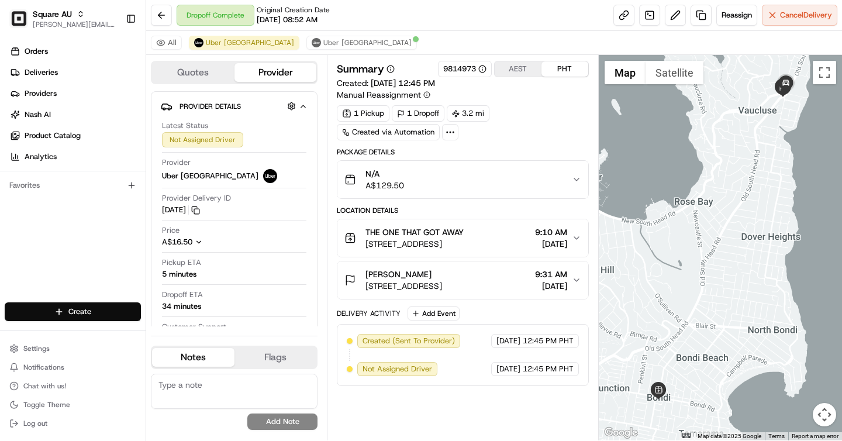
click at [542, 280] on span "[DATE]" at bounding box center [551, 286] width 32 height 12
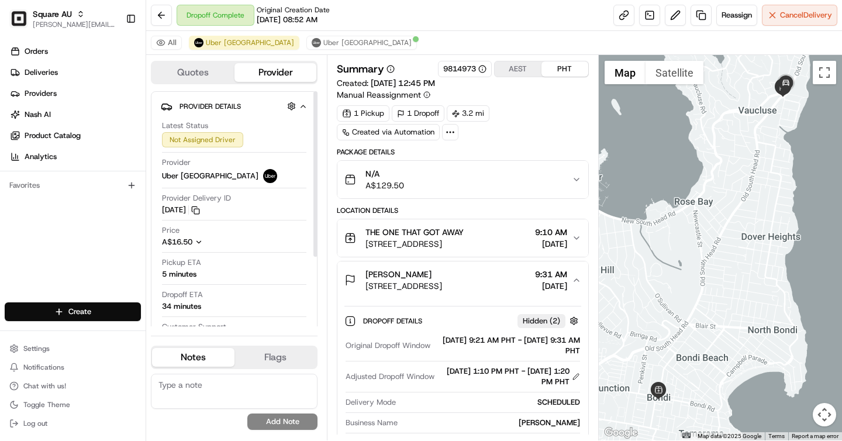
click at [221, 69] on button "Quotes" at bounding box center [193, 72] width 82 height 19
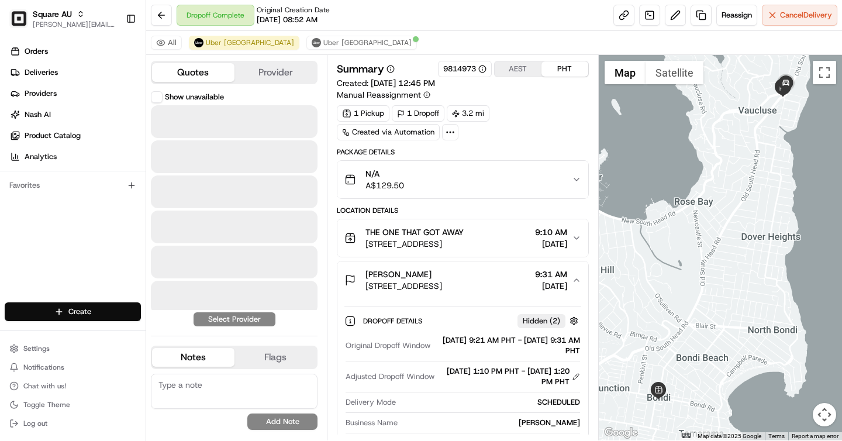
click at [269, 64] on button "Provider" at bounding box center [276, 72] width 82 height 19
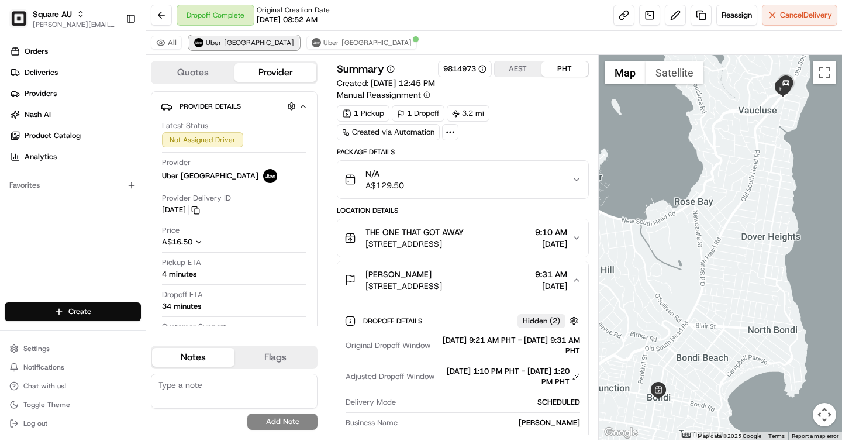
click at [227, 42] on span "Uber [GEOGRAPHIC_DATA]" at bounding box center [250, 42] width 88 height 9
click at [807, 8] on button "Cancel Delivery" at bounding box center [799, 15] width 75 height 21
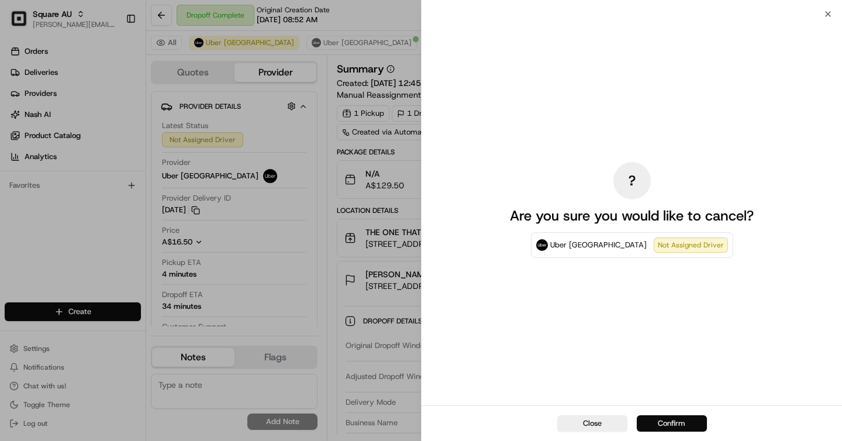
click at [677, 422] on button "Confirm" at bounding box center [672, 423] width 70 height 16
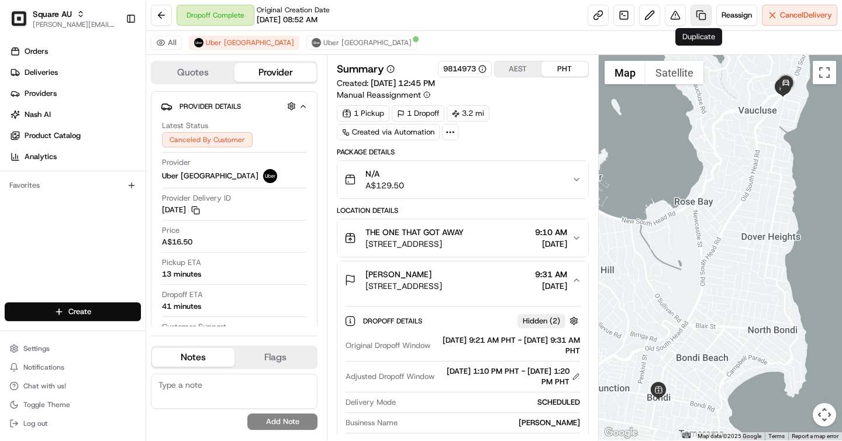
click at [691, 17] on link at bounding box center [701, 15] width 21 height 21
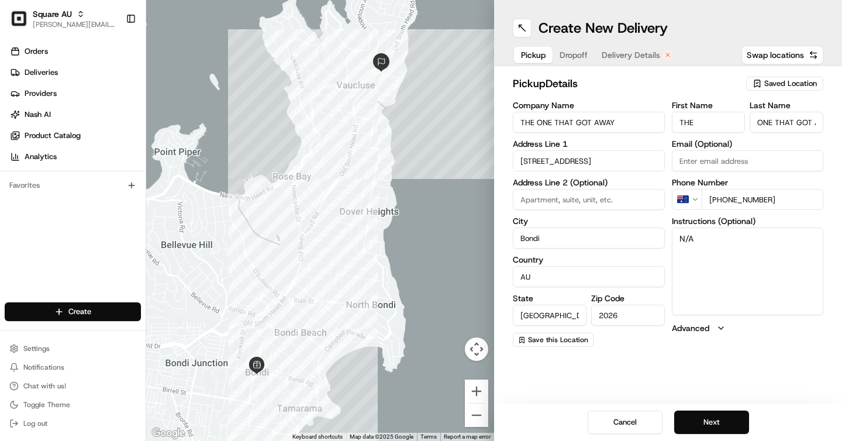
click at [628, 57] on span "Delivery Details" at bounding box center [631, 55] width 58 height 12
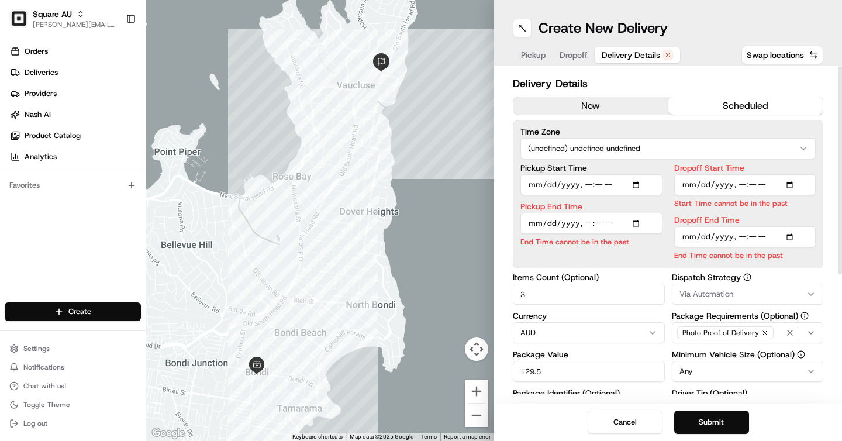
click at [620, 103] on button "now" at bounding box center [591, 106] width 155 height 18
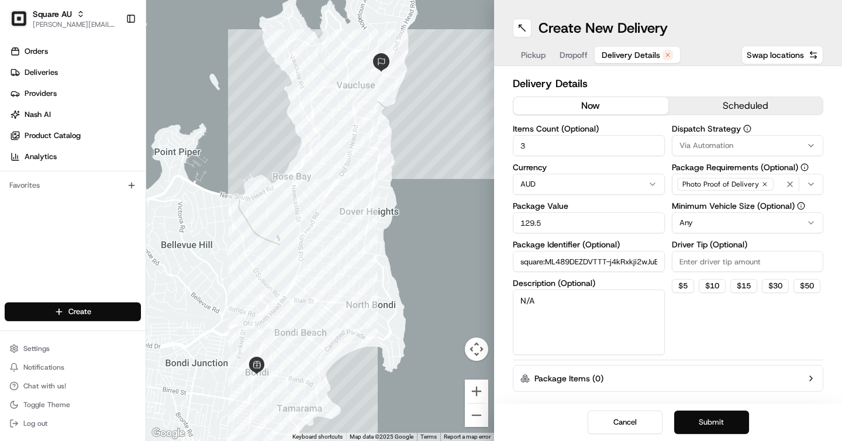
click at [713, 417] on button "Submit" at bounding box center [711, 422] width 75 height 23
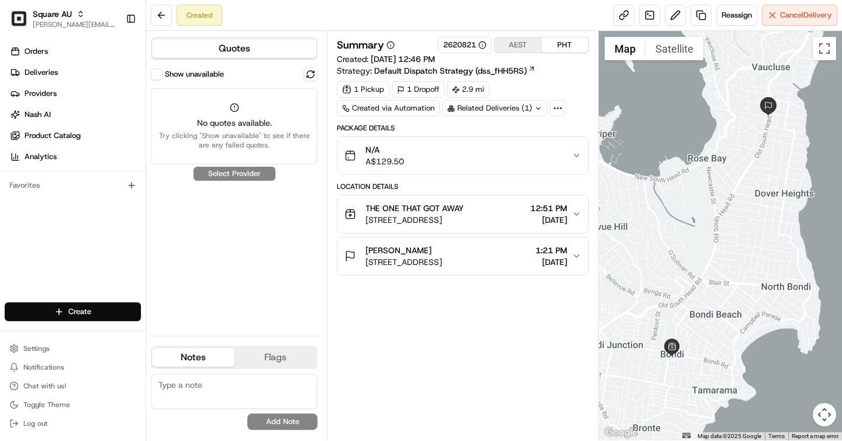
click at [160, 80] on button "Show unavailable" at bounding box center [157, 74] width 12 height 12
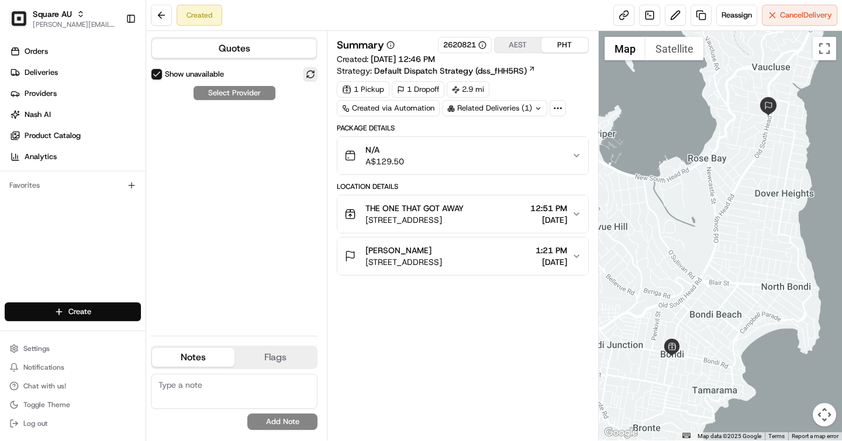
click at [312, 76] on button at bounding box center [311, 74] width 14 height 14
click at [165, 74] on label "Show unavailable" at bounding box center [194, 74] width 59 height 11
click at [163, 74] on button "Show unavailable" at bounding box center [157, 74] width 12 height 12
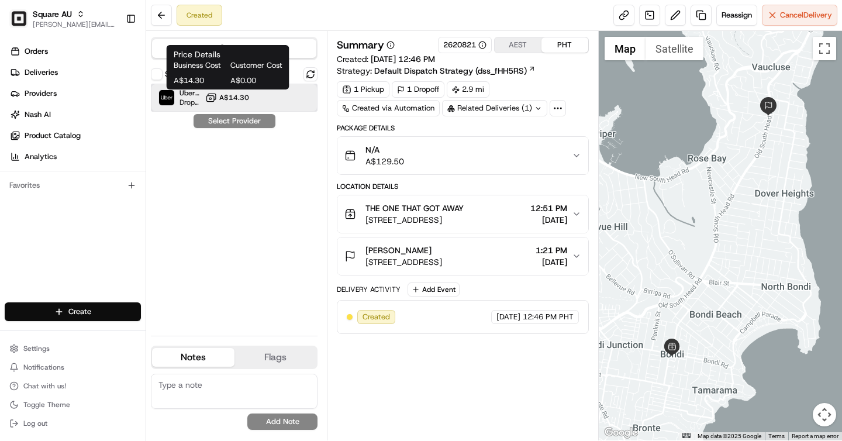
click at [259, 102] on div "Uber Australia Dropoff ETA 29 minutes A$14.30" at bounding box center [234, 98] width 167 height 28
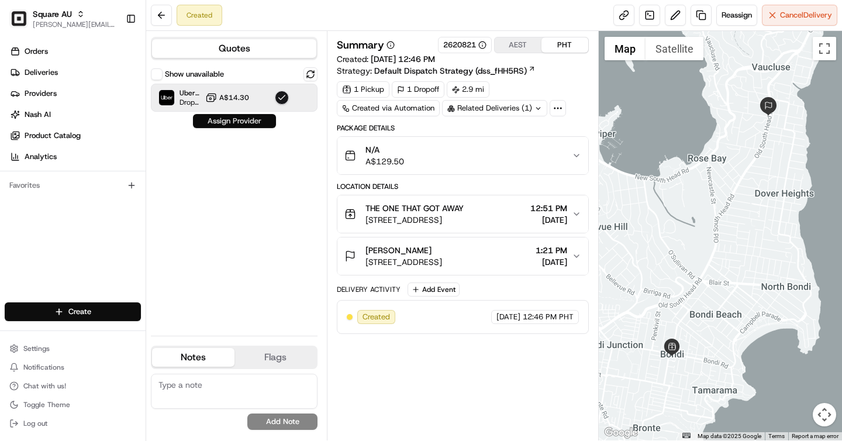
click at [246, 125] on button "Assign Provider" at bounding box center [234, 121] width 83 height 14
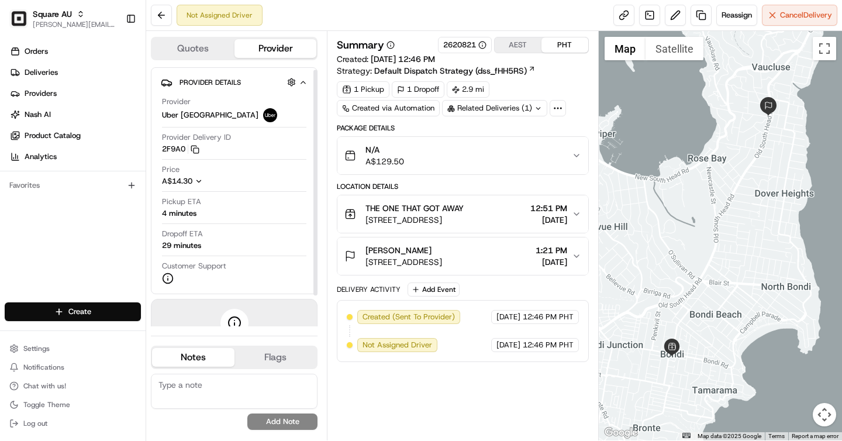
scroll to position [38, 0]
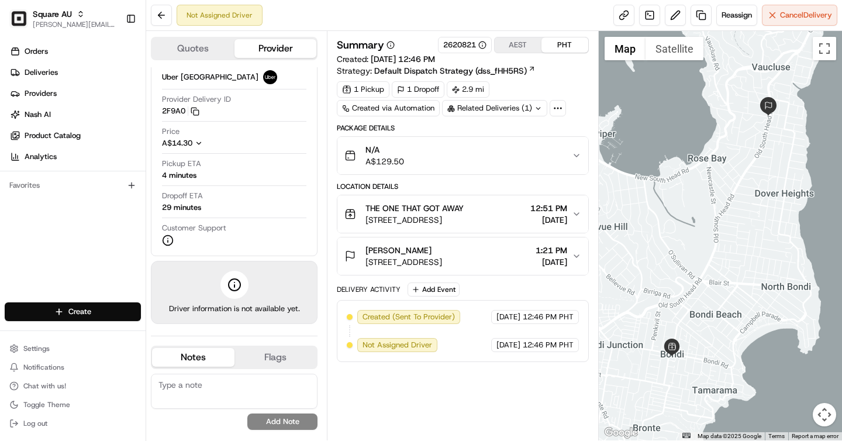
click at [464, 209] on div "THE ONE THAT GOT AWAY" at bounding box center [415, 208] width 98 height 12
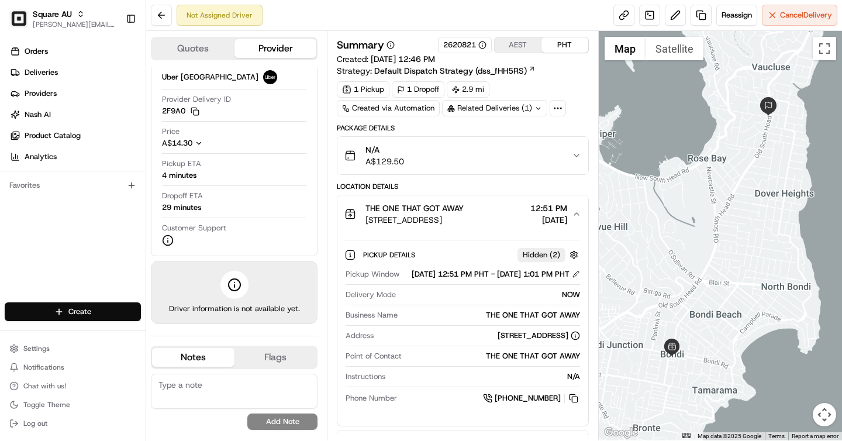
click at [464, 209] on div "THE ONE THAT GOT AWAY" at bounding box center [415, 208] width 98 height 12
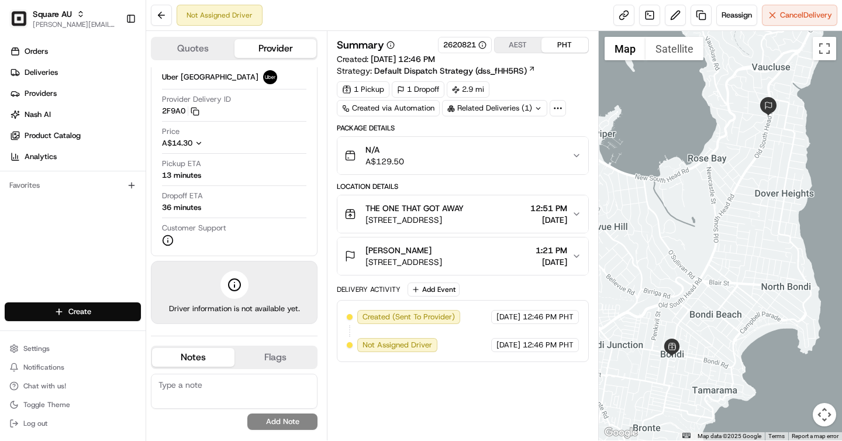
click at [524, 44] on button "AEST" at bounding box center [518, 44] width 47 height 15
click at [442, 252] on div "[PERSON_NAME]" at bounding box center [404, 251] width 77 height 12
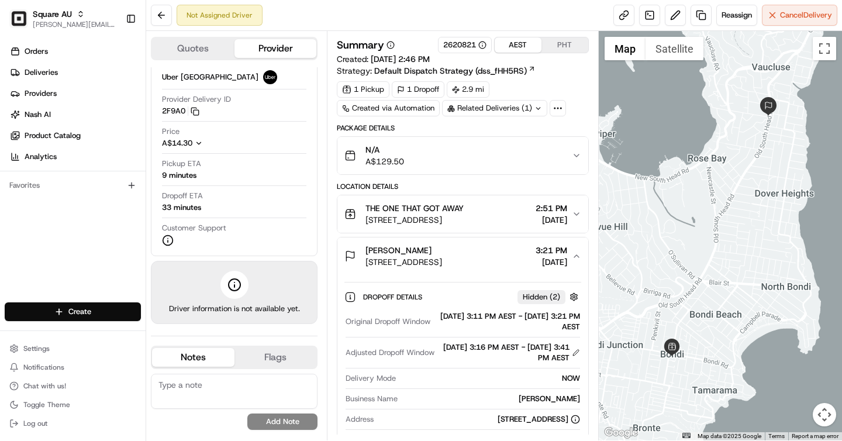
scroll to position [173, 0]
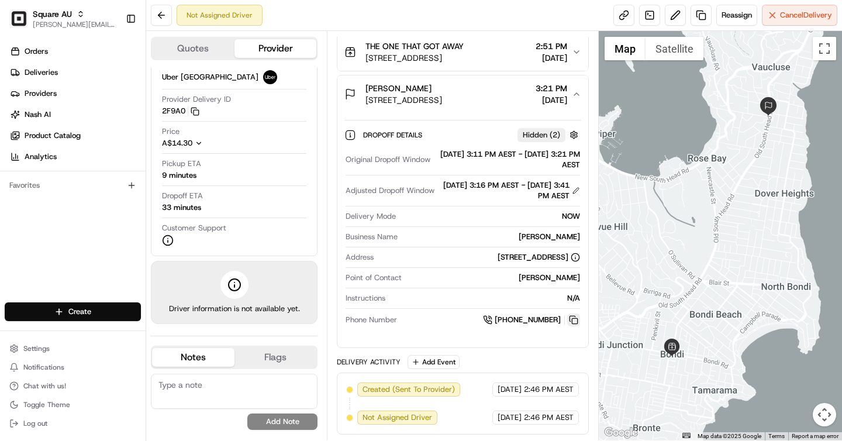
click at [569, 322] on button at bounding box center [573, 320] width 13 height 13
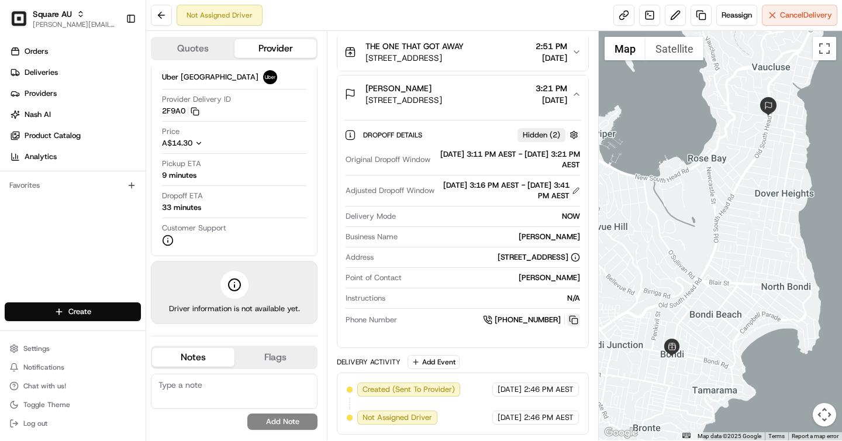
click at [569, 322] on button at bounding box center [573, 320] width 13 height 13
click at [579, 317] on button at bounding box center [573, 320] width 13 height 13
click at [568, 319] on button at bounding box center [573, 320] width 13 height 13
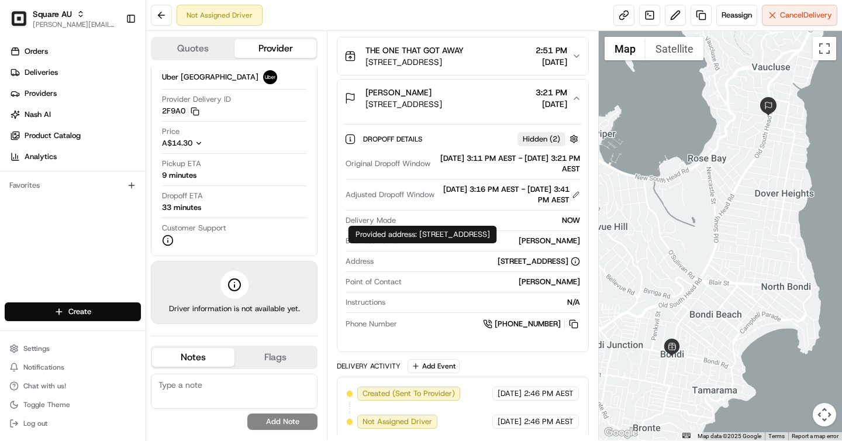
click at [576, 260] on icon at bounding box center [576, 260] width 0 height 0
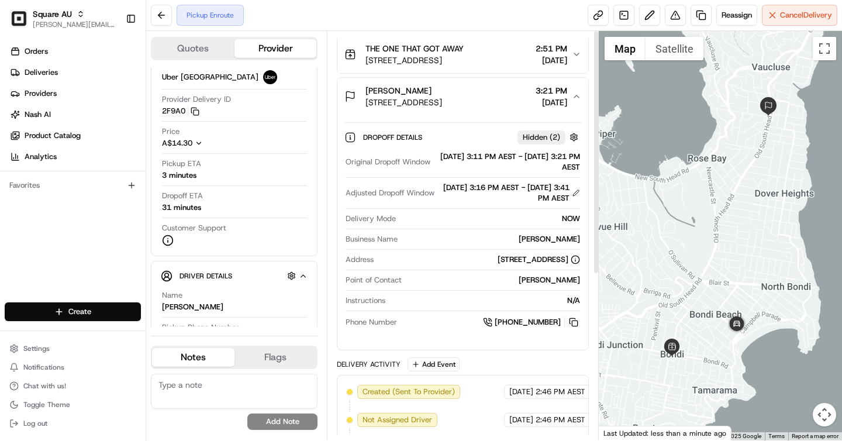
scroll to position [0, 0]
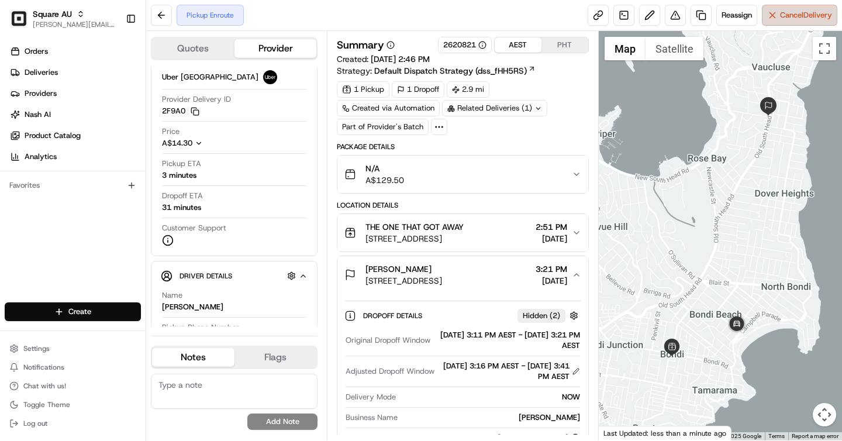
click at [796, 17] on span "Cancel Delivery" at bounding box center [806, 15] width 52 height 11
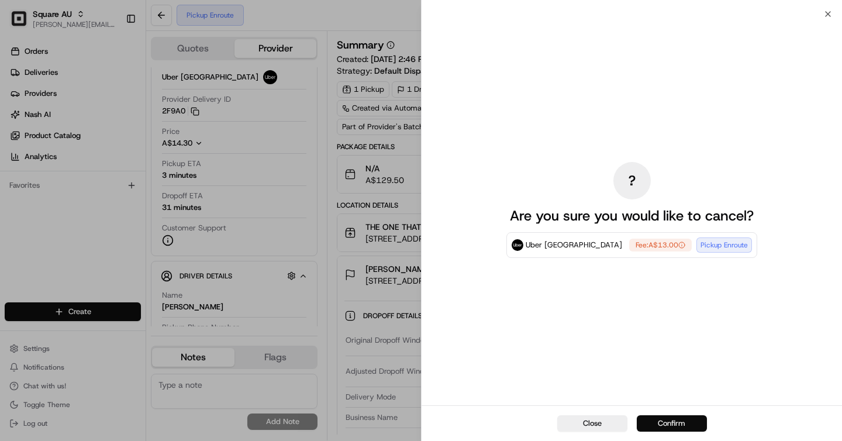
click at [677, 421] on button "Confirm" at bounding box center [672, 423] width 70 height 16
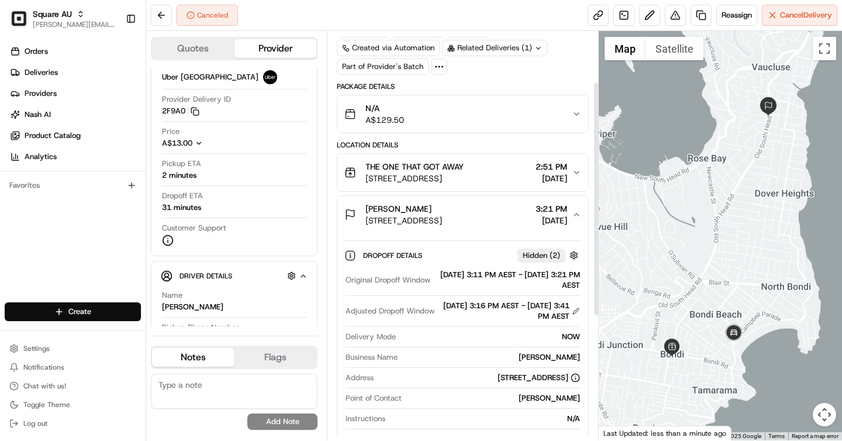
scroll to position [117, 0]
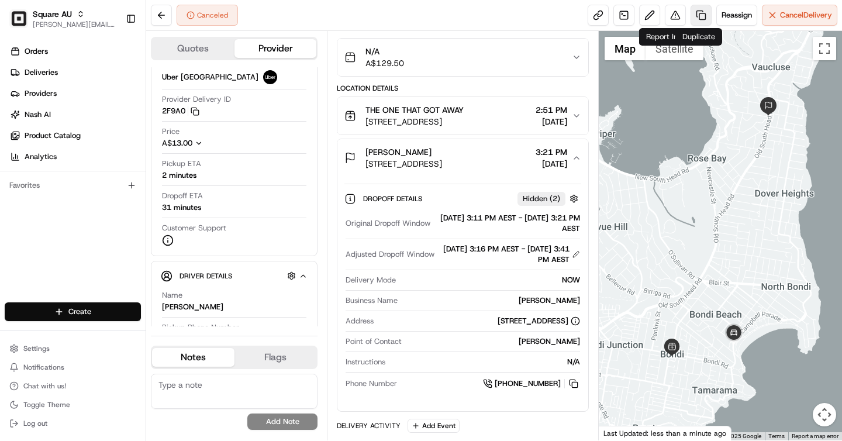
click at [694, 15] on link at bounding box center [701, 15] width 21 height 21
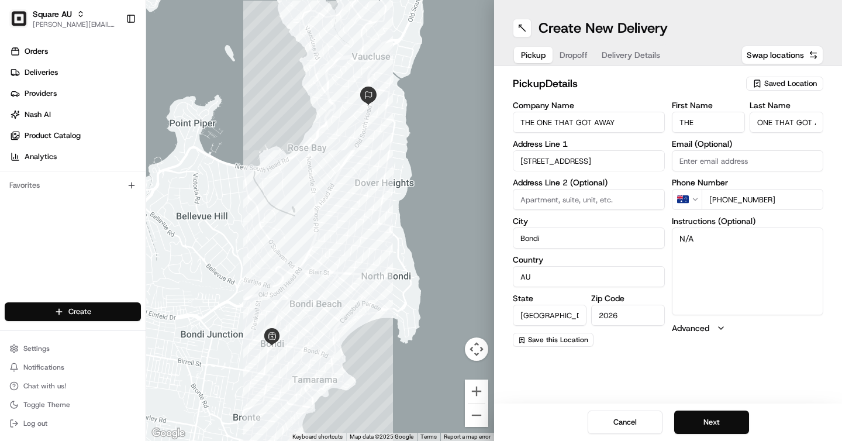
click at [580, 60] on span "Dropoff" at bounding box center [574, 55] width 28 height 12
click at [558, 162] on input "2 Old South Head Rd" at bounding box center [589, 160] width 152 height 21
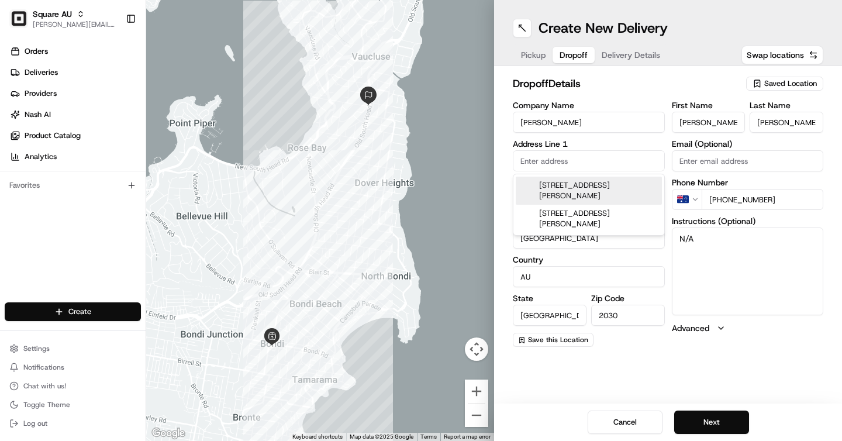
paste input "843 Old South Head Road"
click at [572, 191] on div "843 Old South Head Road, Vaucluse NSW, Australia" at bounding box center [589, 186] width 146 height 18
type input "843 Old South Head Road"
type input "Vaucluse"
type input "Australia"
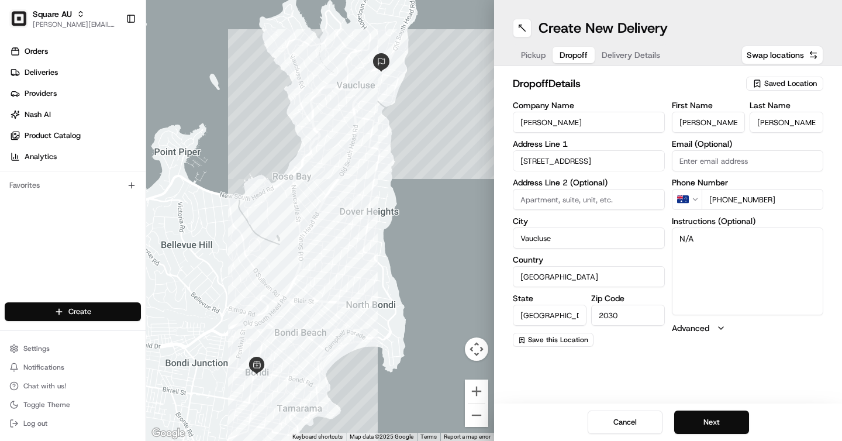
click at [717, 250] on textarea "N/A" at bounding box center [748, 272] width 152 height 88
type textarea "N"
click at [566, 161] on input "843 Old South Head Road" at bounding box center [589, 160] width 152 height 21
click at [730, 244] on textarea "Unit 2" at bounding box center [748, 272] width 152 height 88
paste textarea "843 Old South Head Road"
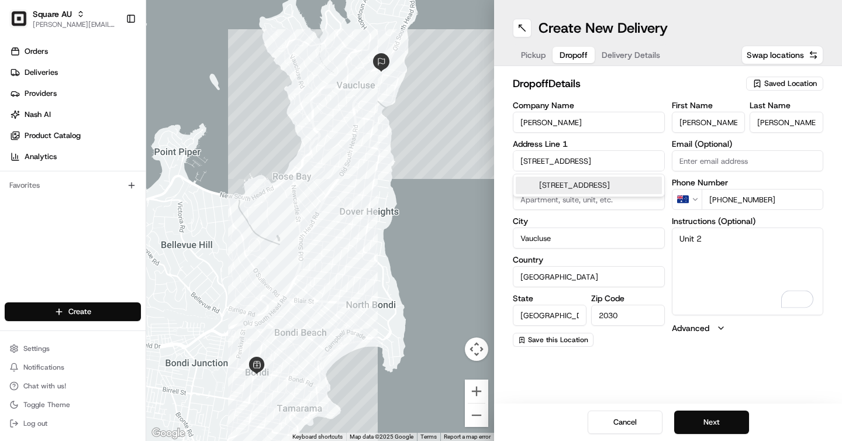
type textarea "Unit 2 843 Old South Head Road"
click at [712, 422] on button "Next" at bounding box center [711, 422] width 75 height 23
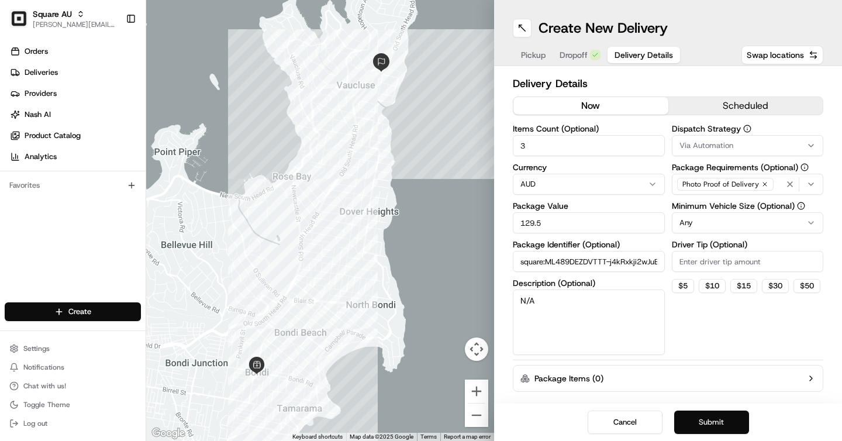
click at [712, 422] on button "Submit" at bounding box center [711, 422] width 75 height 23
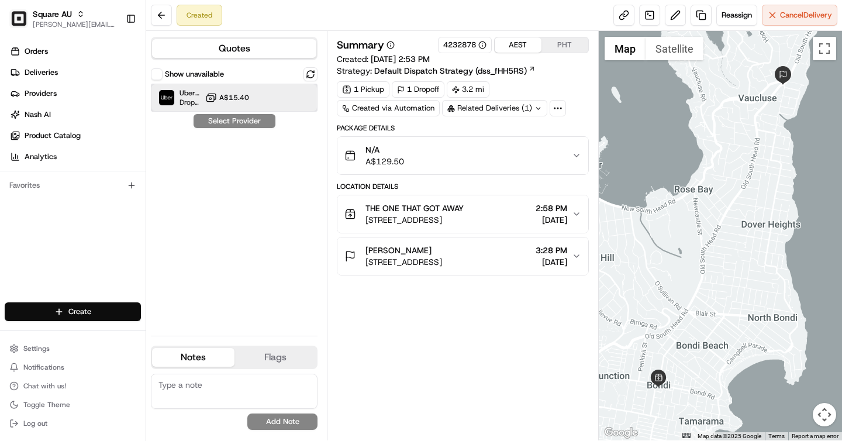
click at [219, 107] on div "Uber Australia Dropoff ETA 33 minutes A$15.40" at bounding box center [234, 98] width 167 height 28
click at [229, 123] on button "Assign Provider" at bounding box center [234, 121] width 83 height 14
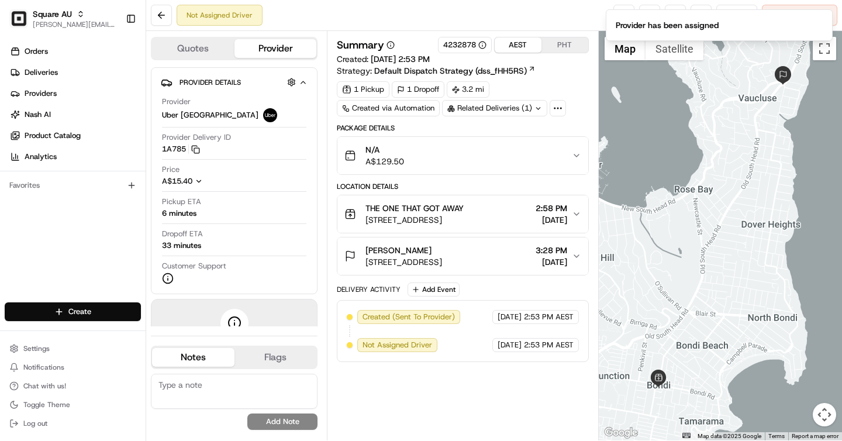
click at [536, 258] on span "08/18/2025" at bounding box center [552, 262] width 32 height 12
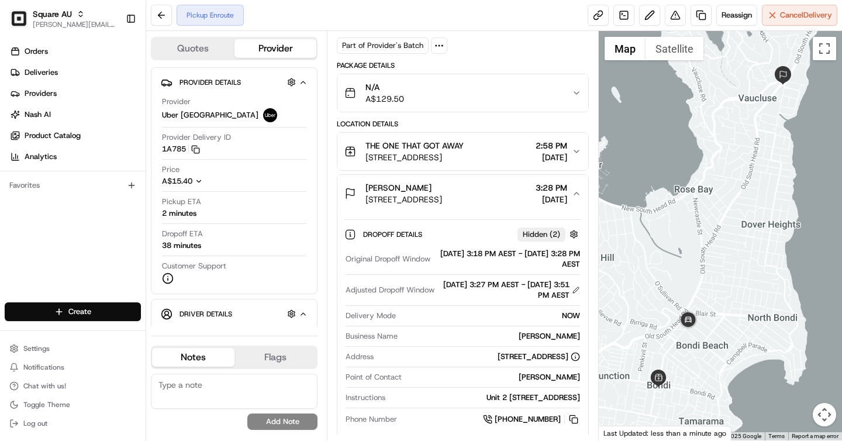
scroll to position [100, 0]
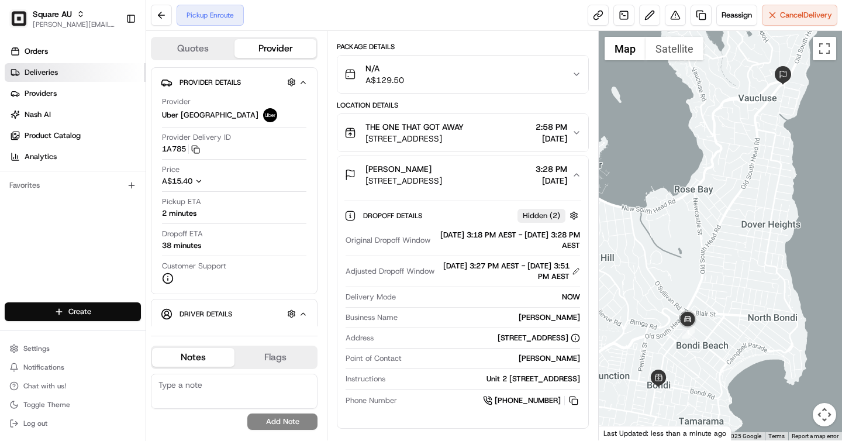
click at [68, 68] on link "Deliveries" at bounding box center [75, 72] width 141 height 19
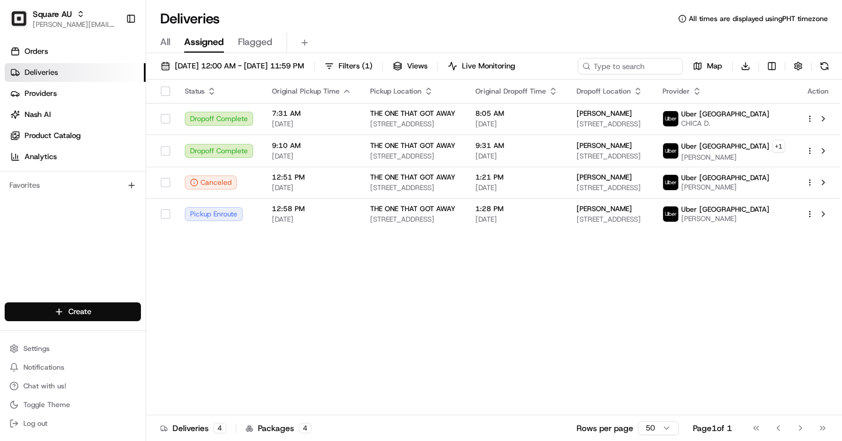
click at [167, 39] on span "All" at bounding box center [165, 42] width 10 height 14
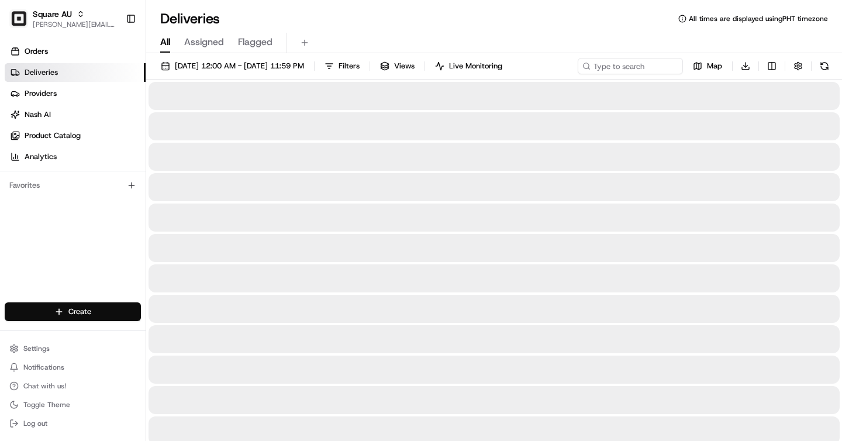
click at [201, 40] on span "Assigned" at bounding box center [204, 42] width 40 height 14
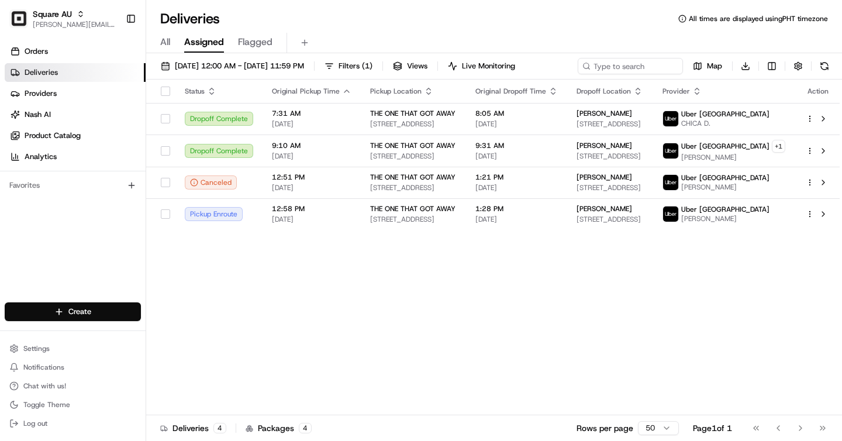
click at [171, 42] on div "All Assigned Flagged" at bounding box center [494, 43] width 696 height 20
click at [170, 42] on span "All" at bounding box center [165, 42] width 10 height 14
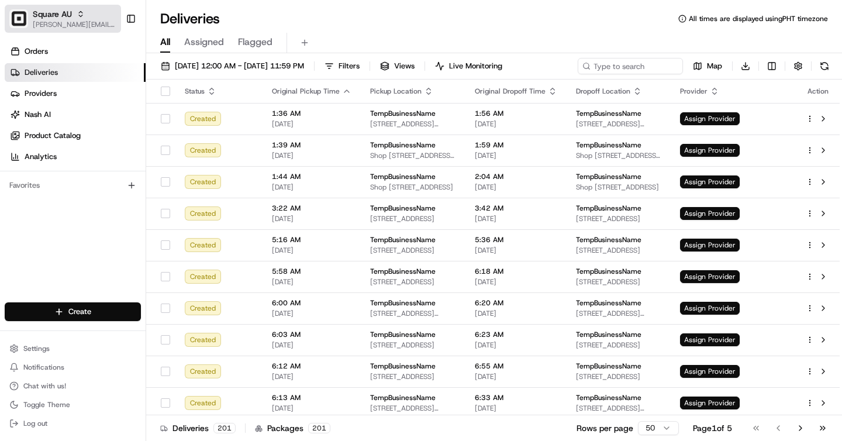
click at [87, 10] on div "Square AU" at bounding box center [75, 14] width 84 height 12
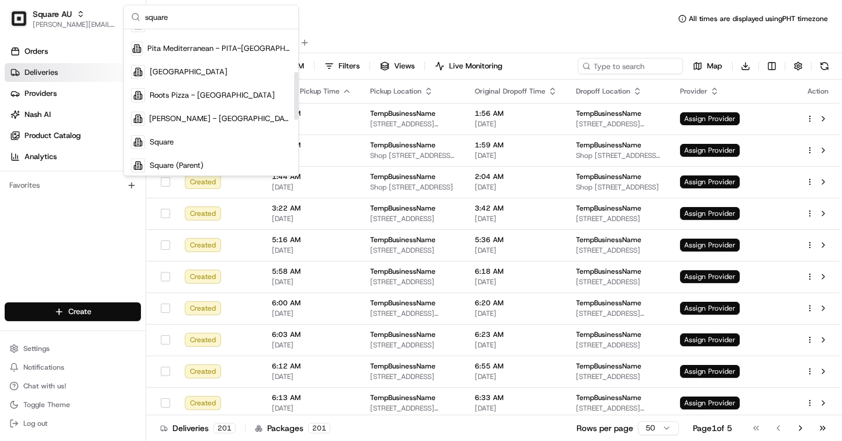
scroll to position [136, 0]
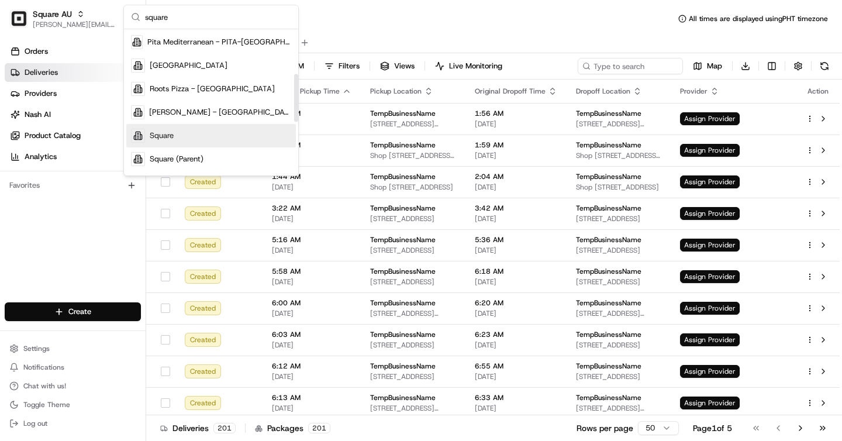
type input "square"
click at [181, 139] on div "Square" at bounding box center [211, 135] width 170 height 23
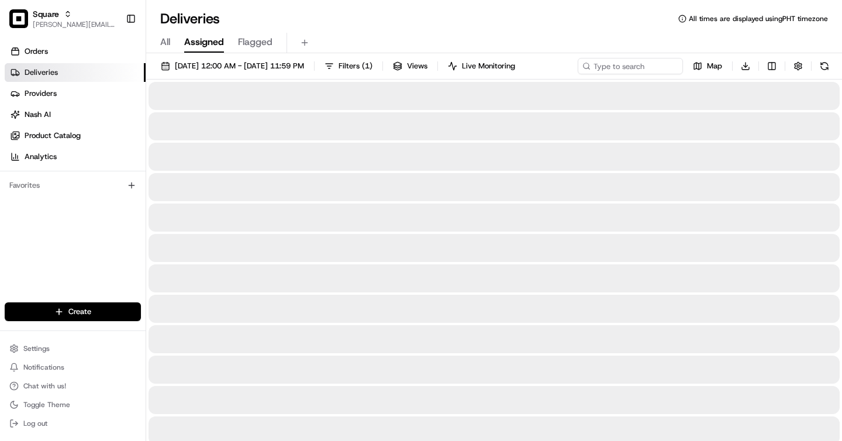
click at [170, 47] on span "All" at bounding box center [165, 42] width 10 height 14
click at [617, 60] on input at bounding box center [613, 66] width 140 height 16
paste input "4304181"
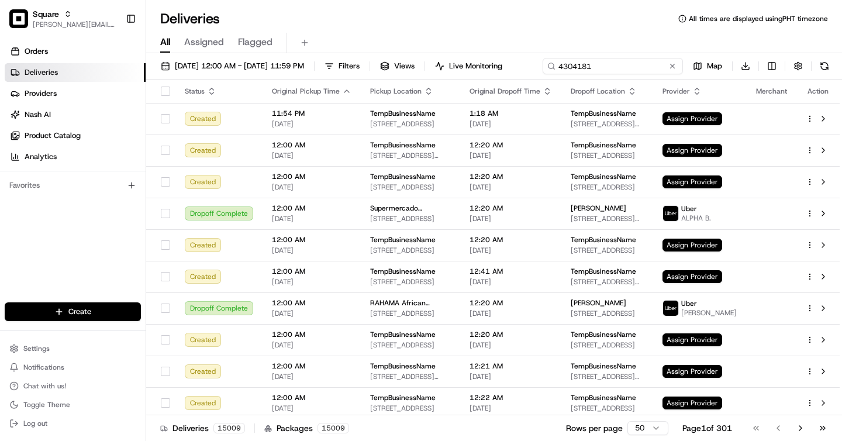
type input "4304181"
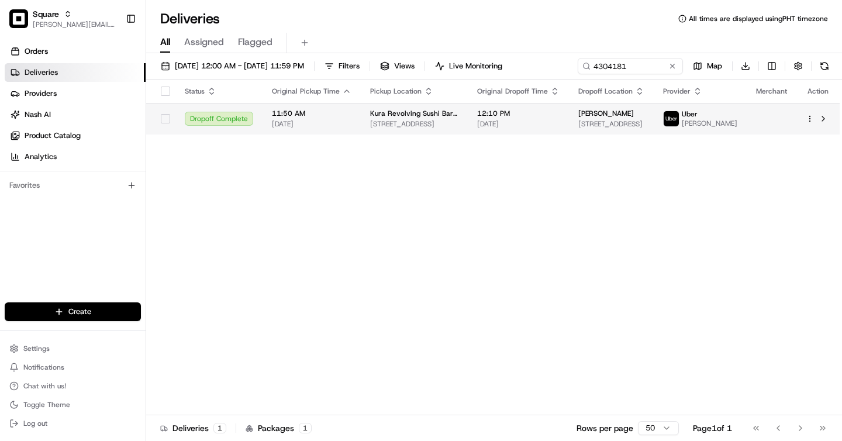
click at [543, 118] on span "12:10 PM" at bounding box center [518, 113] width 82 height 9
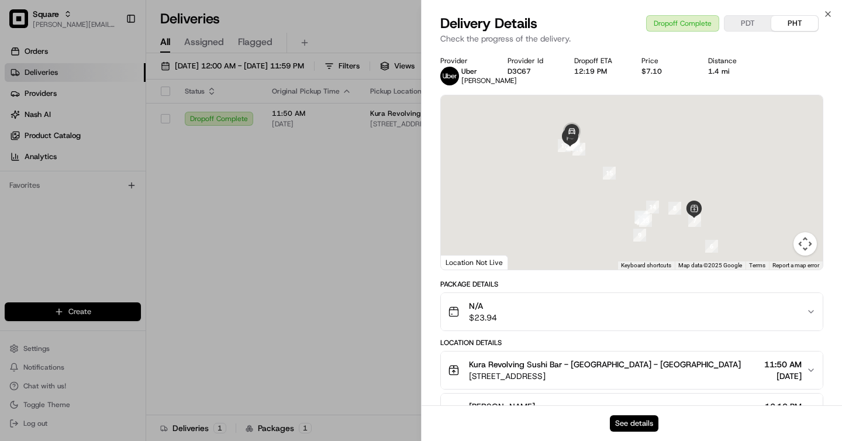
click at [630, 419] on button "See details" at bounding box center [634, 423] width 49 height 16
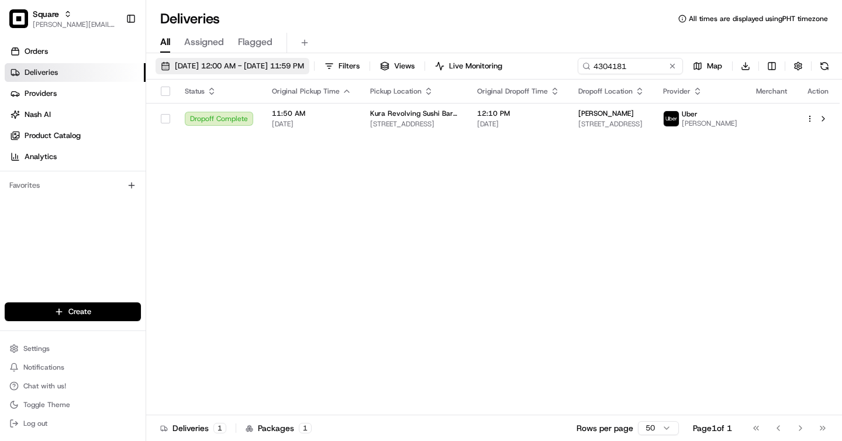
click at [206, 71] on span "08/18/2025 12:00 AM - 08/18/2025 11:59 PM" at bounding box center [239, 66] width 129 height 11
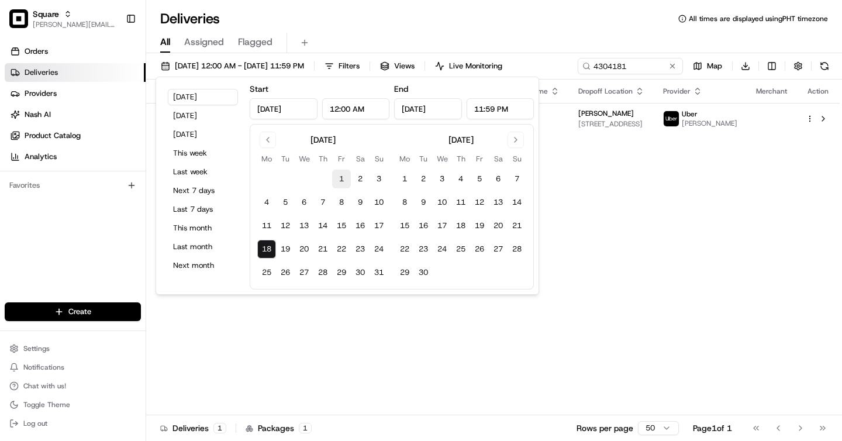
click at [343, 174] on button "1" at bounding box center [341, 179] width 19 height 19
type input "Aug 1, 2025"
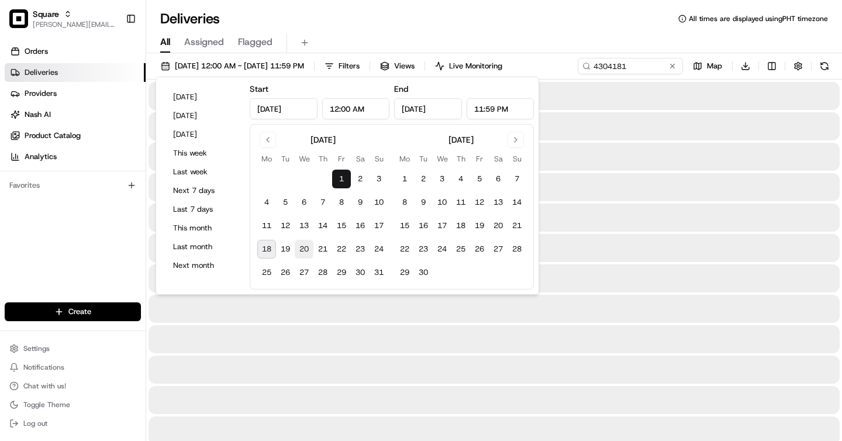
click at [298, 244] on button "20" at bounding box center [304, 249] width 19 height 19
type input "Aug 20, 2025"
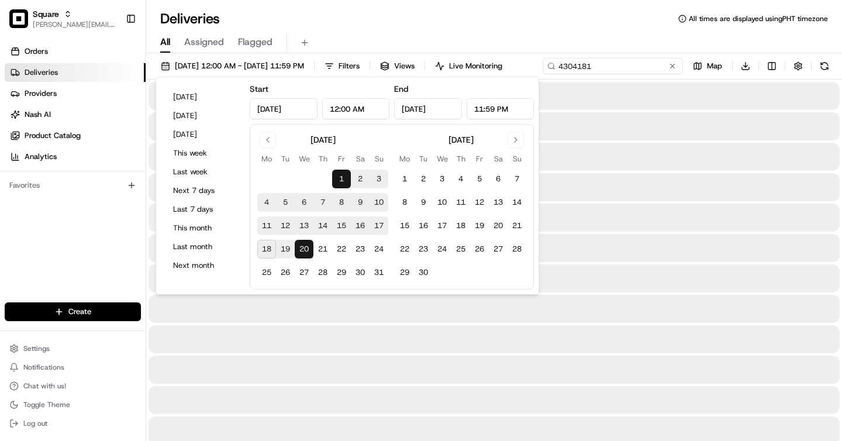
click at [602, 61] on input "4304181" at bounding box center [613, 66] width 140 height 16
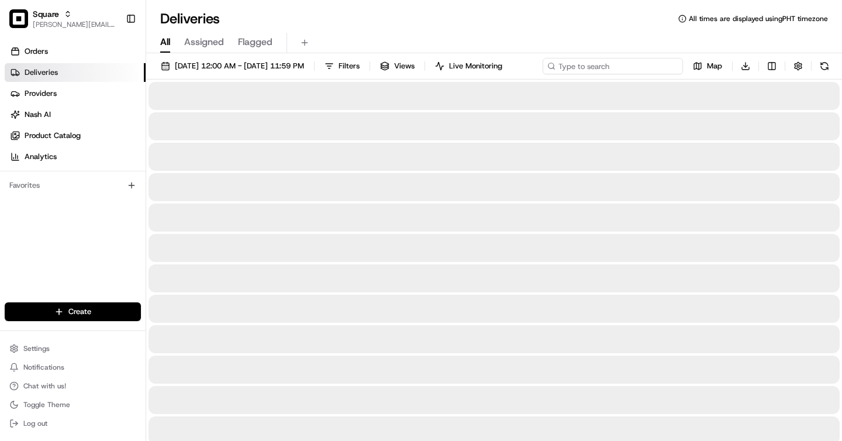
paste input "9432428"
type input "9432428"
click at [323, 14] on div "Deliveries All times are displayed using PHT timezone" at bounding box center [494, 18] width 696 height 19
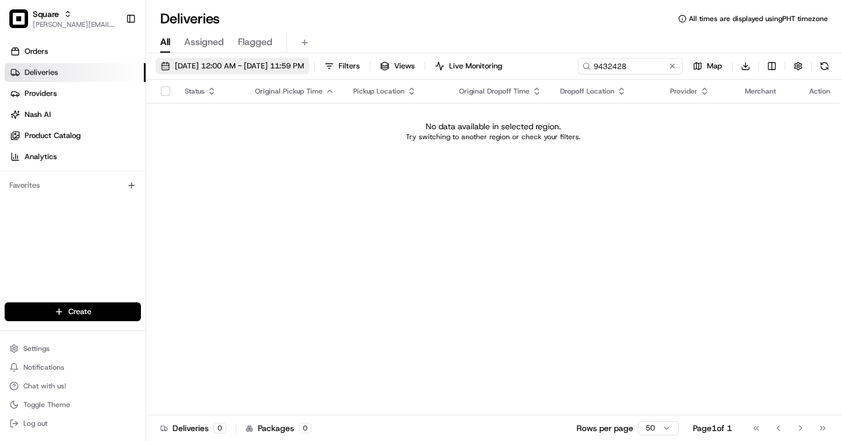
click at [202, 66] on span "08/01/2025 12:00 AM - 08/20/2025 11:59 PM" at bounding box center [239, 66] width 129 height 11
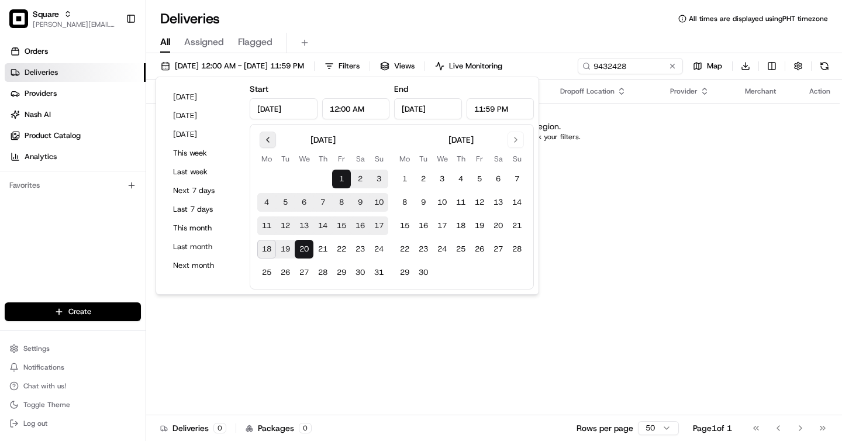
click at [273, 139] on button "Go to previous month" at bounding box center [268, 140] width 16 height 16
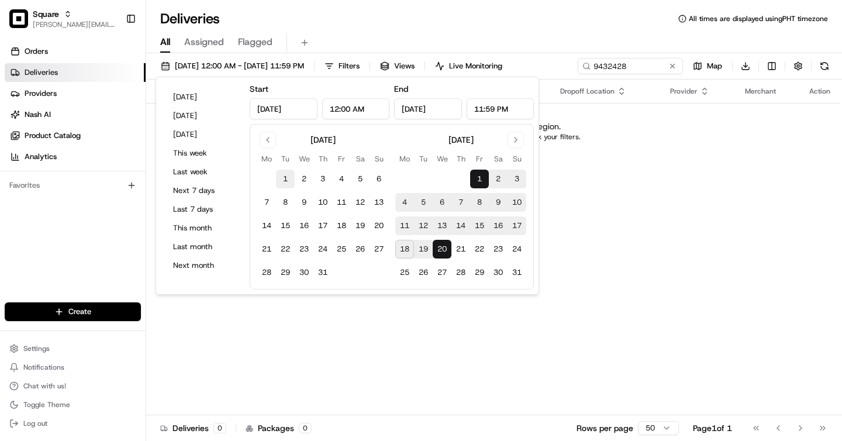
click at [276, 174] on button "1" at bounding box center [285, 179] width 19 height 19
type input "Jul 1, 2025"
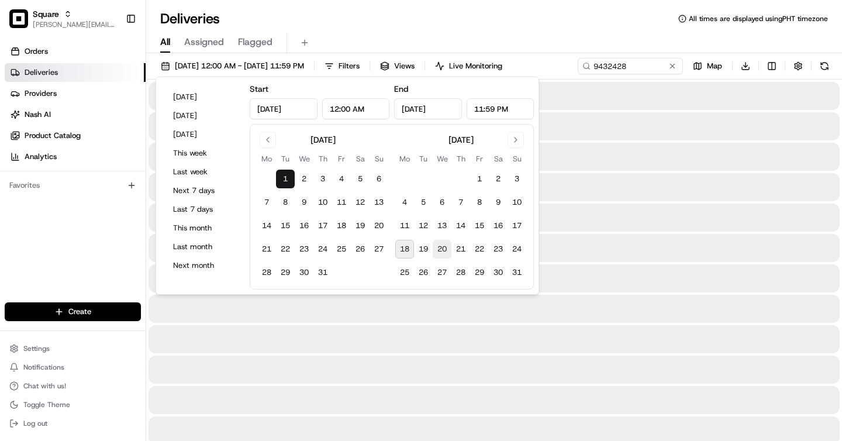
click at [437, 243] on button "20" at bounding box center [442, 249] width 19 height 19
type input "Aug 20, 2025"
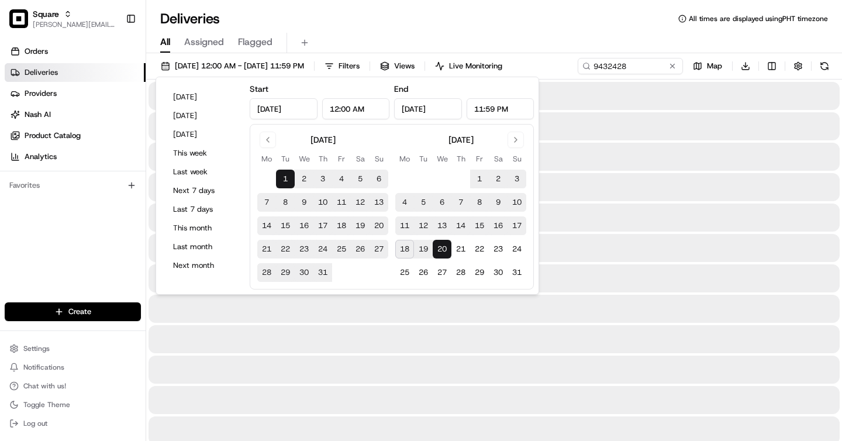
click at [463, 15] on div "Deliveries All times are displayed using PHT timezone" at bounding box center [494, 18] width 696 height 19
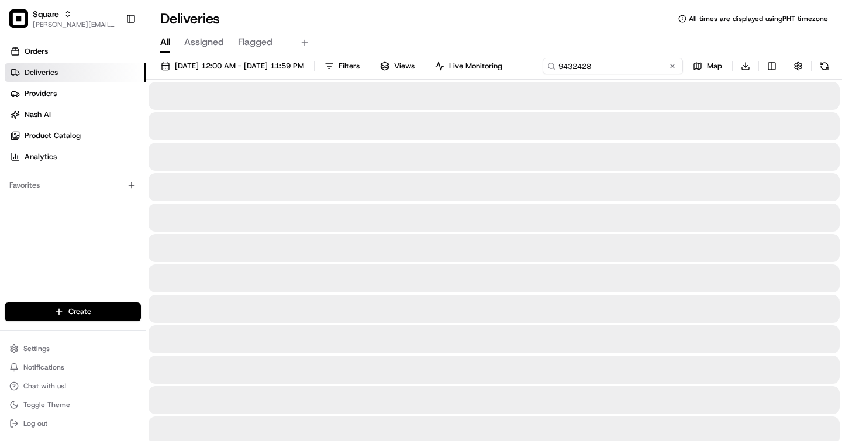
click at [636, 64] on input "9432428" at bounding box center [613, 66] width 140 height 16
click at [249, 12] on div "Deliveries All times are displayed using PHT timezone" at bounding box center [494, 18] width 696 height 19
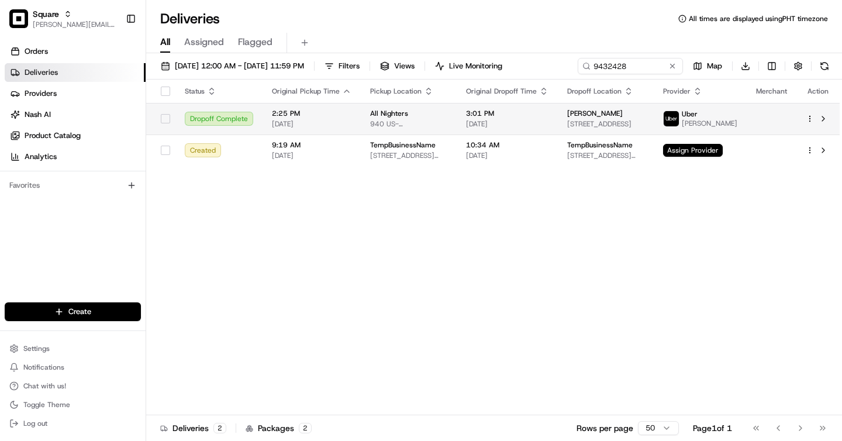
click at [448, 115] on div "All Nighters" at bounding box center [408, 113] width 77 height 9
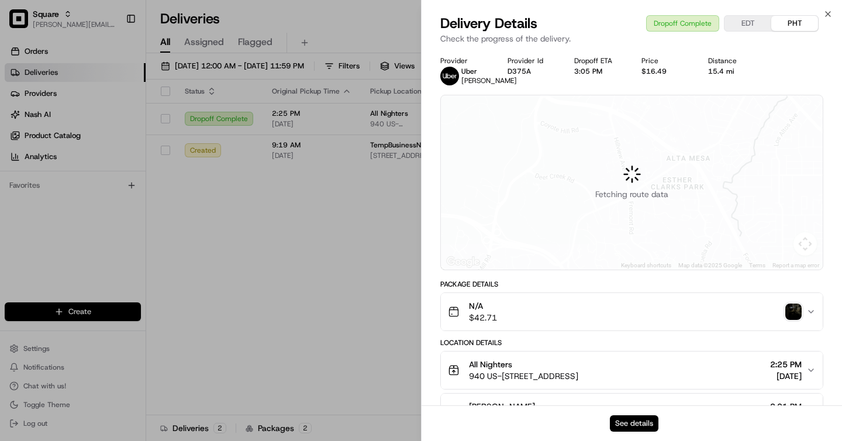
click at [631, 419] on button "See details" at bounding box center [634, 423] width 49 height 16
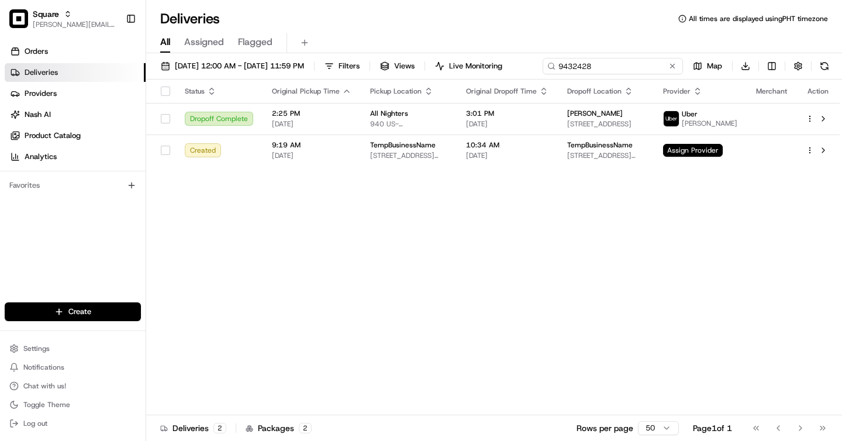
click at [611, 68] on input "9432428" at bounding box center [613, 66] width 140 height 16
paste input "0241952"
type input "0241952"
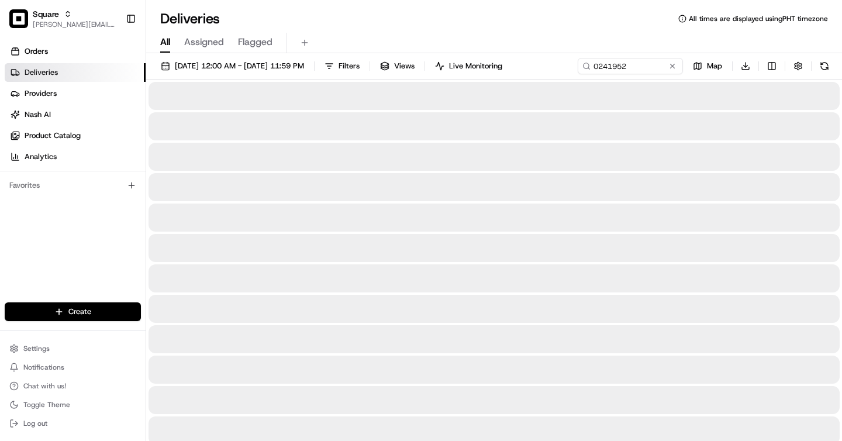
click at [264, 15] on div "Deliveries All times are displayed using PHT timezone" at bounding box center [494, 18] width 696 height 19
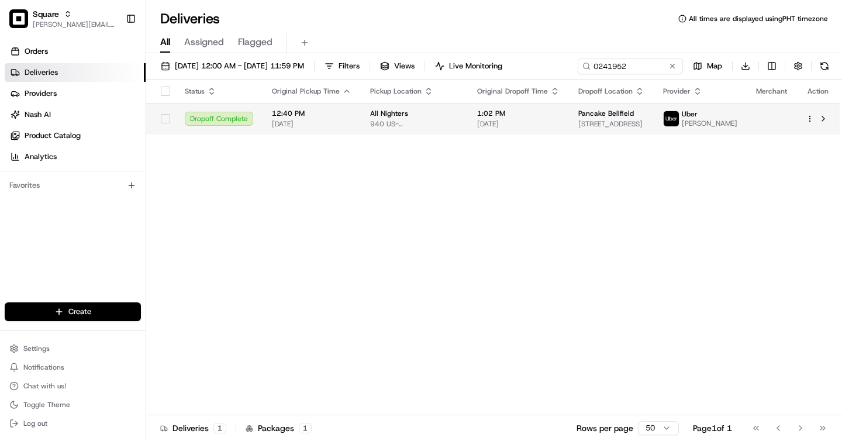
click at [379, 118] on span "All Nighters" at bounding box center [389, 113] width 38 height 9
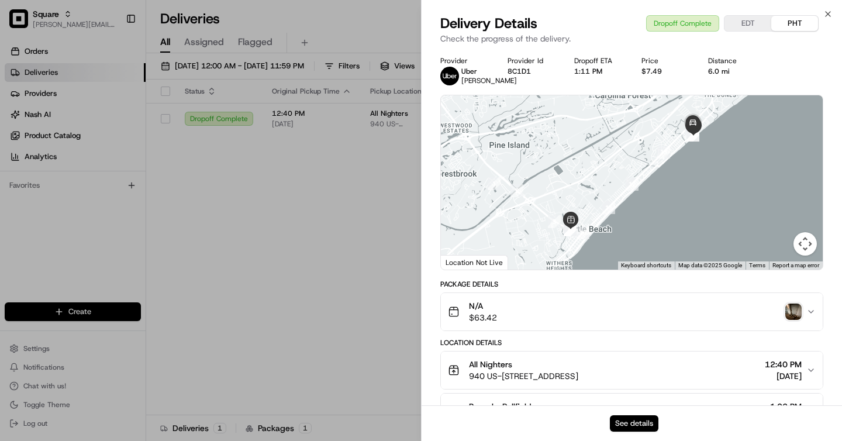
click at [639, 431] on button "See details" at bounding box center [634, 423] width 49 height 16
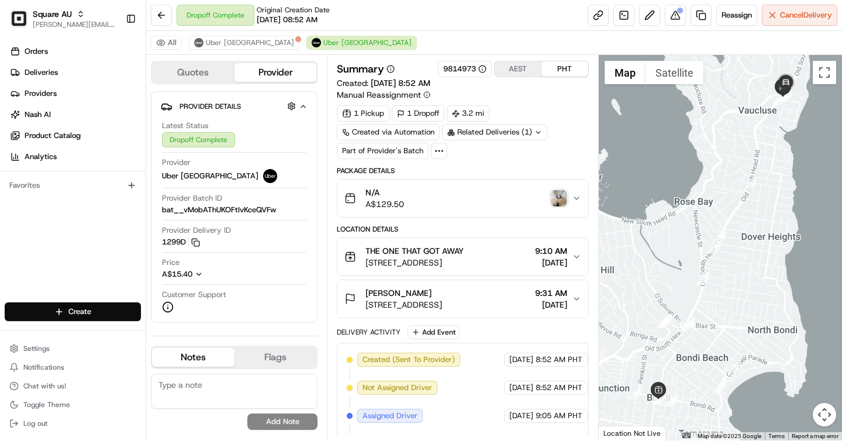
click at [561, 197] on img "button" at bounding box center [559, 198] width 16 height 16
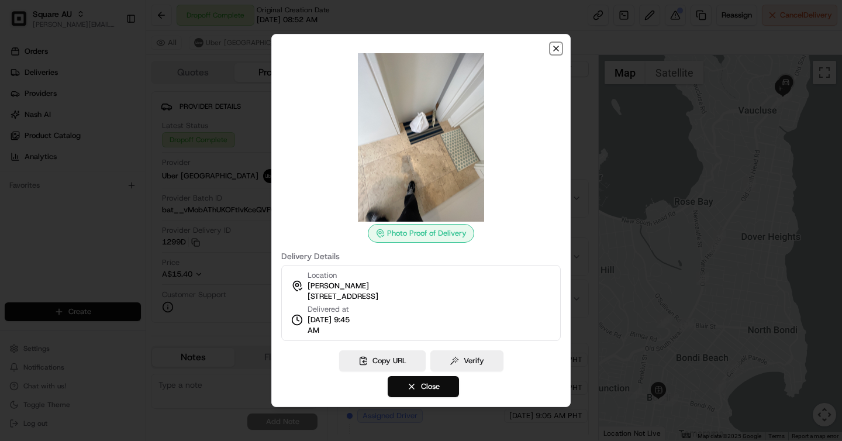
click at [553, 49] on icon "button" at bounding box center [556, 48] width 9 height 9
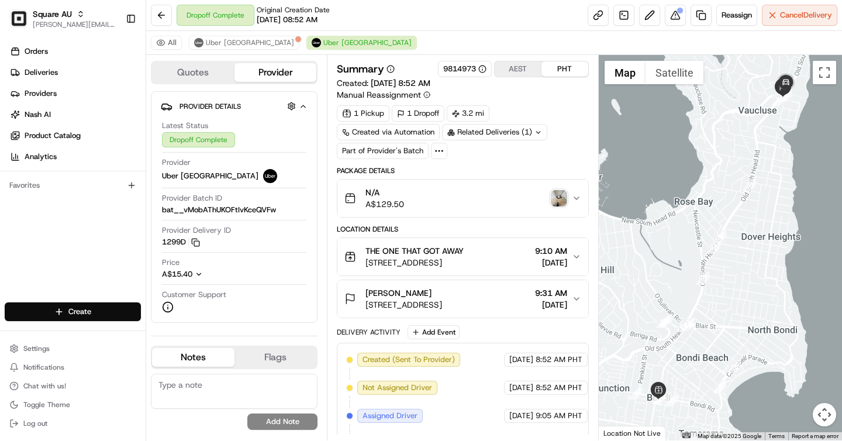
click at [421, 287] on div "Sylvia Collins" at bounding box center [404, 293] width 77 height 12
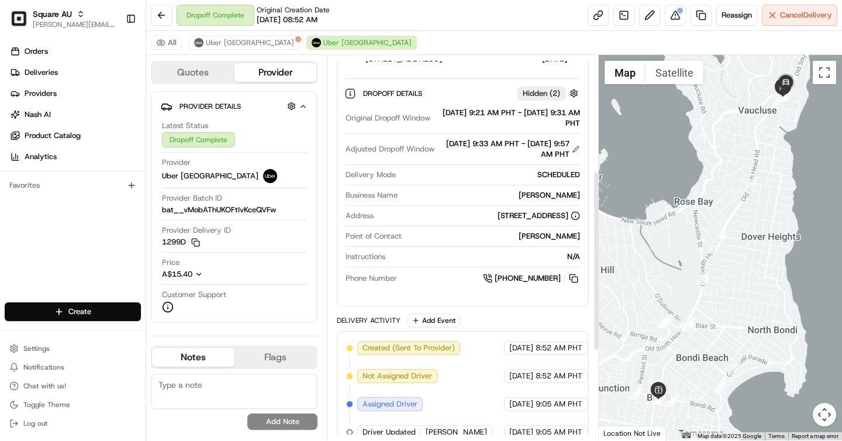
scroll to position [249, 0]
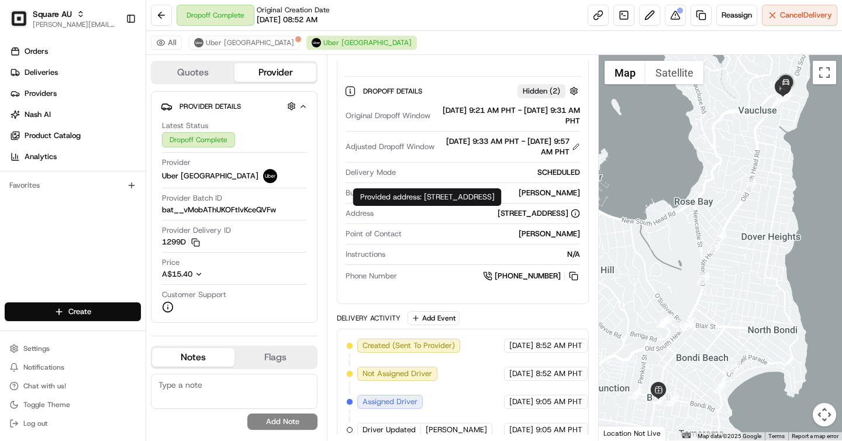
drag, startPoint x: 432, startPoint y: 195, endPoint x: 525, endPoint y: 197, distance: 93.0
click at [502, 197] on div "Provided address: 2/843 Old South Head Road,Rose Bay,NSW 2030 Provided address:…" at bounding box center [427, 197] width 149 height 18
copy div "843 Old South Head Road"
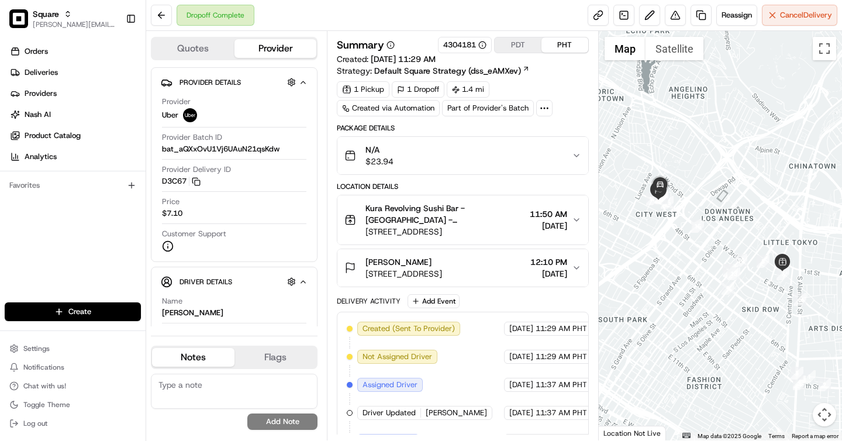
click at [519, 44] on button "PDT" at bounding box center [518, 44] width 47 height 15
click at [556, 152] on div "N/A $23.94" at bounding box center [458, 155] width 227 height 23
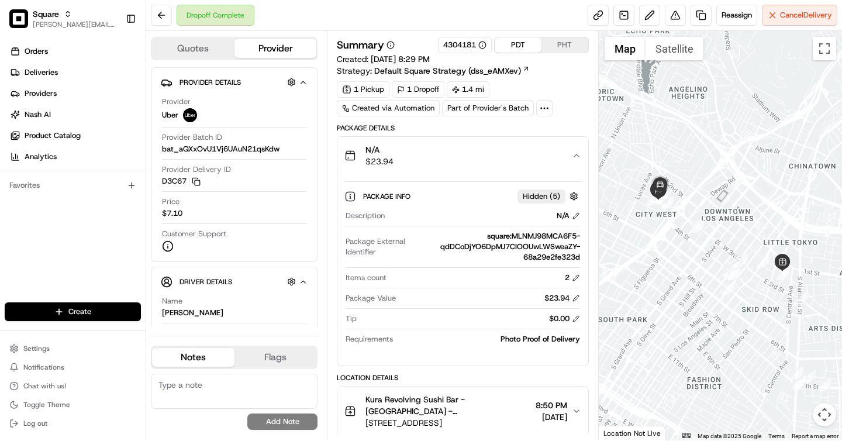
click at [556, 152] on div "N/A $23.94" at bounding box center [458, 155] width 227 height 23
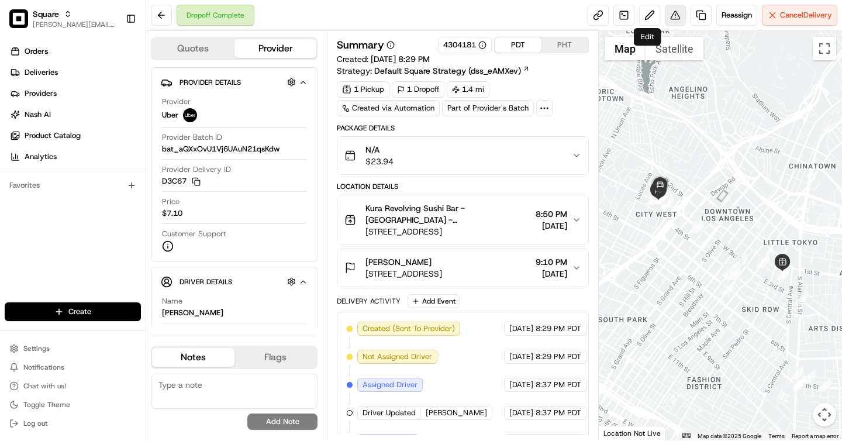
click at [671, 16] on button at bounding box center [675, 15] width 21 height 21
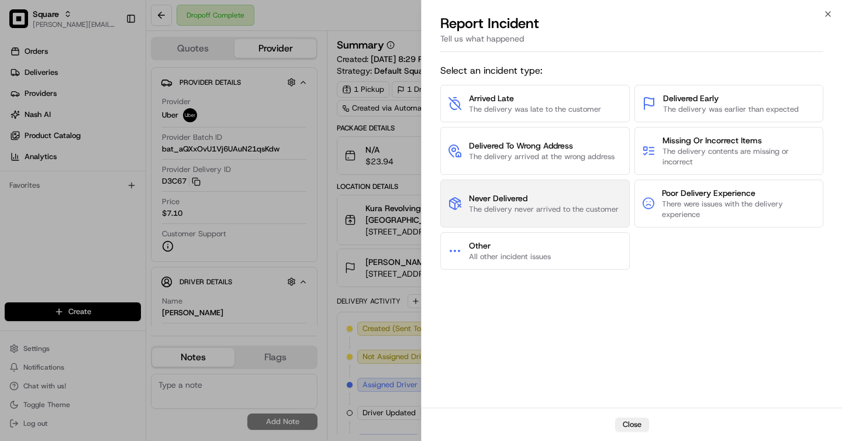
click at [524, 198] on span "Never Delivered" at bounding box center [544, 198] width 150 height 12
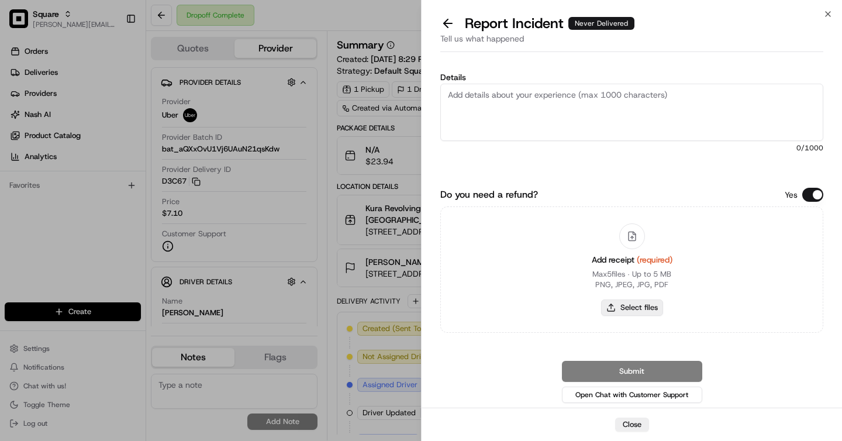
click at [642, 302] on button "Select files" at bounding box center [632, 308] width 62 height 16
type input "C:\fakepath\Screenshot 2025-08-18 at 12.57.56 PM.png"
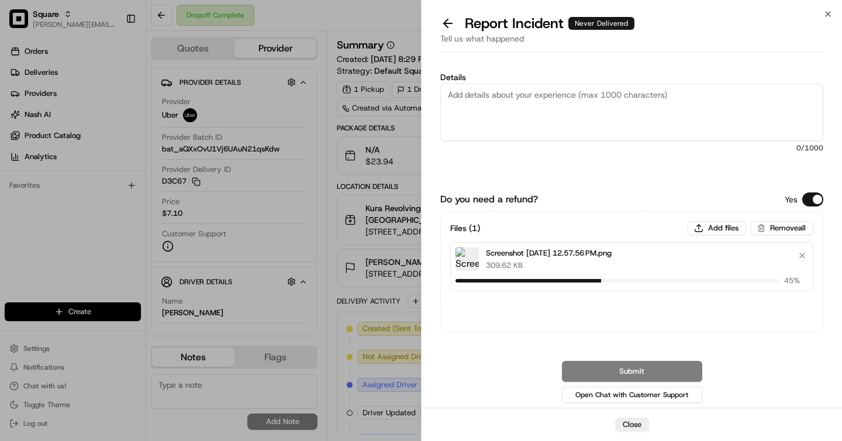
click at [541, 115] on textarea "Details" at bounding box center [631, 112] width 383 height 57
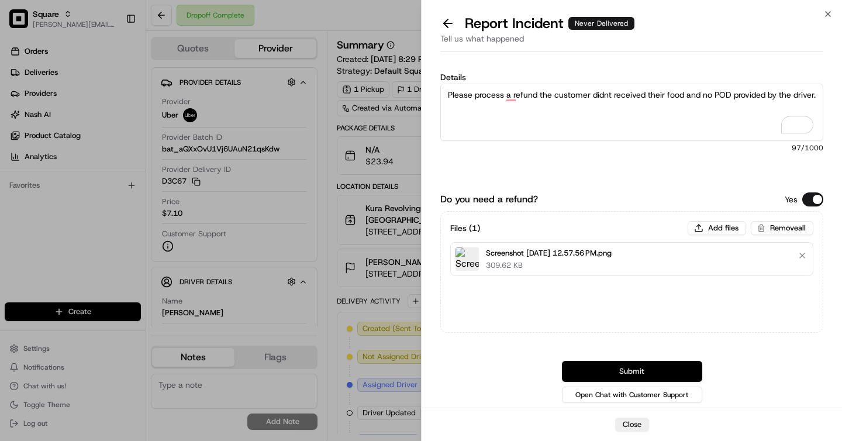
type textarea "Please process a refund the customer didnt received their food and no POD provi…"
click at [658, 373] on button "Submit" at bounding box center [632, 371] width 140 height 21
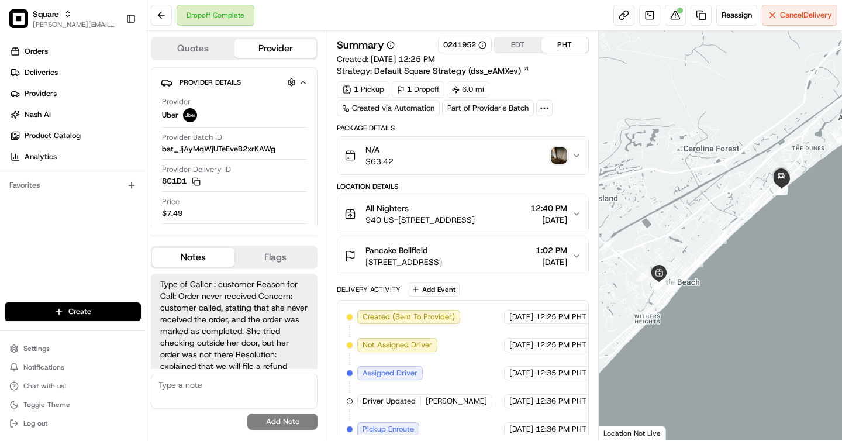
scroll to position [277, 0]
